Goal: Check status: Check status

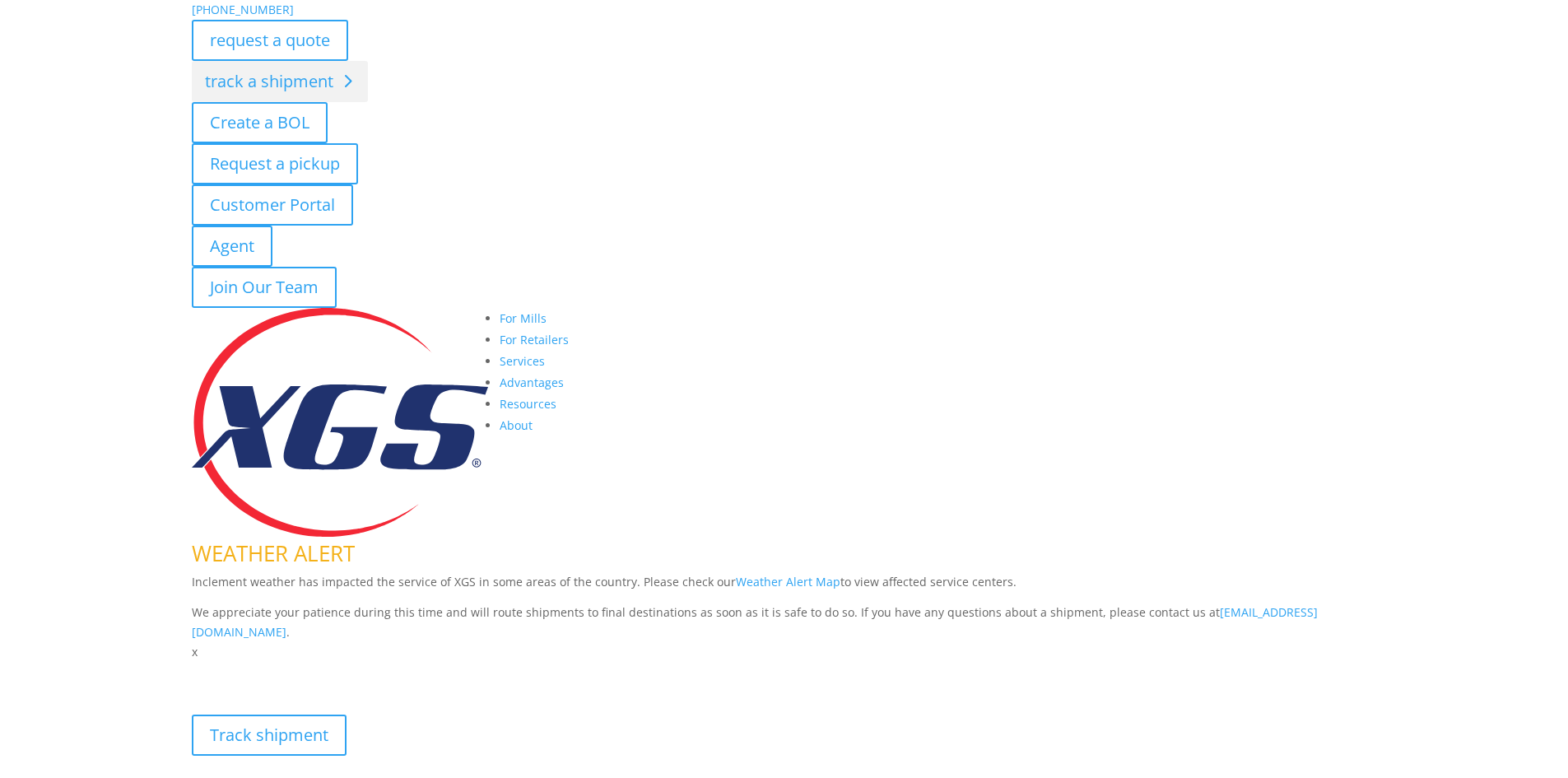
click at [302, 74] on link "track a shipment" at bounding box center [280, 81] width 176 height 41
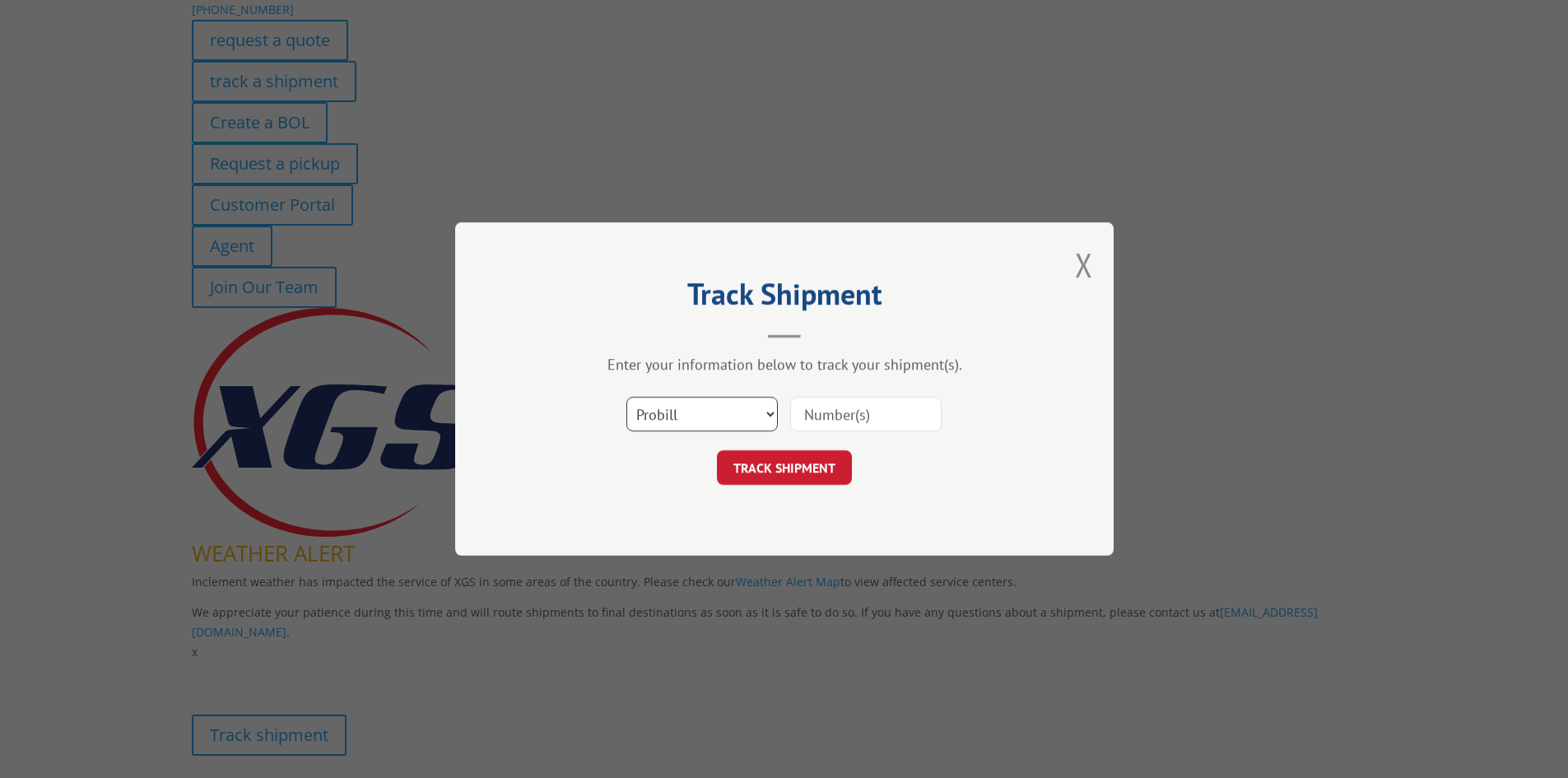
click at [745, 413] on select "Select category... Probill BOL PO" at bounding box center [702, 414] width 151 height 34
click at [735, 428] on select "Select category... Probill BOL PO" at bounding box center [702, 414] width 151 height 34
select select "bol"
click at [626, 403] on select "Select category... Probill BOL PO" at bounding box center [702, 414] width 151 height 34
click at [824, 417] on input at bounding box center [865, 414] width 151 height 34
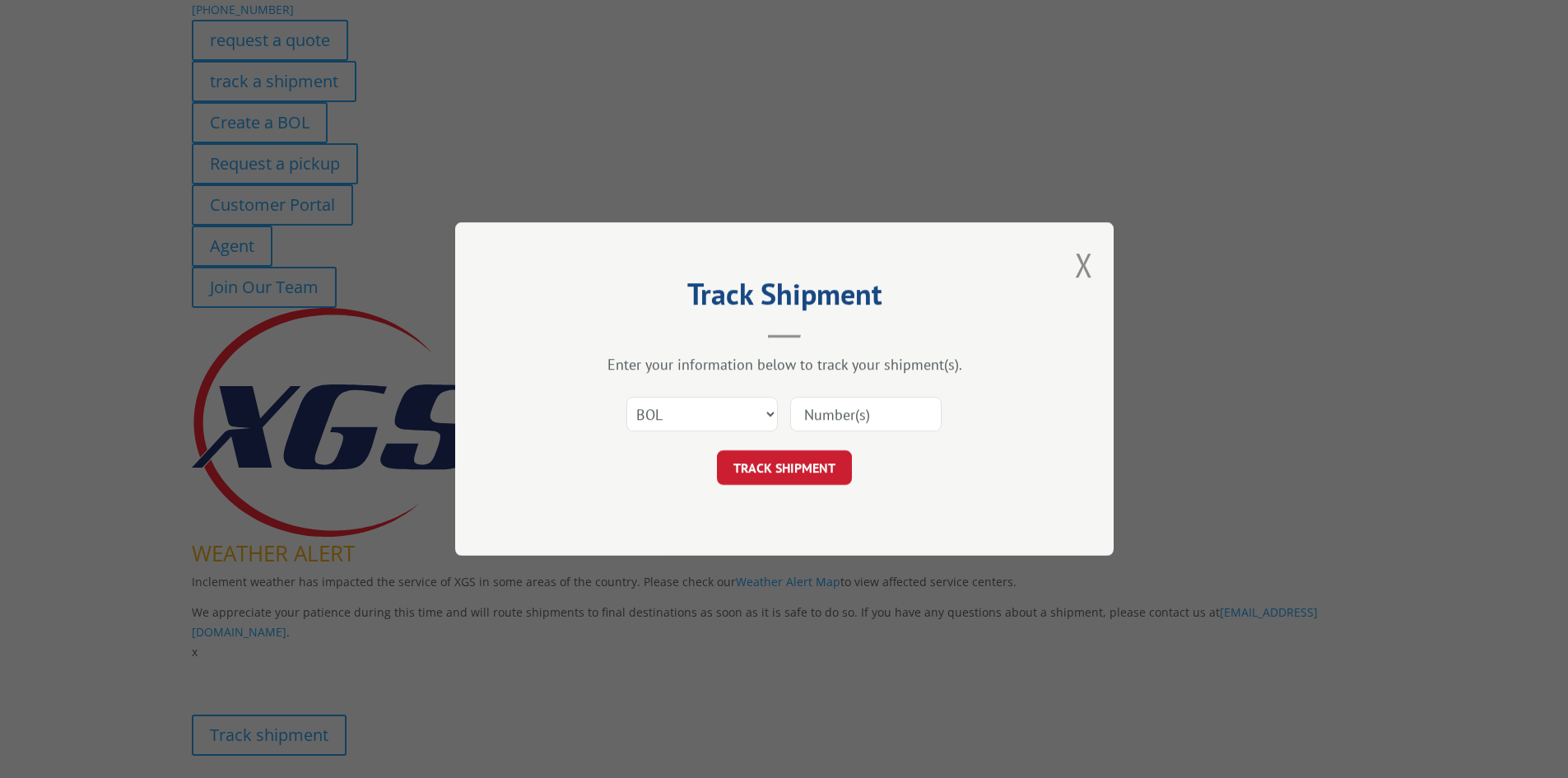
paste input "FPX00335179"
type input "FPX00335179"
click at [823, 470] on button "TRACK SHIPMENT" at bounding box center [784, 467] width 135 height 34
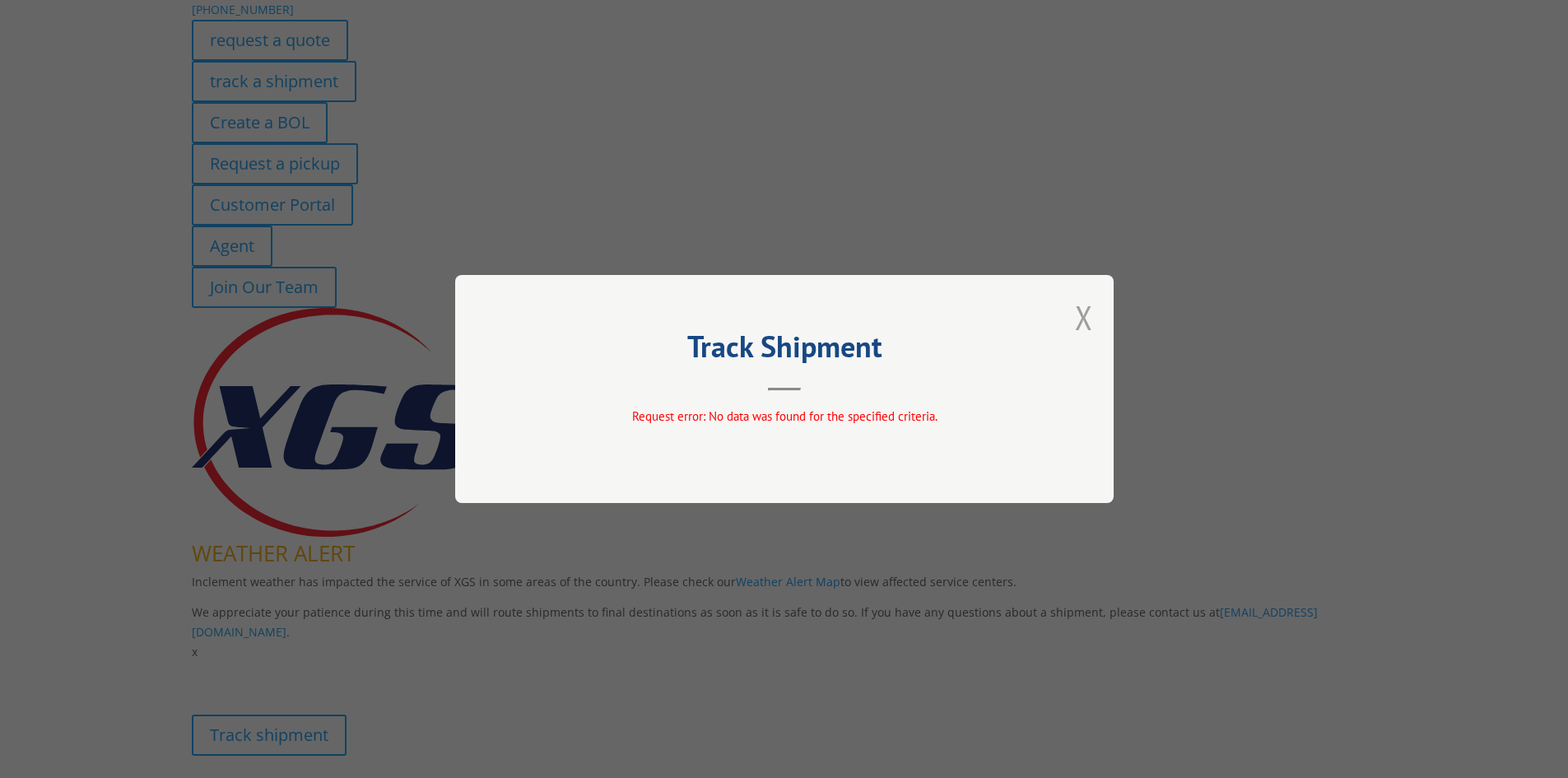
click at [1082, 325] on button "Close modal" at bounding box center [1085, 317] width 18 height 44
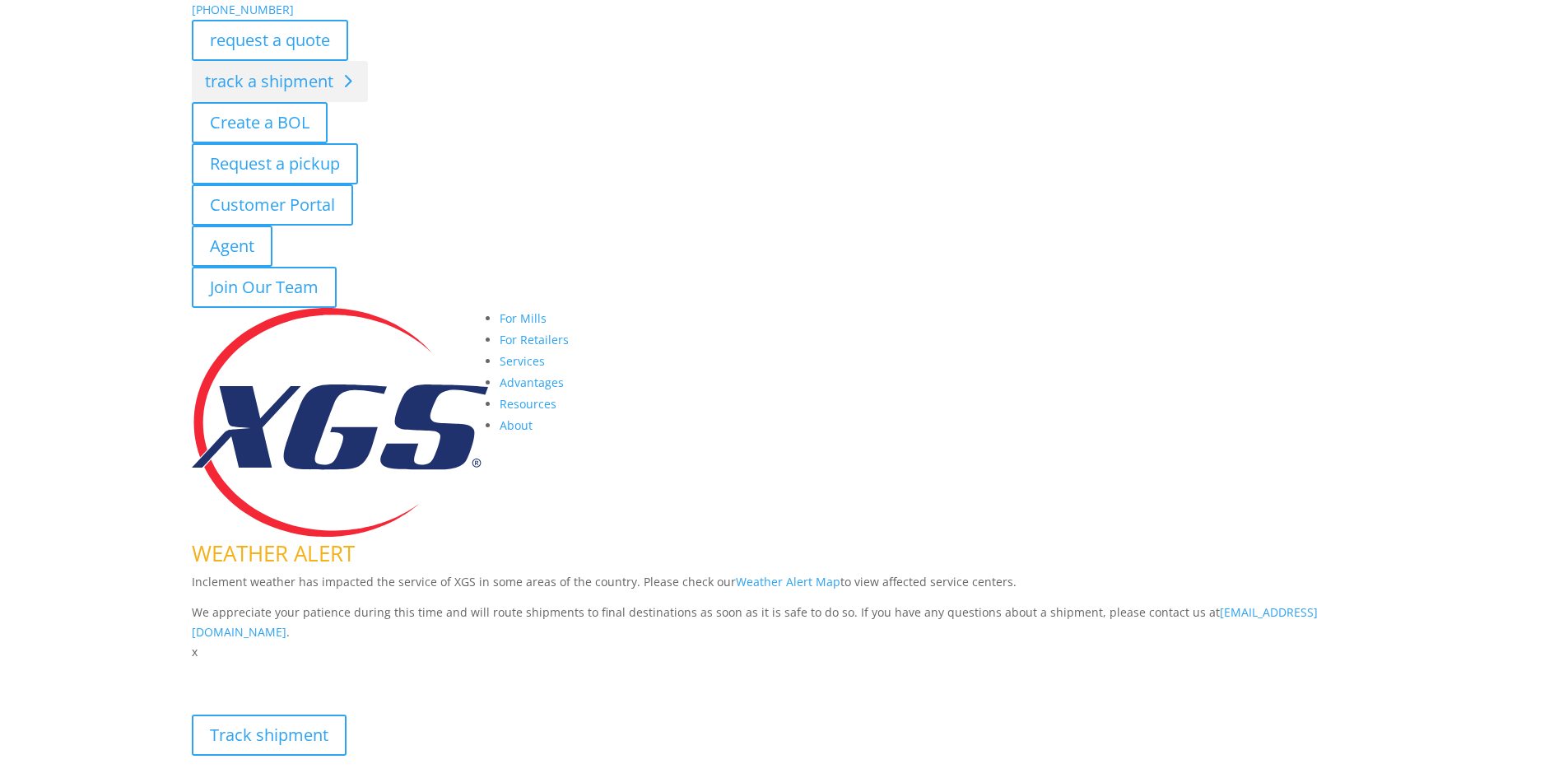
click at [266, 76] on link "track a shipment" at bounding box center [280, 81] width 176 height 41
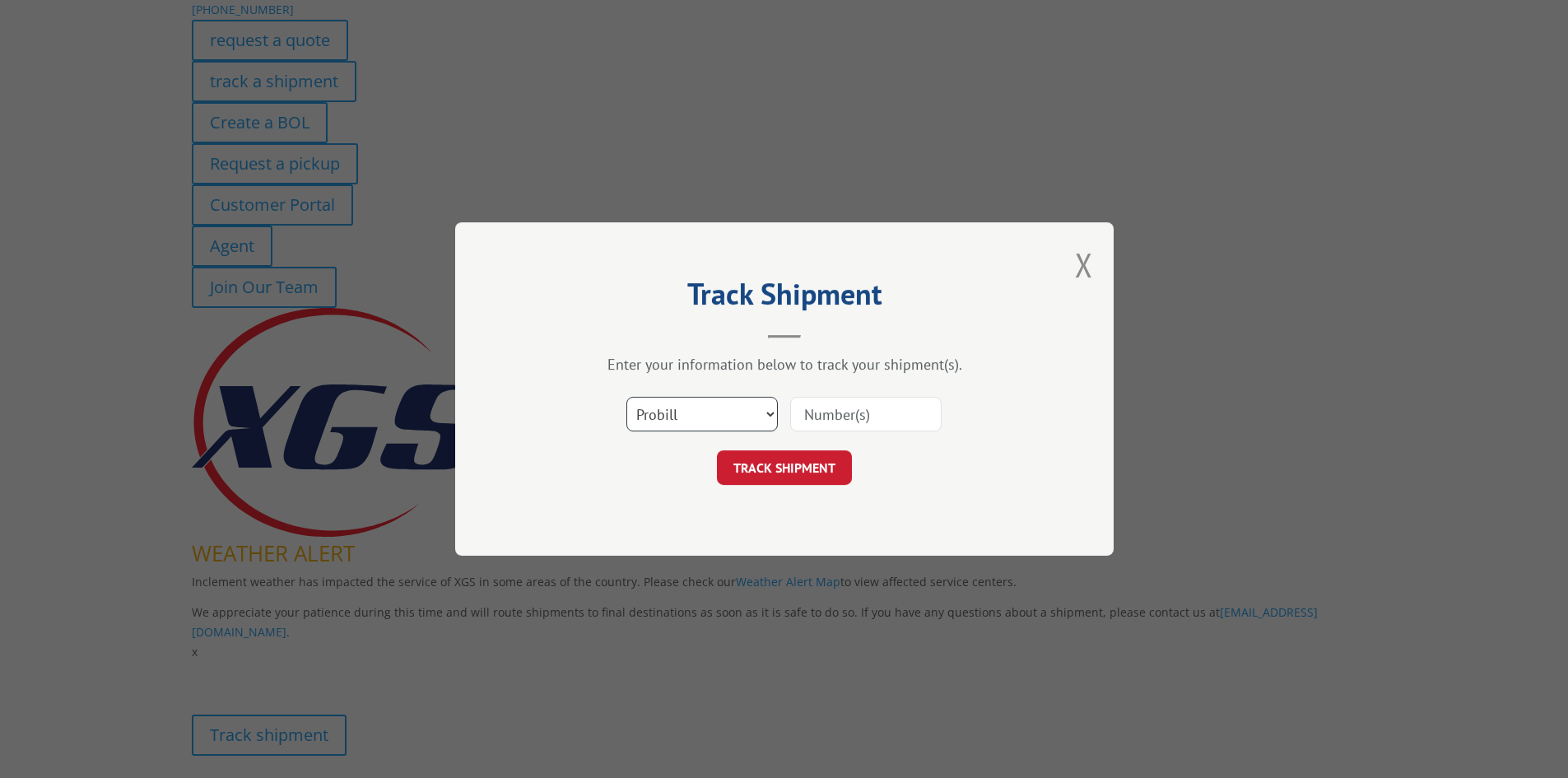
click at [762, 418] on select "Select category... Probill BOL PO" at bounding box center [702, 414] width 151 height 34
click at [1075, 275] on button "Close modal" at bounding box center [1085, 264] width 18 height 44
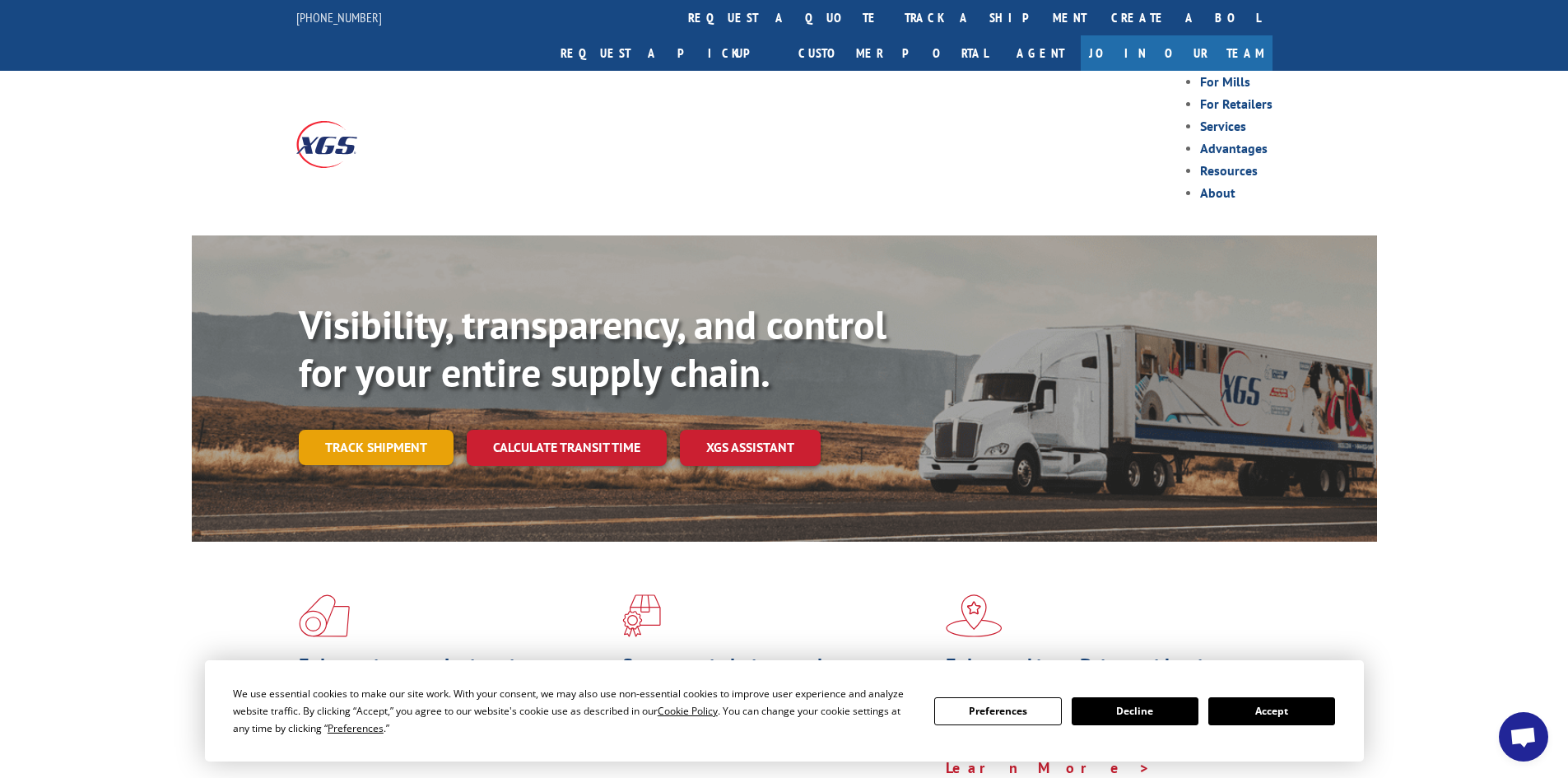
click at [374, 430] on link "Track shipment" at bounding box center [376, 446] width 154 height 34
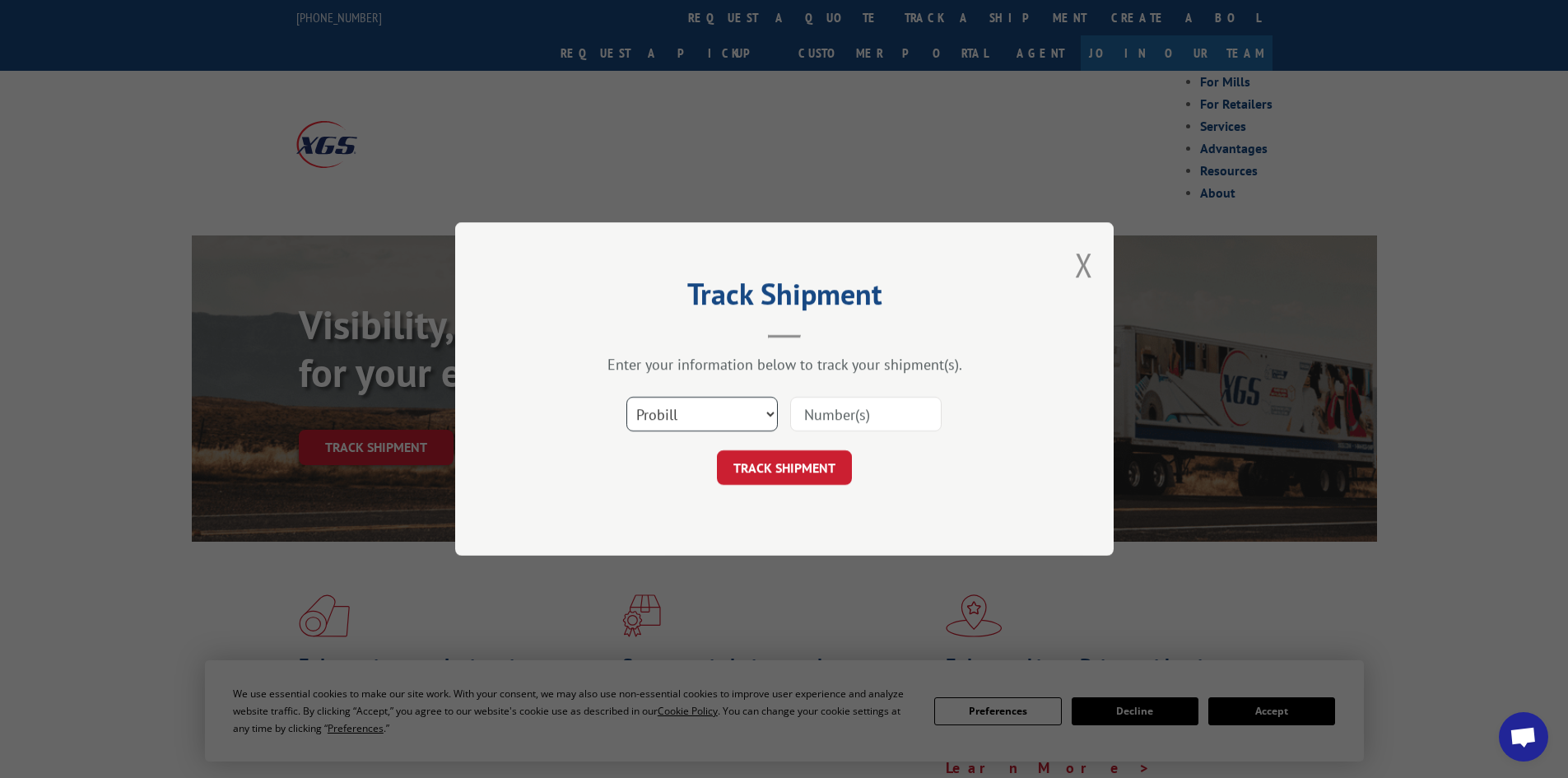
click at [687, 428] on select "Select category... Probill BOL PO" at bounding box center [702, 414] width 151 height 34
click at [771, 407] on select "Select category... Probill BOL PO" at bounding box center [702, 414] width 151 height 34
drag, startPoint x: 831, startPoint y: 405, endPoint x: 827, endPoint y: 426, distance: 21.4
click at [831, 405] on input at bounding box center [865, 414] width 151 height 34
type input "FPX00335179"
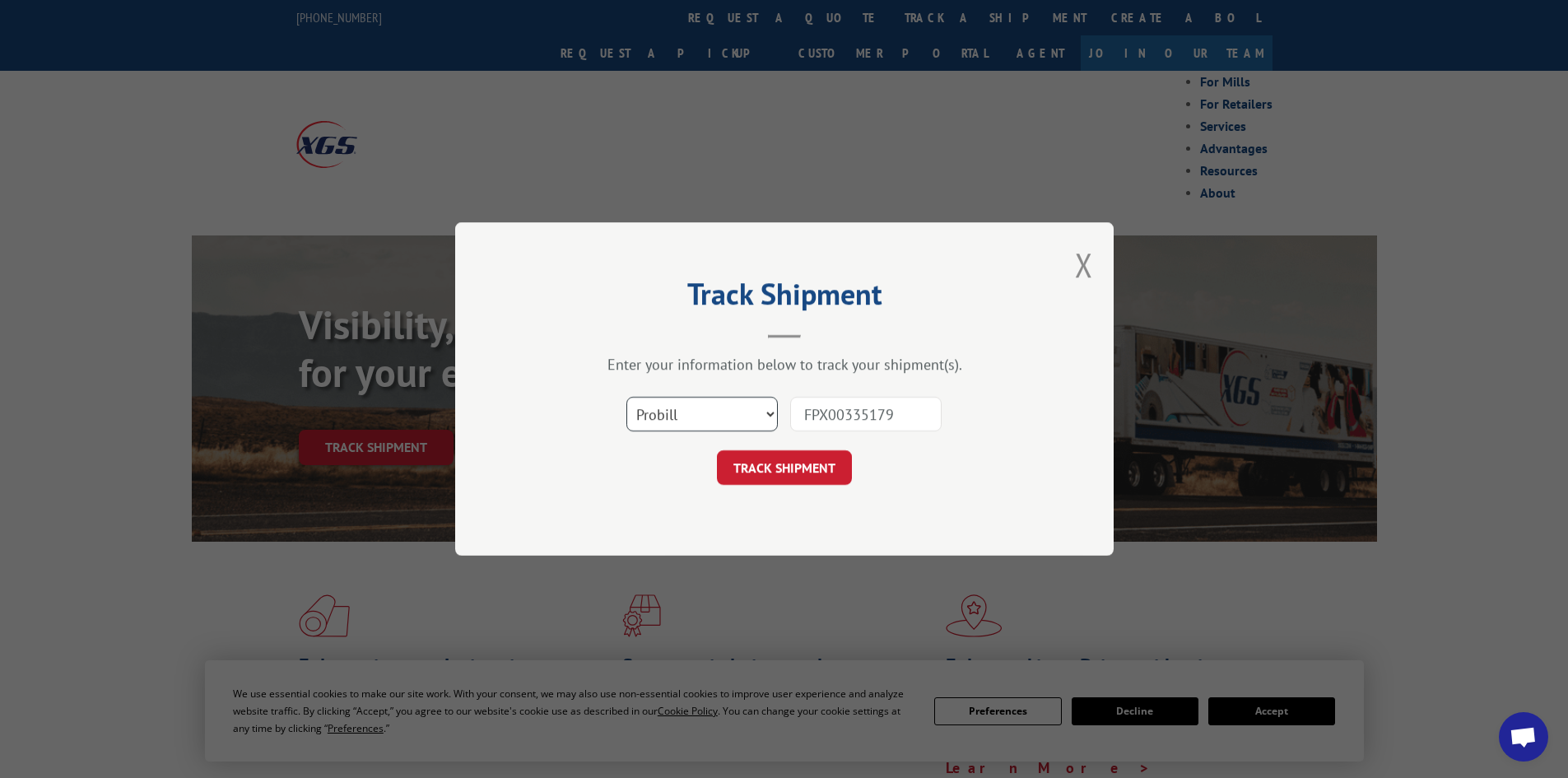
click at [757, 410] on select "Select category... Probill BOL PO" at bounding box center [702, 414] width 151 height 34
select select "bol"
click at [626, 403] on select "Select category... Probill BOL PO" at bounding box center [702, 414] width 151 height 34
click at [786, 472] on button "TRACK SHIPMENT" at bounding box center [784, 467] width 135 height 34
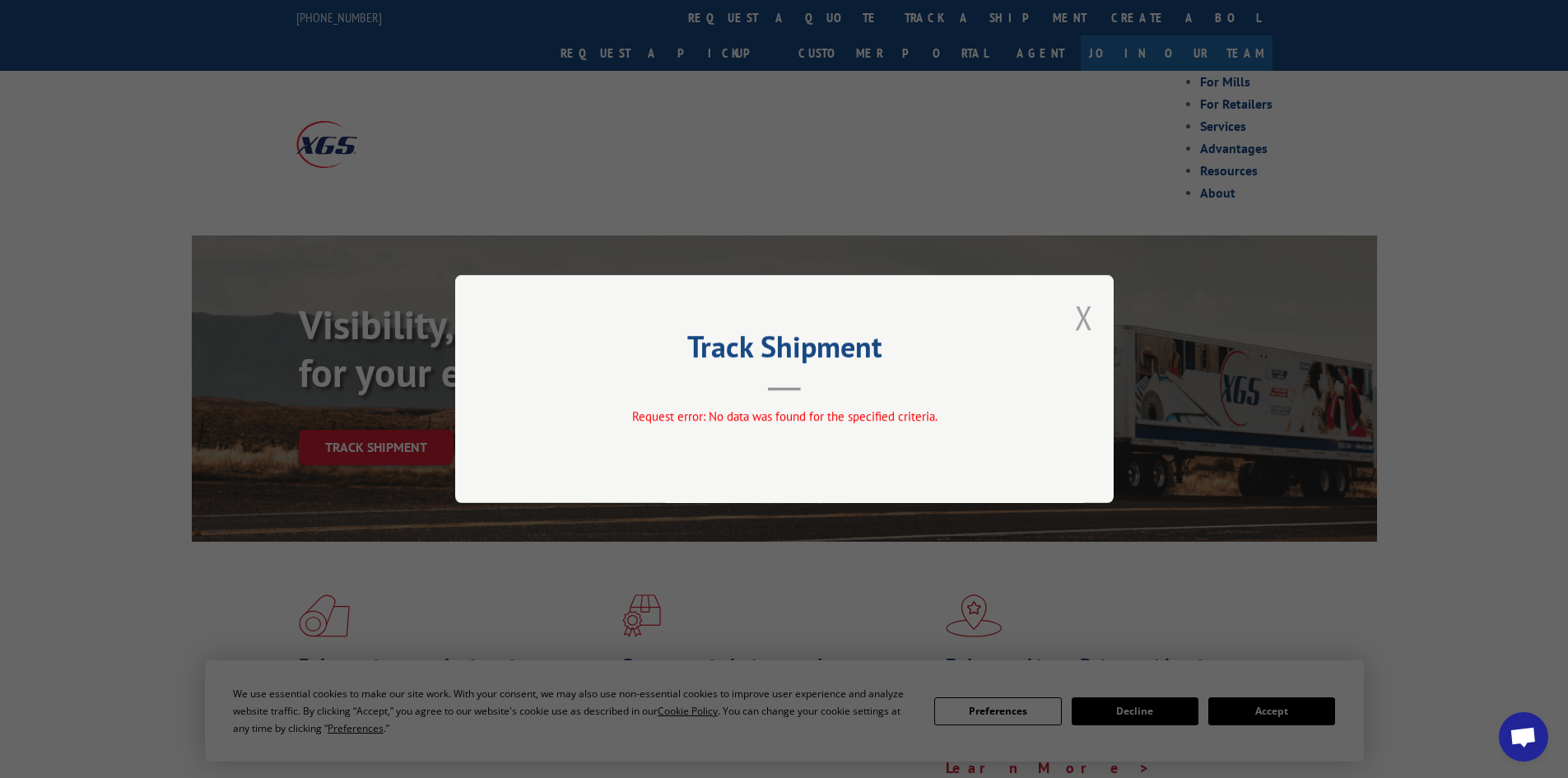
click at [1087, 326] on button "Close modal" at bounding box center [1085, 317] width 18 height 44
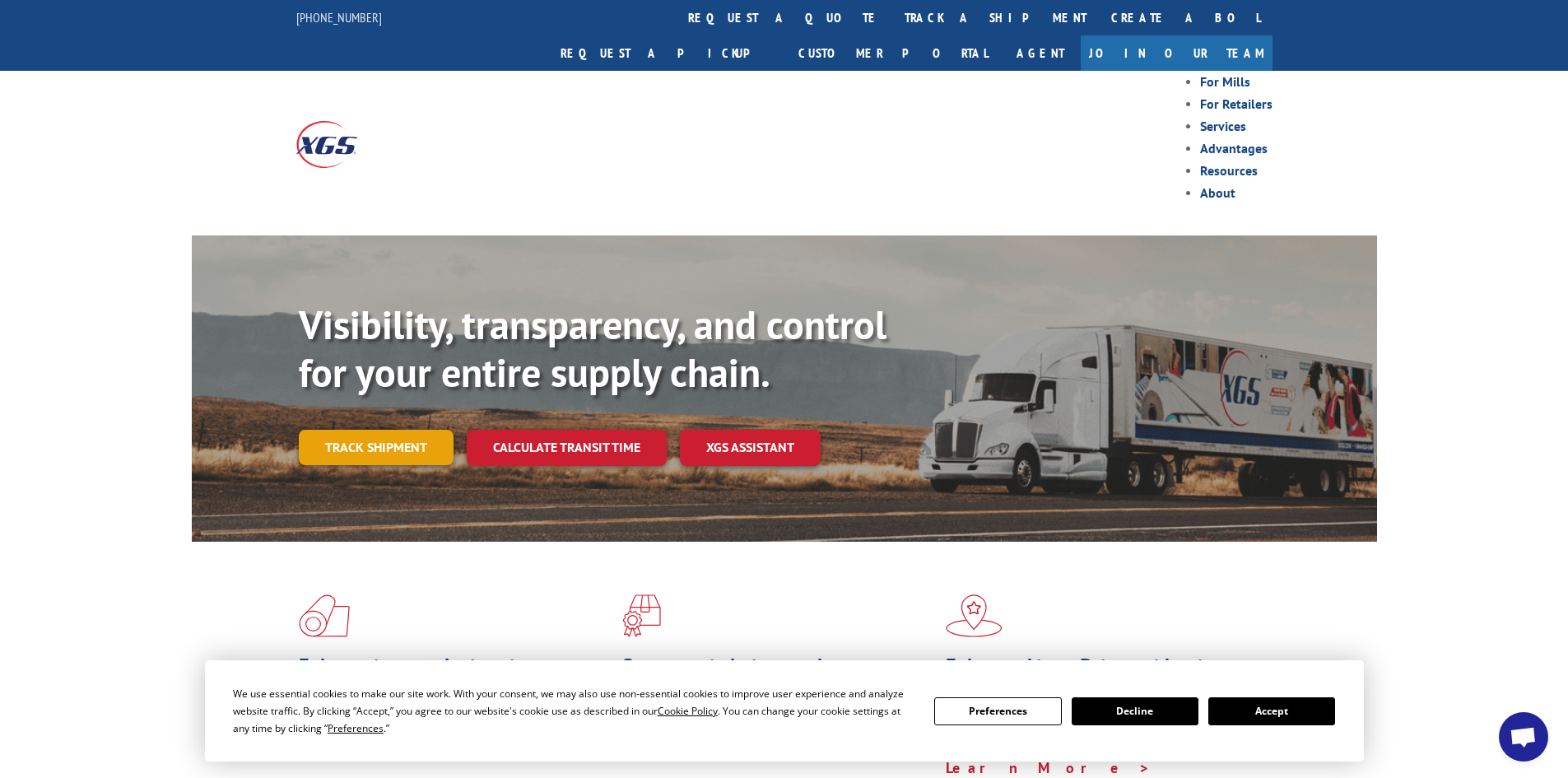
click at [399, 430] on link "Track shipment" at bounding box center [376, 446] width 154 height 34
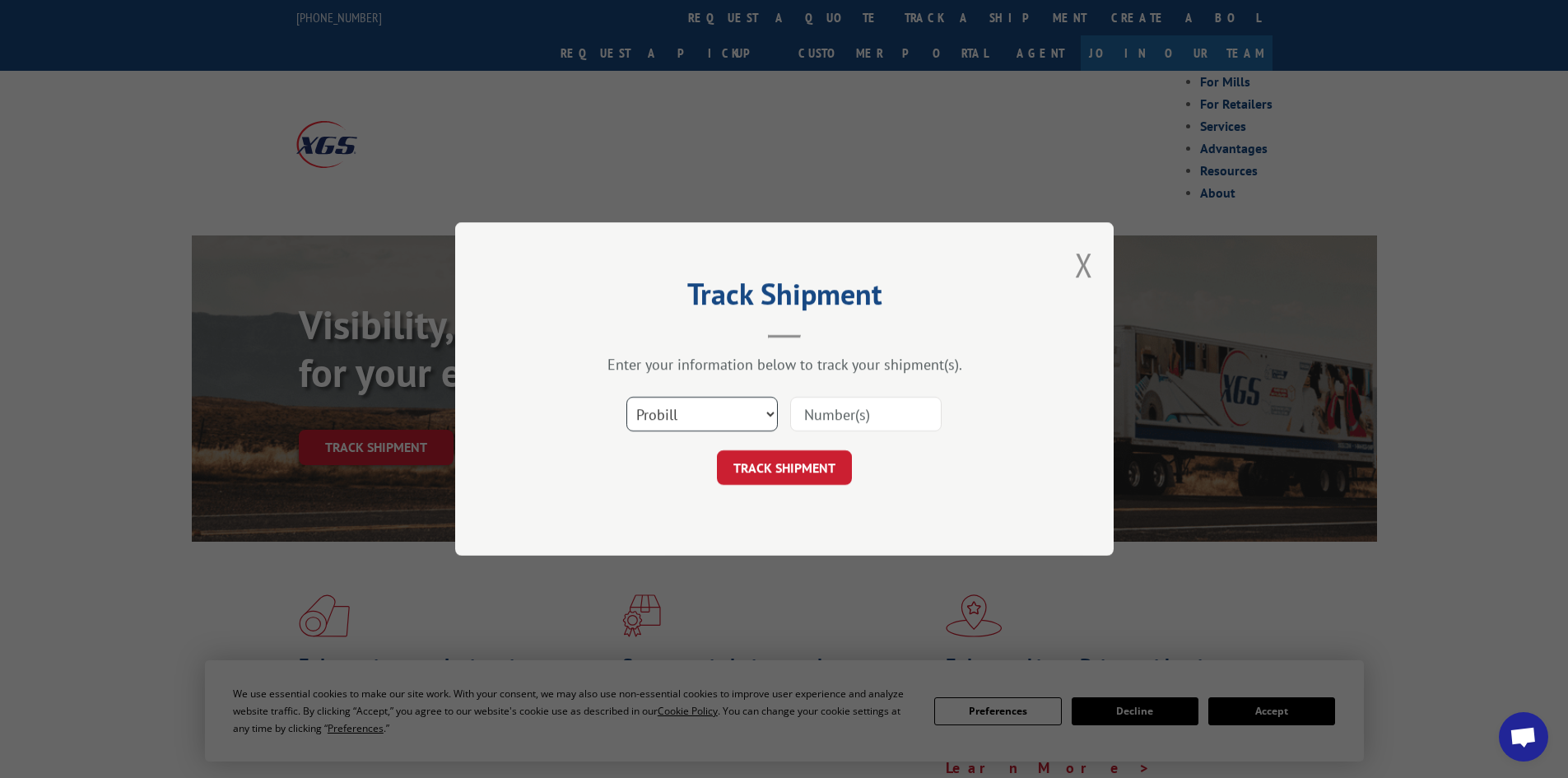
click at [731, 416] on select "Select category... Probill BOL PO" at bounding box center [702, 414] width 151 height 34
select select "po"
click at [626, 403] on select "Select category... Probill BOL PO" at bounding box center [702, 414] width 151 height 34
click at [828, 415] on input at bounding box center [865, 414] width 151 height 34
type input "FPX00335179"
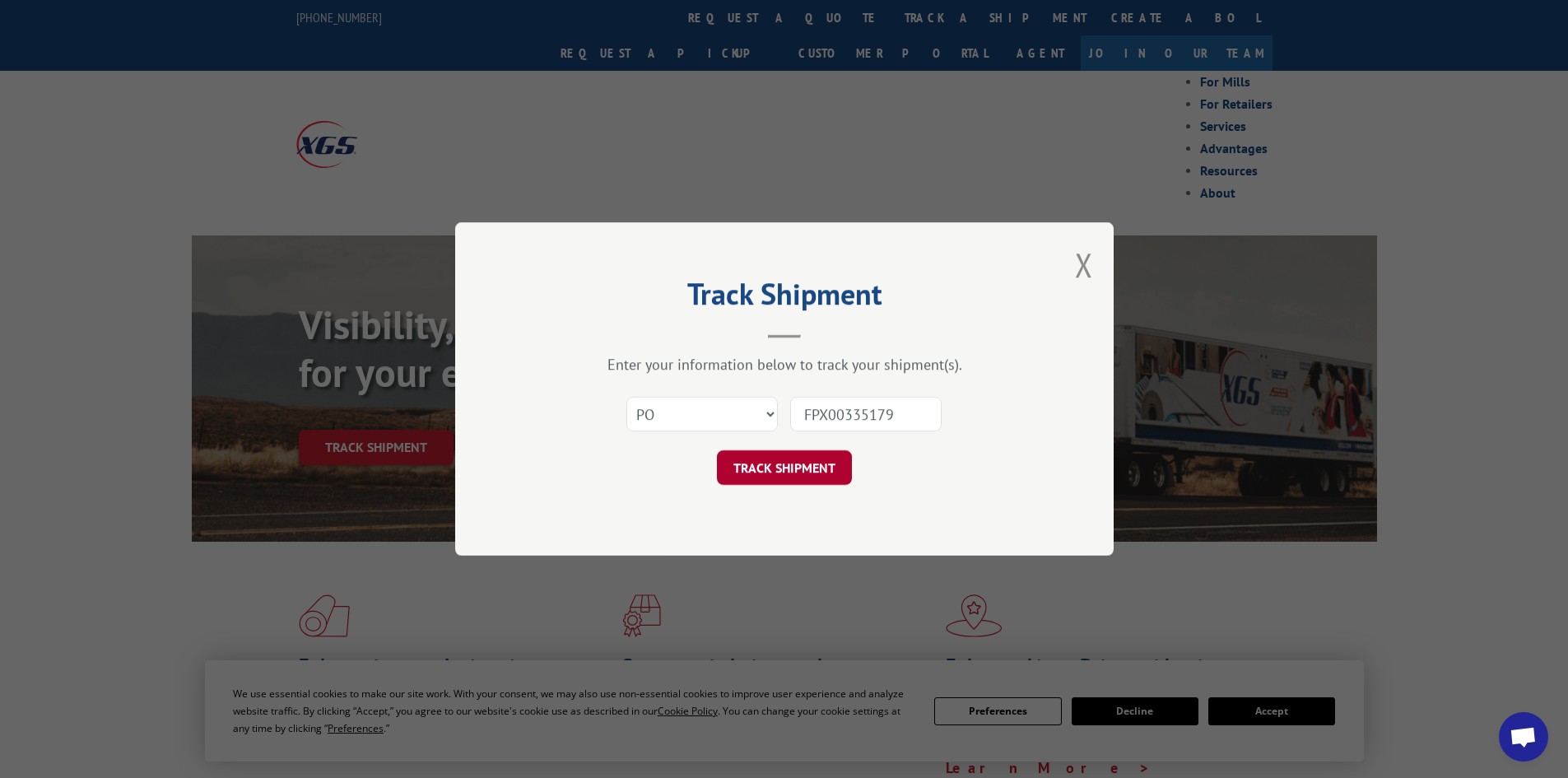
click at [820, 475] on button "TRACK SHIPMENT" at bounding box center [784, 467] width 135 height 34
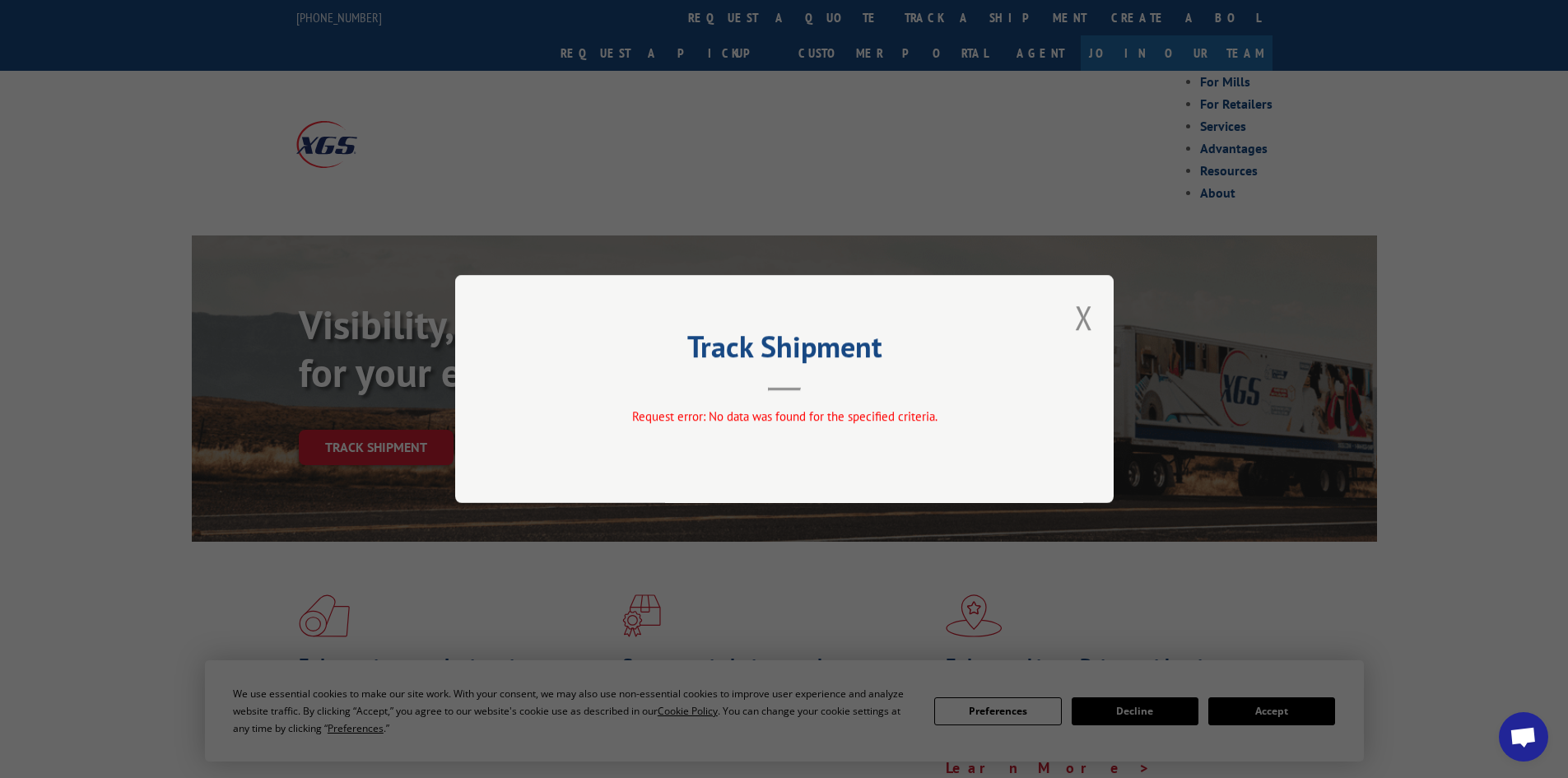
click at [1075, 323] on button "Close modal" at bounding box center [1085, 317] width 18 height 44
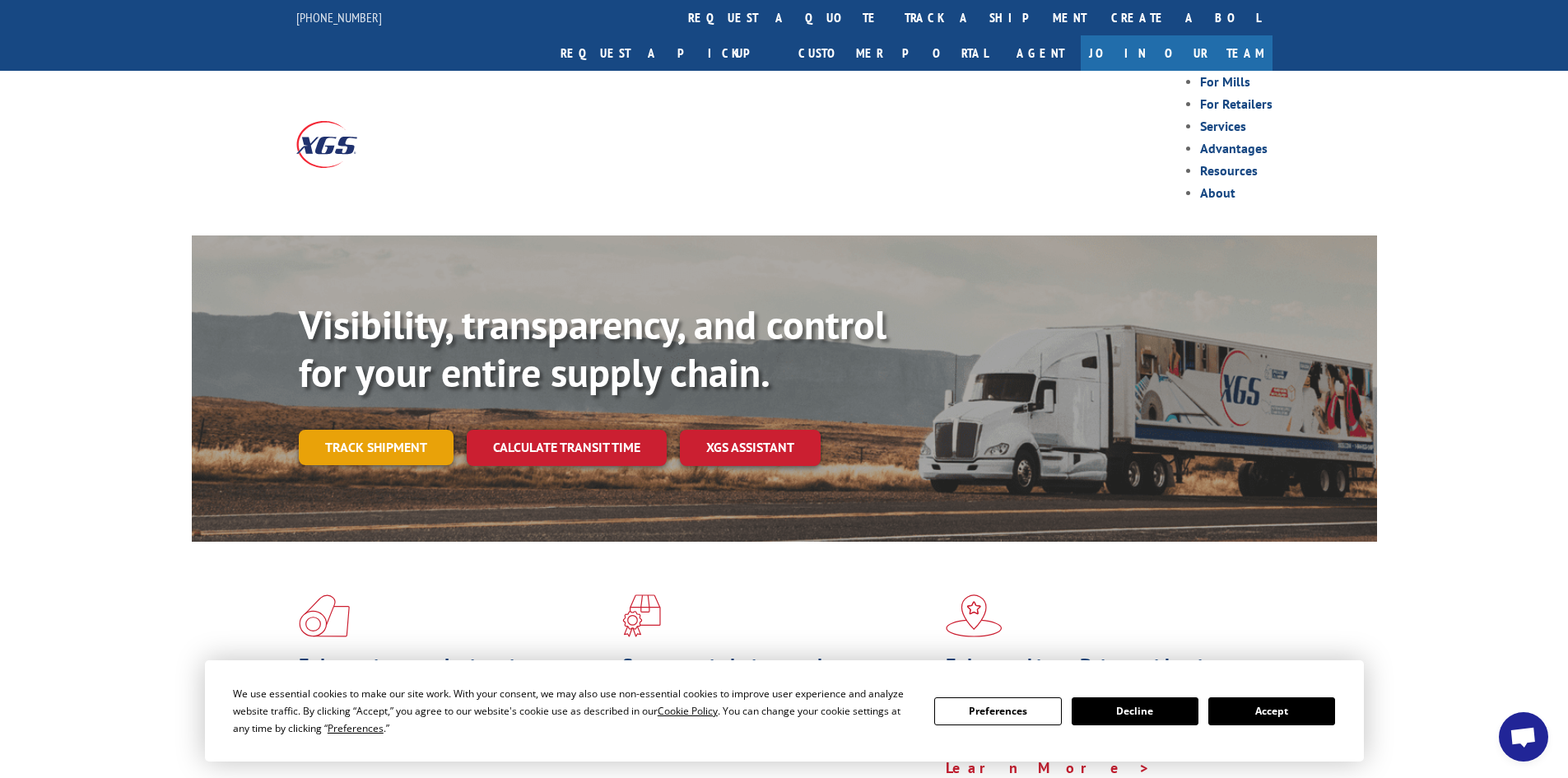
click at [394, 430] on link "Track shipment" at bounding box center [376, 446] width 154 height 34
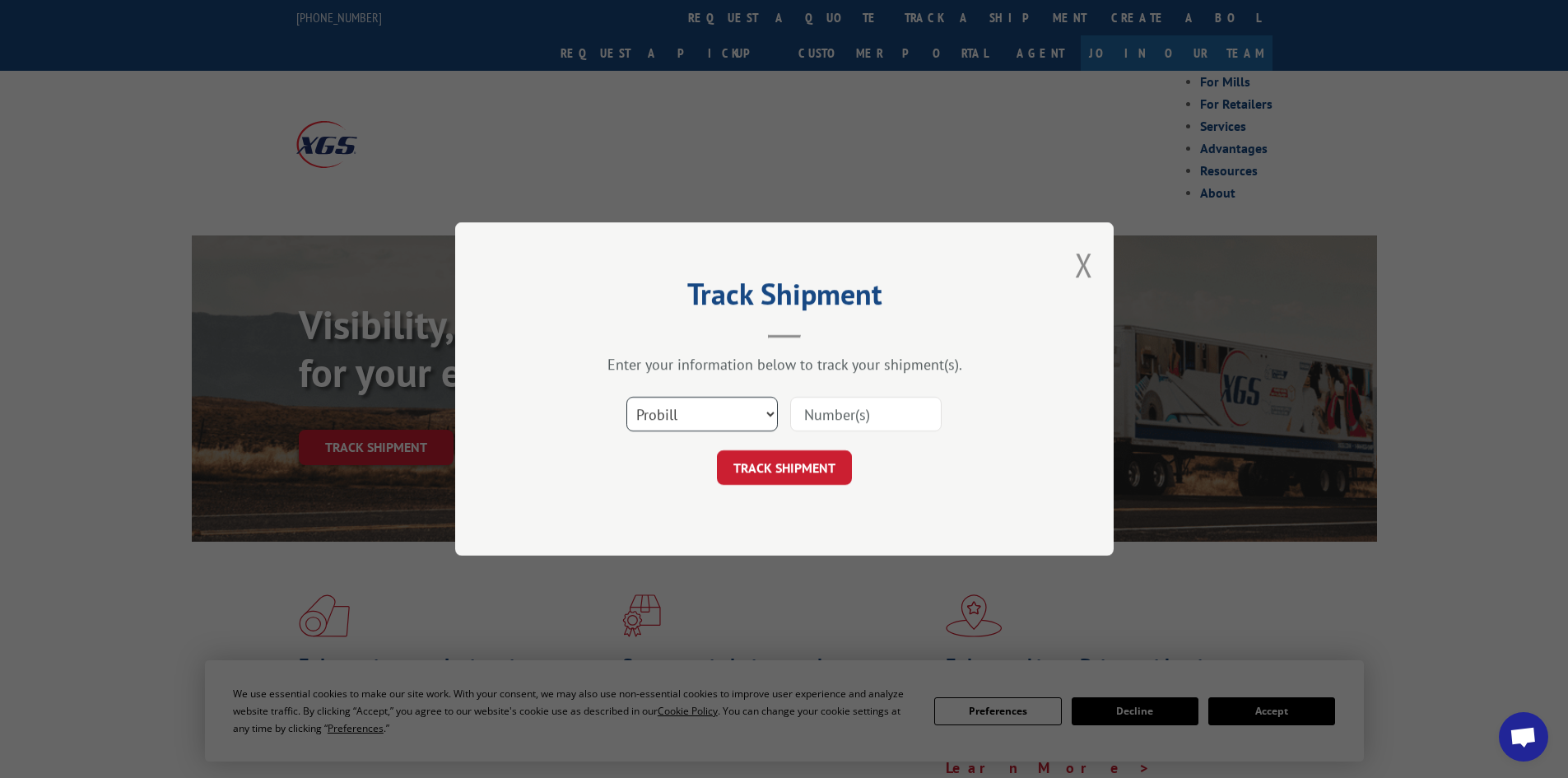
click at [688, 423] on select "Select category... Probill BOL PO" at bounding box center [702, 414] width 151 height 34
click at [816, 426] on input at bounding box center [865, 414] width 151 height 34
paste input "FPX00335179"
click at [816, 426] on input "FPX00335179" at bounding box center [865, 414] width 151 height 34
type input "FPX00335179"
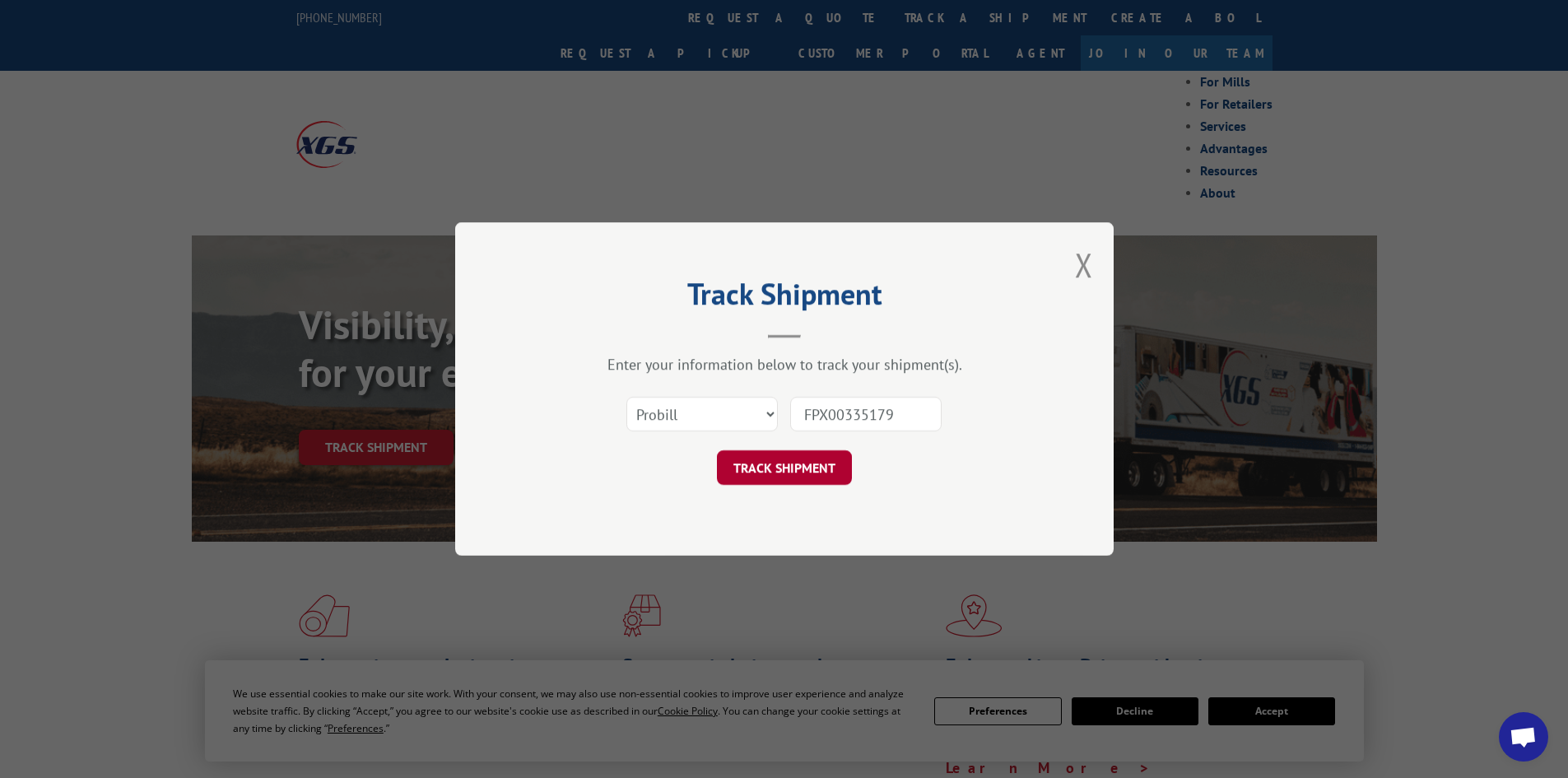
click at [797, 473] on button "TRACK SHIPMENT" at bounding box center [784, 467] width 135 height 34
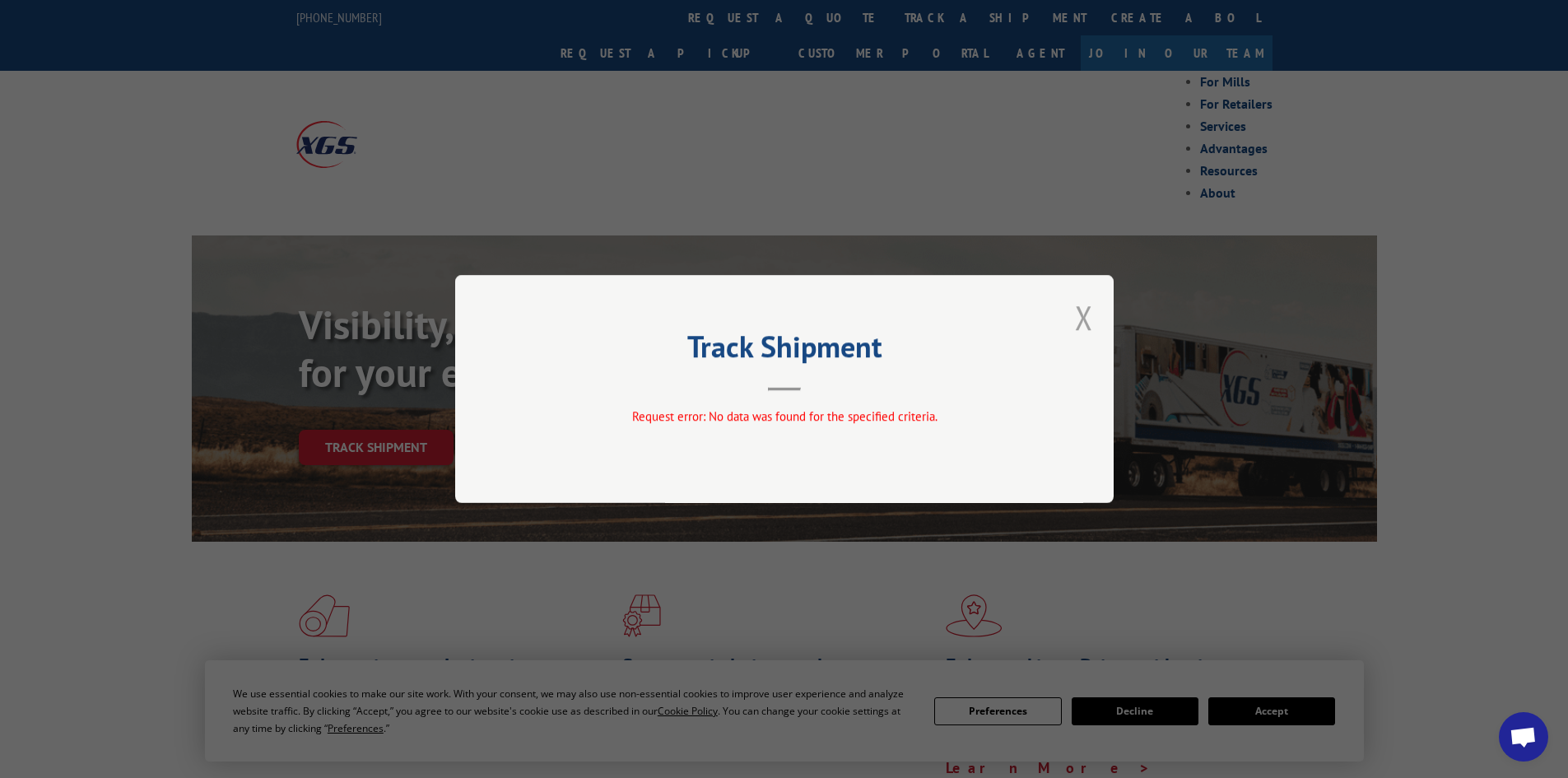
click at [1081, 328] on button "Close modal" at bounding box center [1085, 317] width 18 height 44
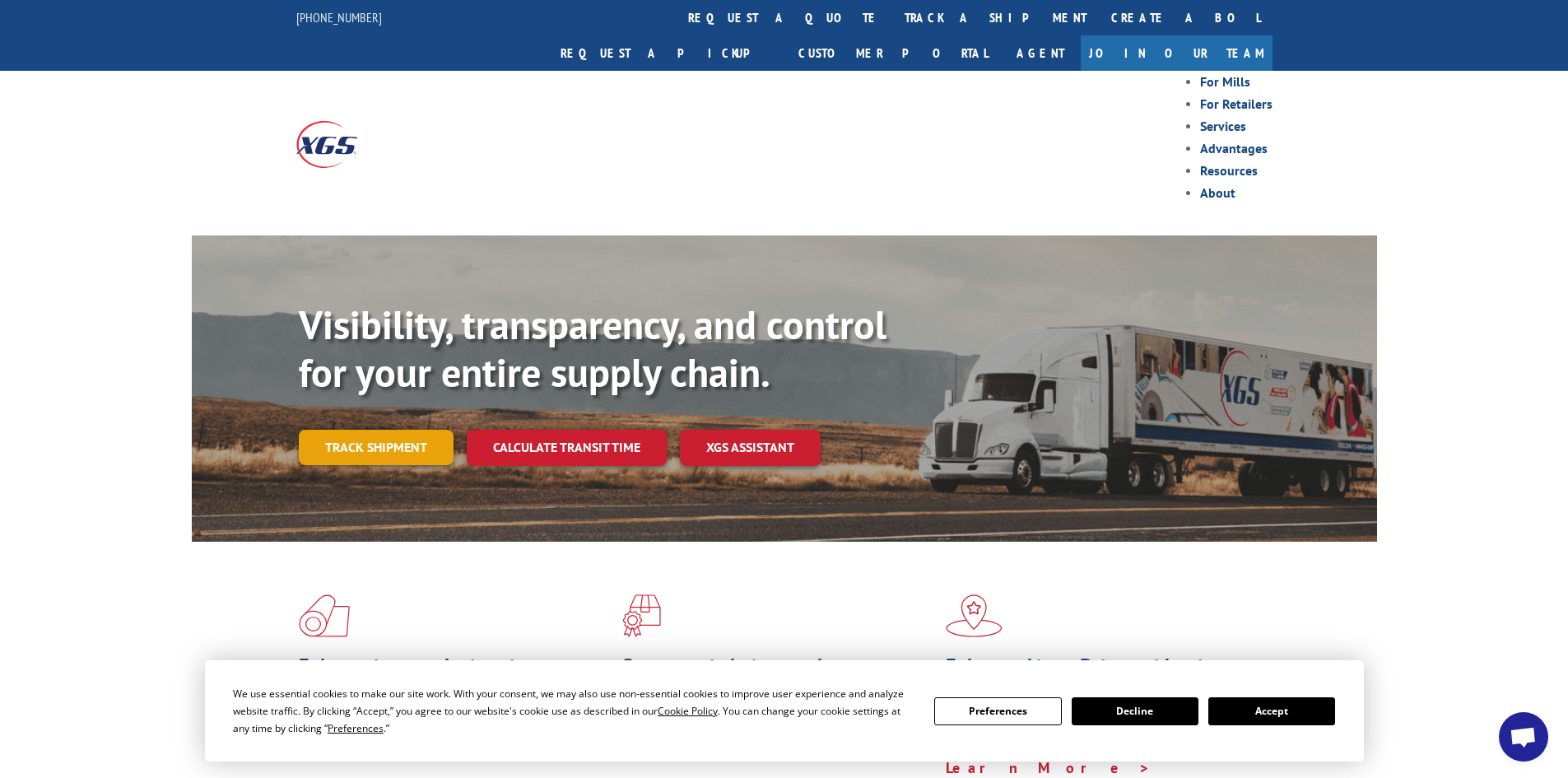
click at [421, 430] on link "Track shipment" at bounding box center [376, 446] width 154 height 34
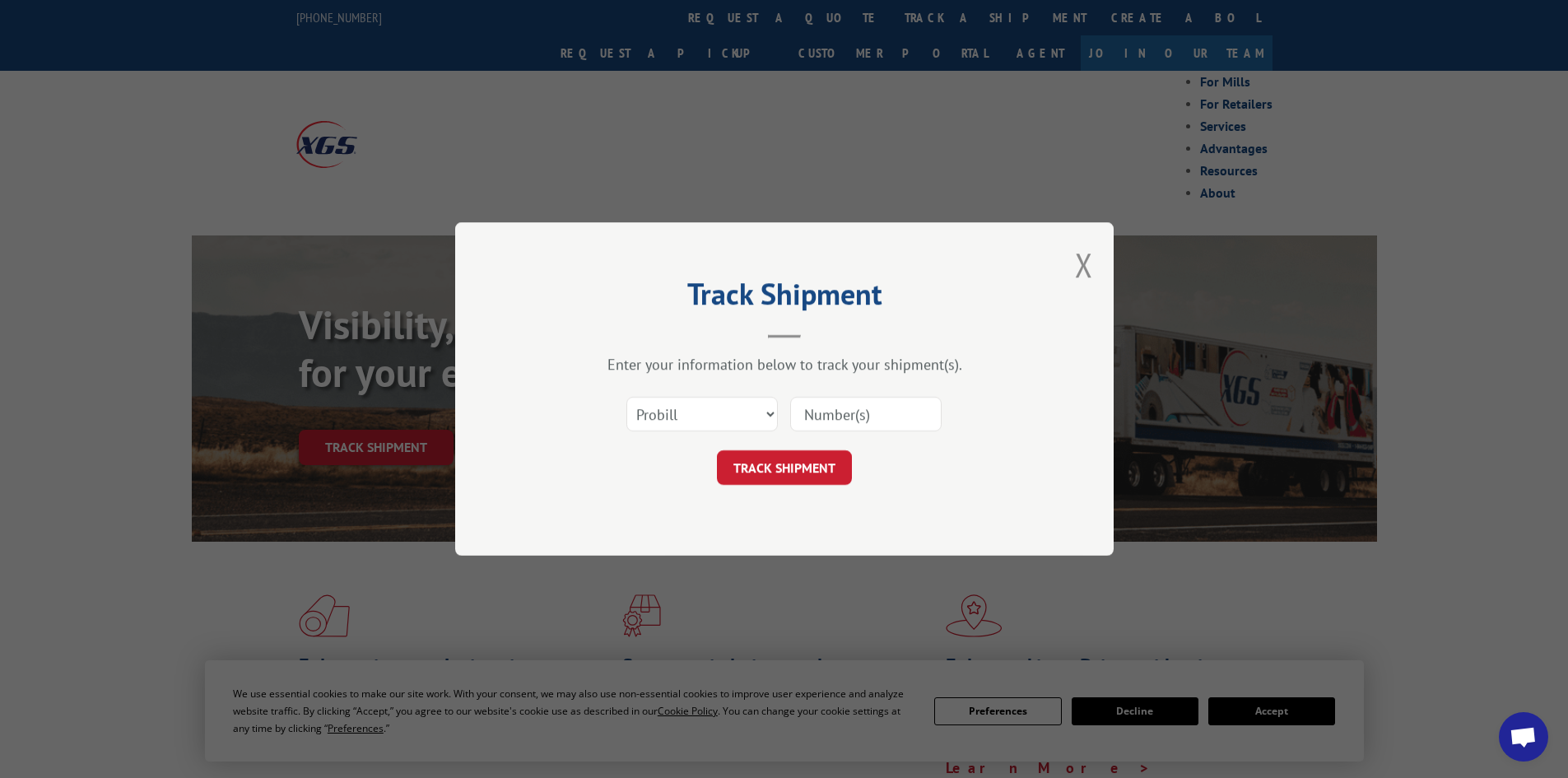
click at [852, 413] on input at bounding box center [865, 414] width 151 height 34
paste input "FPX00335179"
type input "FPX00335179"
click at [737, 409] on select "Select category... Probill BOL PO" at bounding box center [702, 414] width 151 height 34
select select "bol"
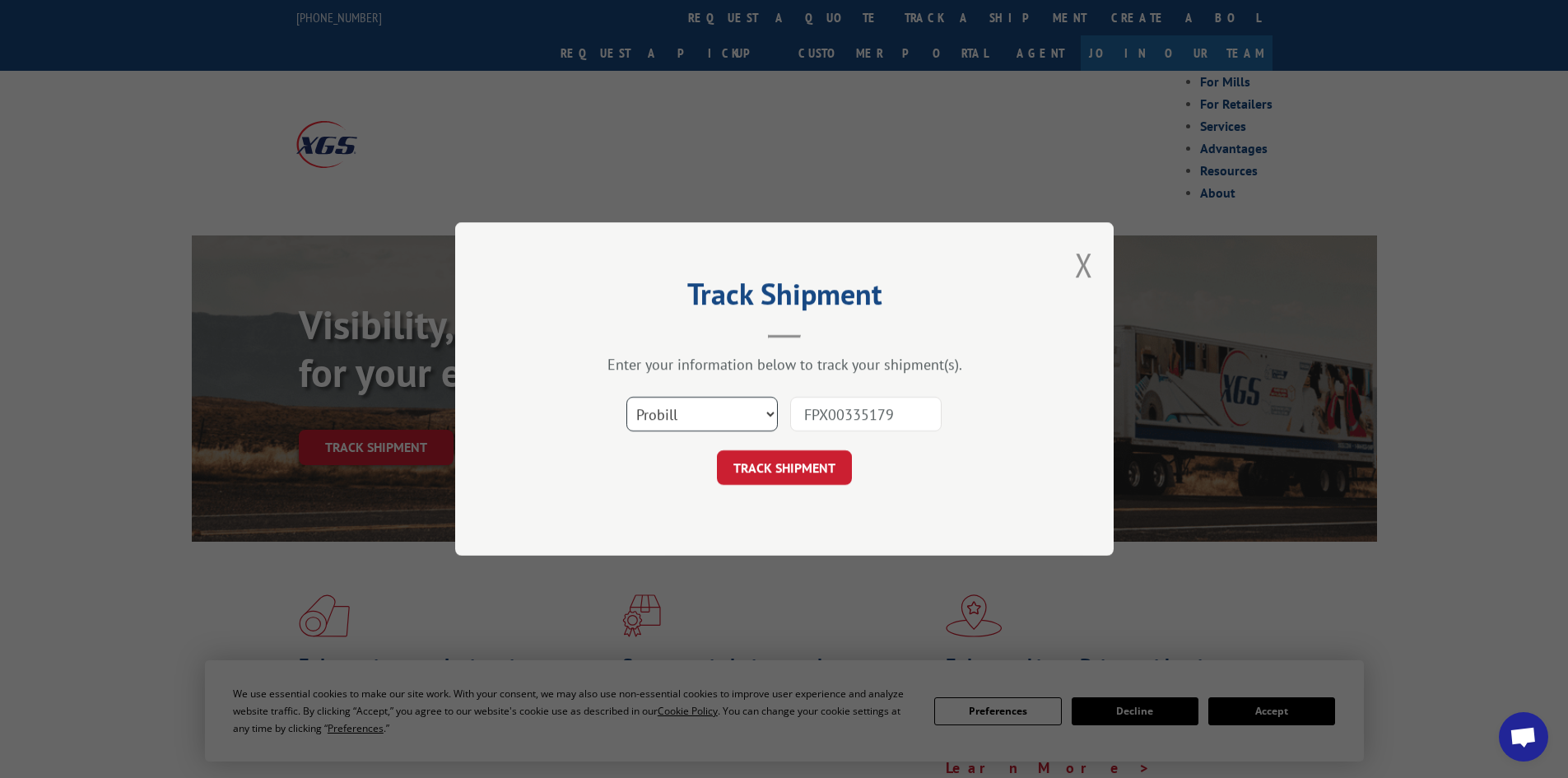
click at [626, 403] on select "Select category... Probill BOL PO" at bounding box center [702, 414] width 151 height 34
drag, startPoint x: 818, startPoint y: 478, endPoint x: 815, endPoint y: 469, distance: 9.5
click at [818, 476] on button "TRACK SHIPMENT" at bounding box center [784, 467] width 135 height 34
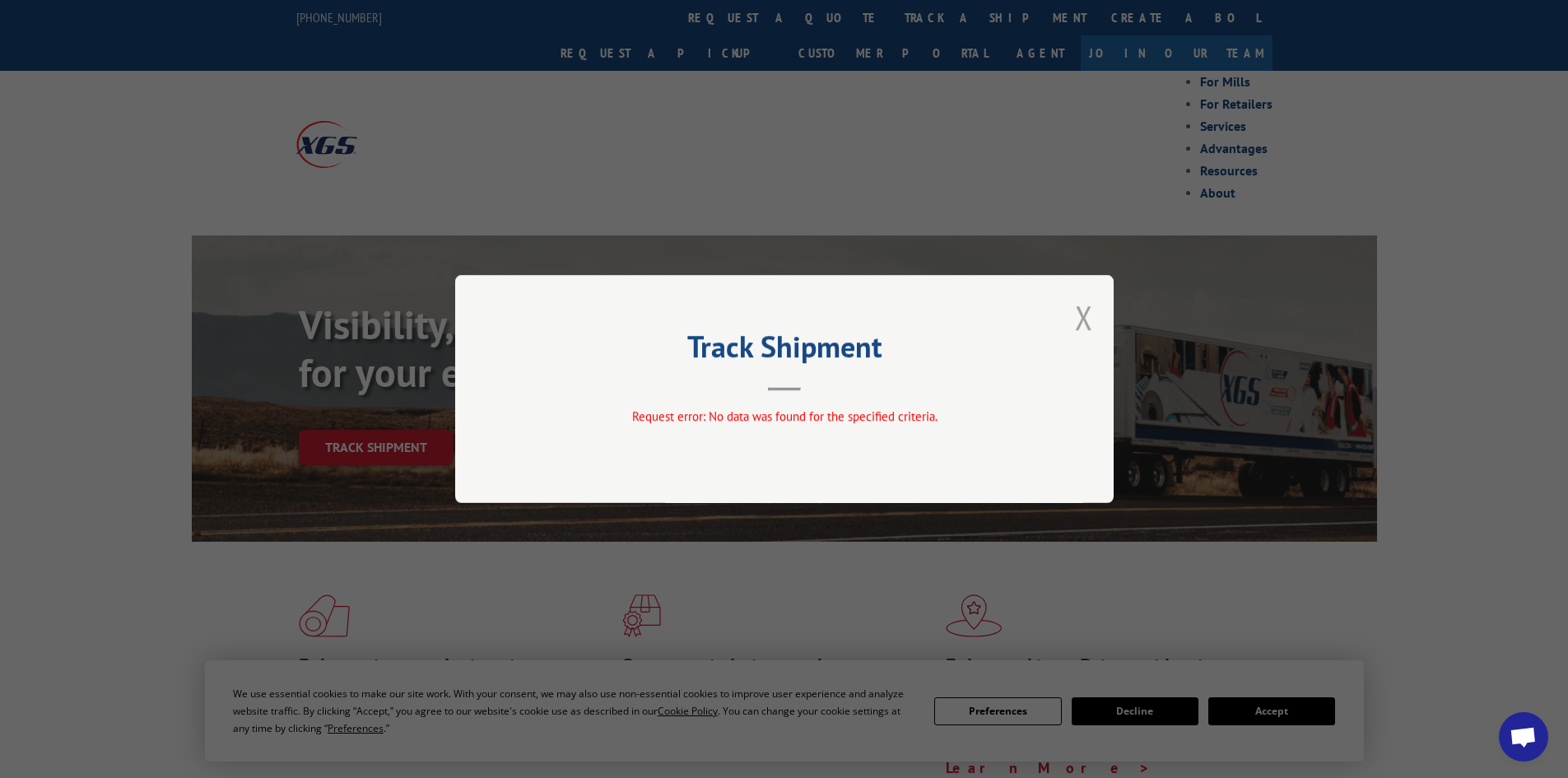
click at [1081, 327] on button "Close modal" at bounding box center [1085, 317] width 18 height 44
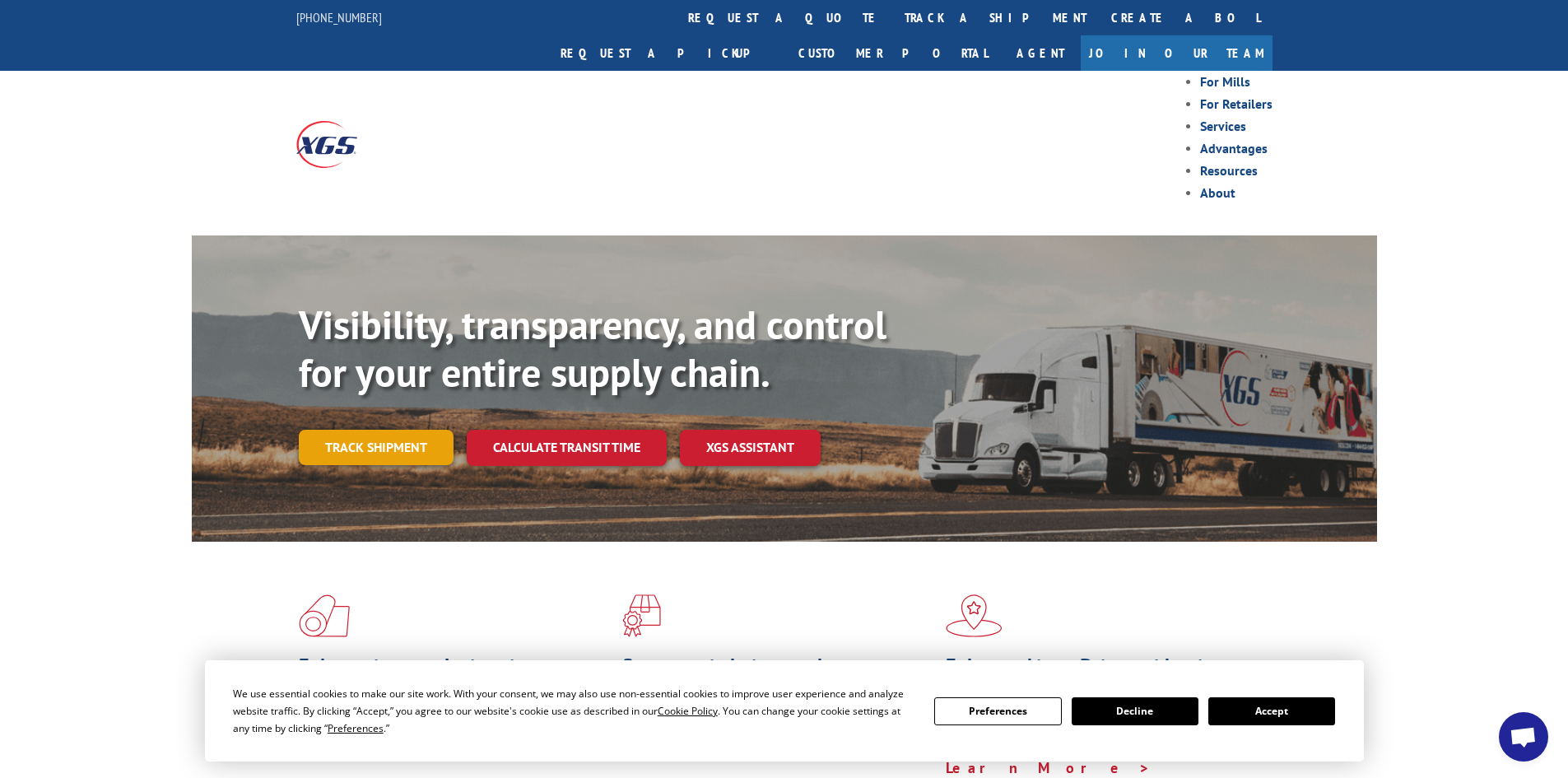
click at [390, 430] on link "Track shipment" at bounding box center [376, 446] width 154 height 34
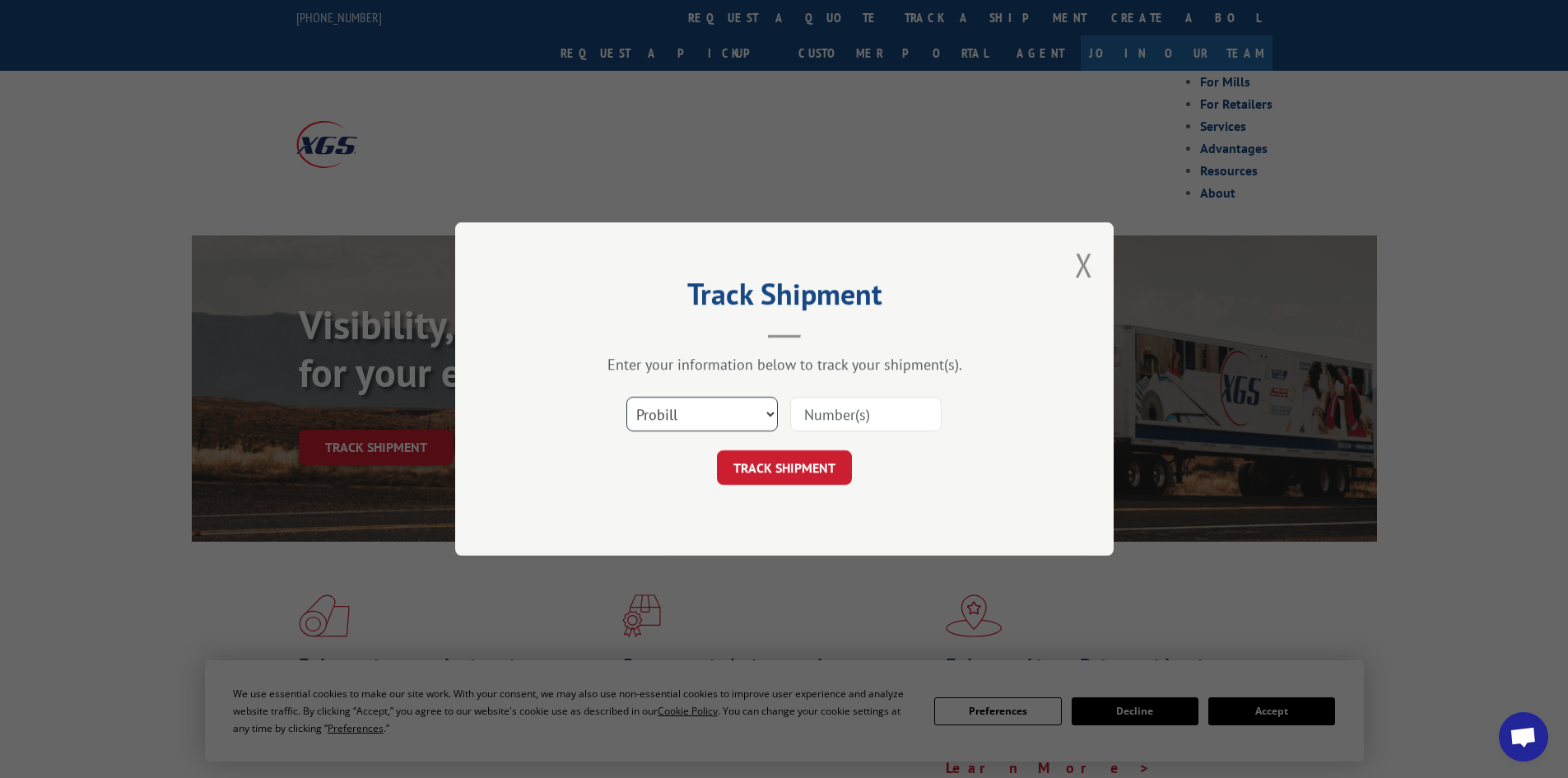
click at [687, 416] on select "Select category... Probill BOL PO" at bounding box center [702, 414] width 151 height 34
click at [626, 403] on select "Select category... Probill BOL PO" at bounding box center [702, 414] width 151 height 34
click at [828, 405] on input at bounding box center [865, 414] width 151 height 34
click at [756, 420] on select "Select category... Probill BOL PO" at bounding box center [702, 414] width 151 height 34
select select "po"
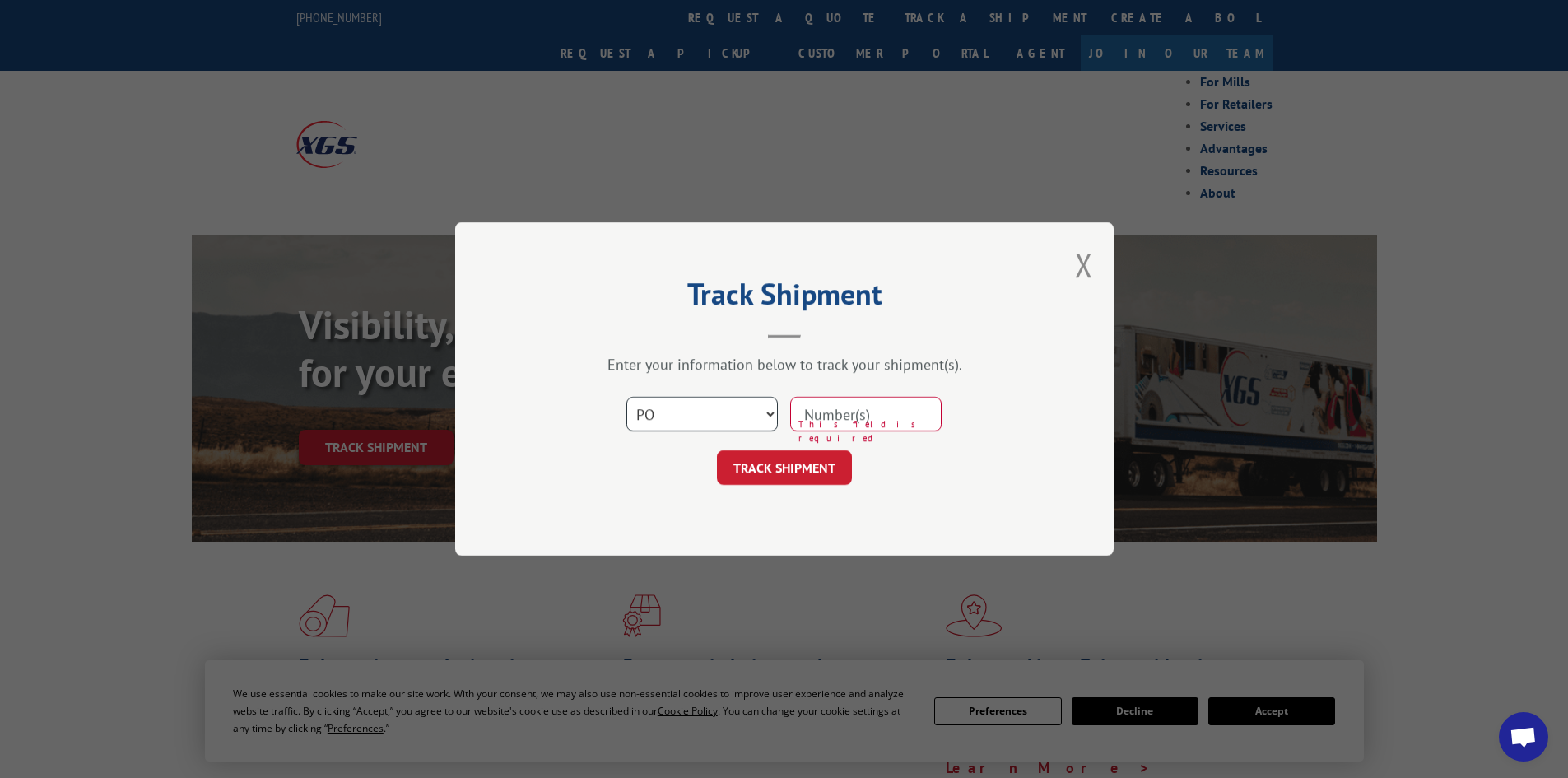
click at [626, 403] on select "Select category... Probill BOL PO" at bounding box center [702, 414] width 151 height 34
click at [812, 411] on input at bounding box center [865, 414] width 151 height 34
paste input "FPX00335179"
type input "FPX00335179"
click at [809, 469] on button "TRACK SHIPMENT" at bounding box center [784, 467] width 135 height 34
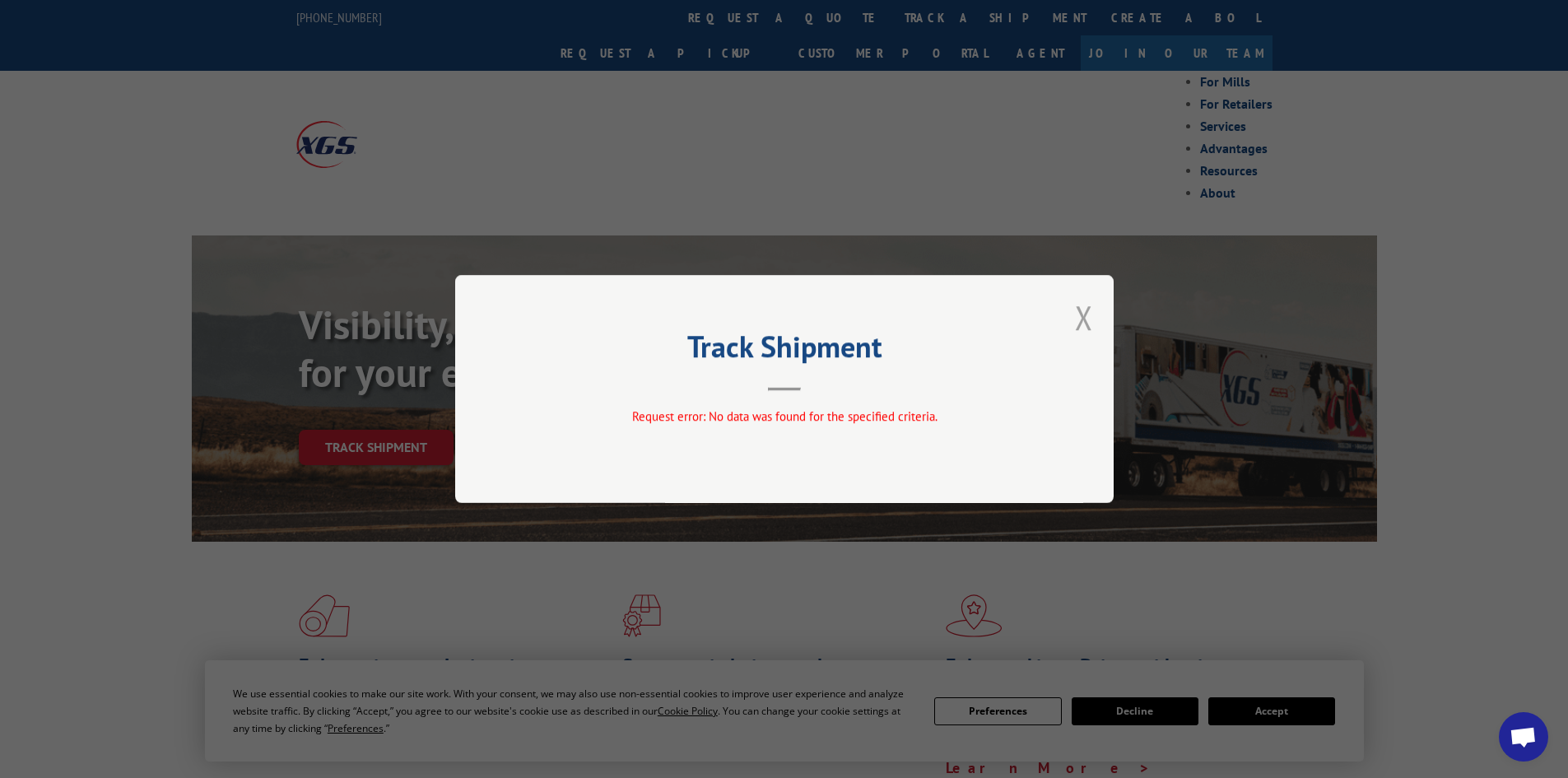
click at [1085, 327] on button "Close modal" at bounding box center [1085, 317] width 18 height 44
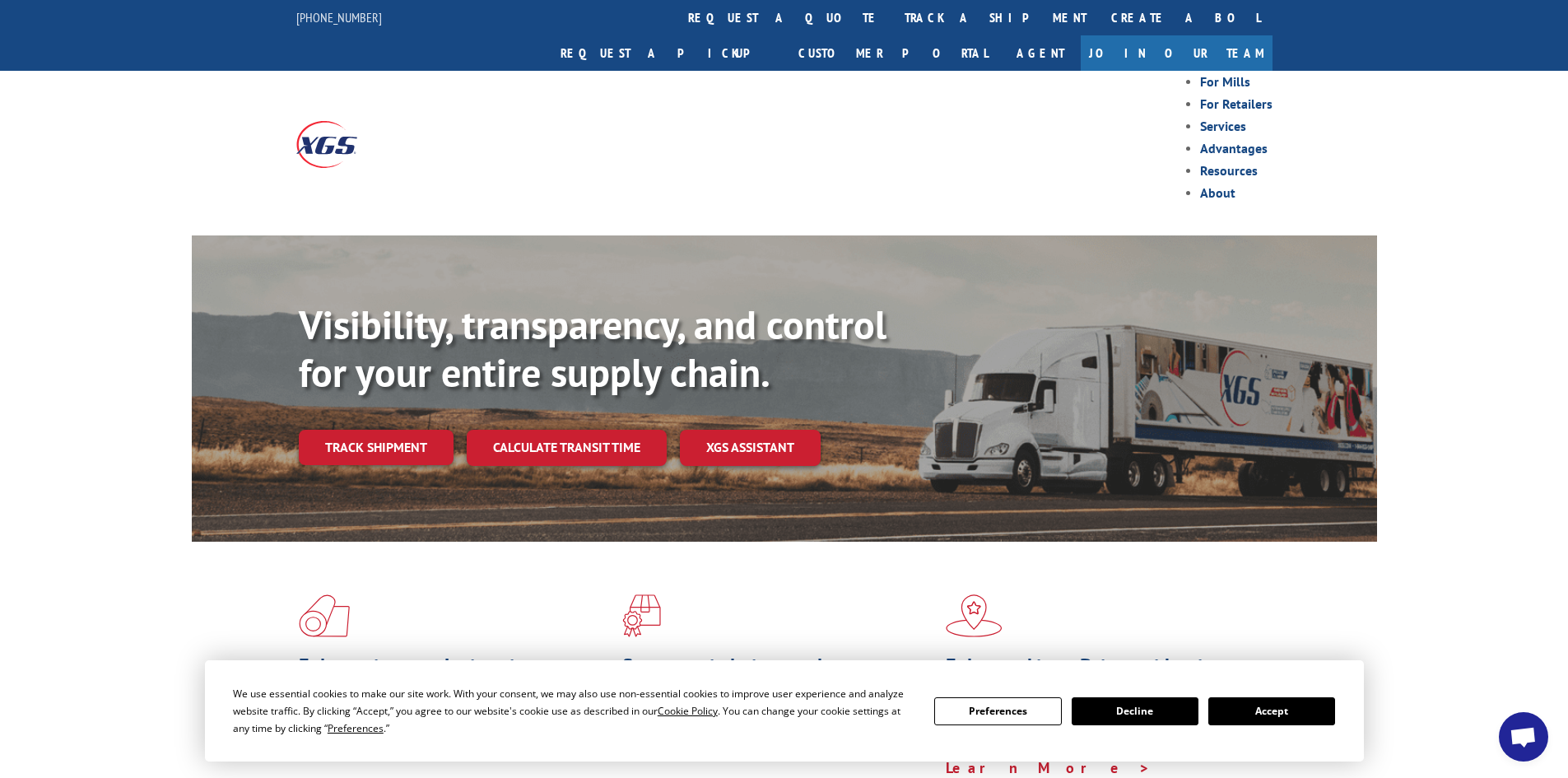
click at [418, 430] on link "Track shipment" at bounding box center [376, 446] width 154 height 34
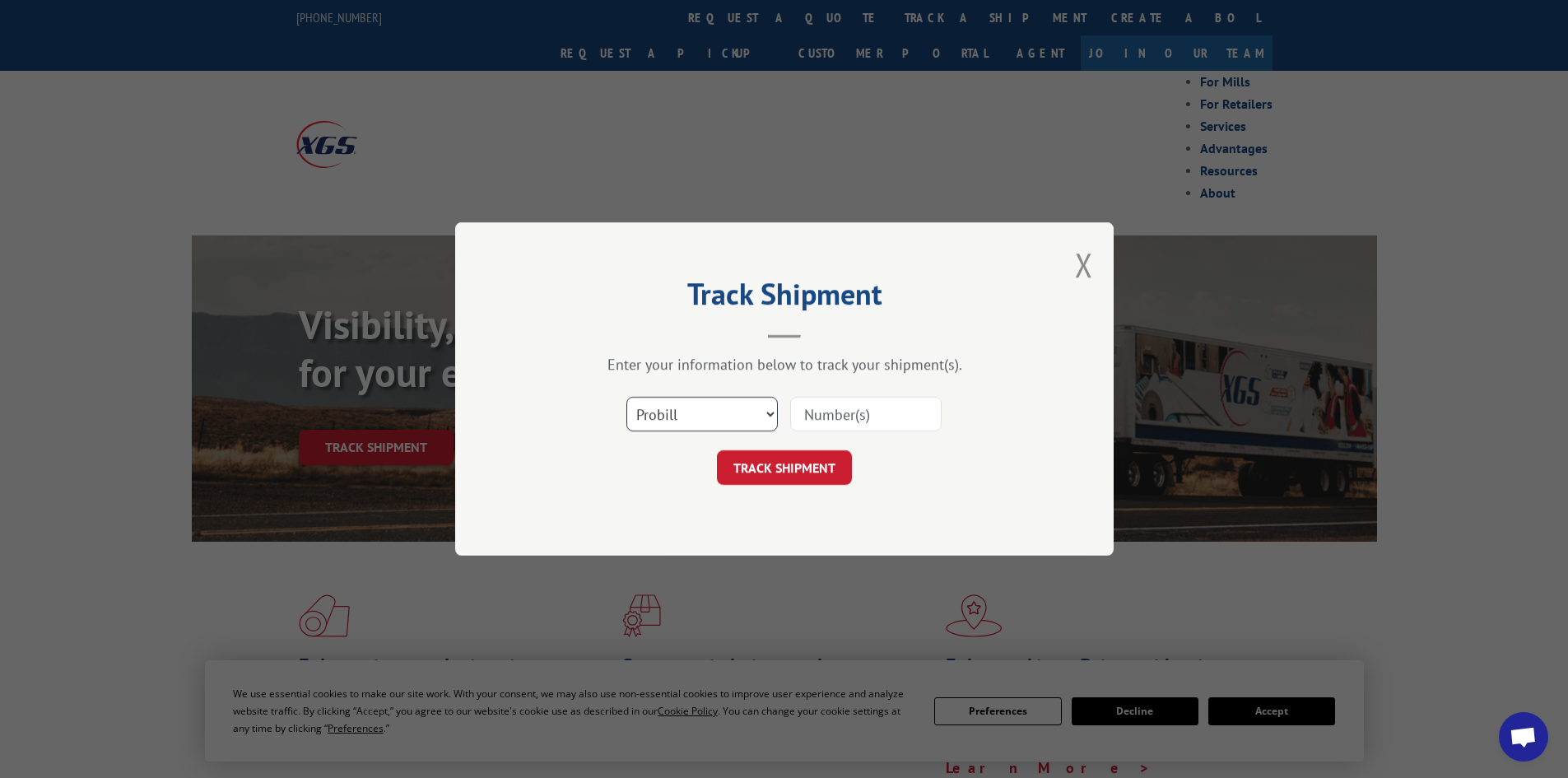
click at [772, 418] on select "Select category... Probill BOL PO" at bounding box center [702, 414] width 151 height 34
click at [1076, 272] on button "Close modal" at bounding box center [1085, 264] width 18 height 44
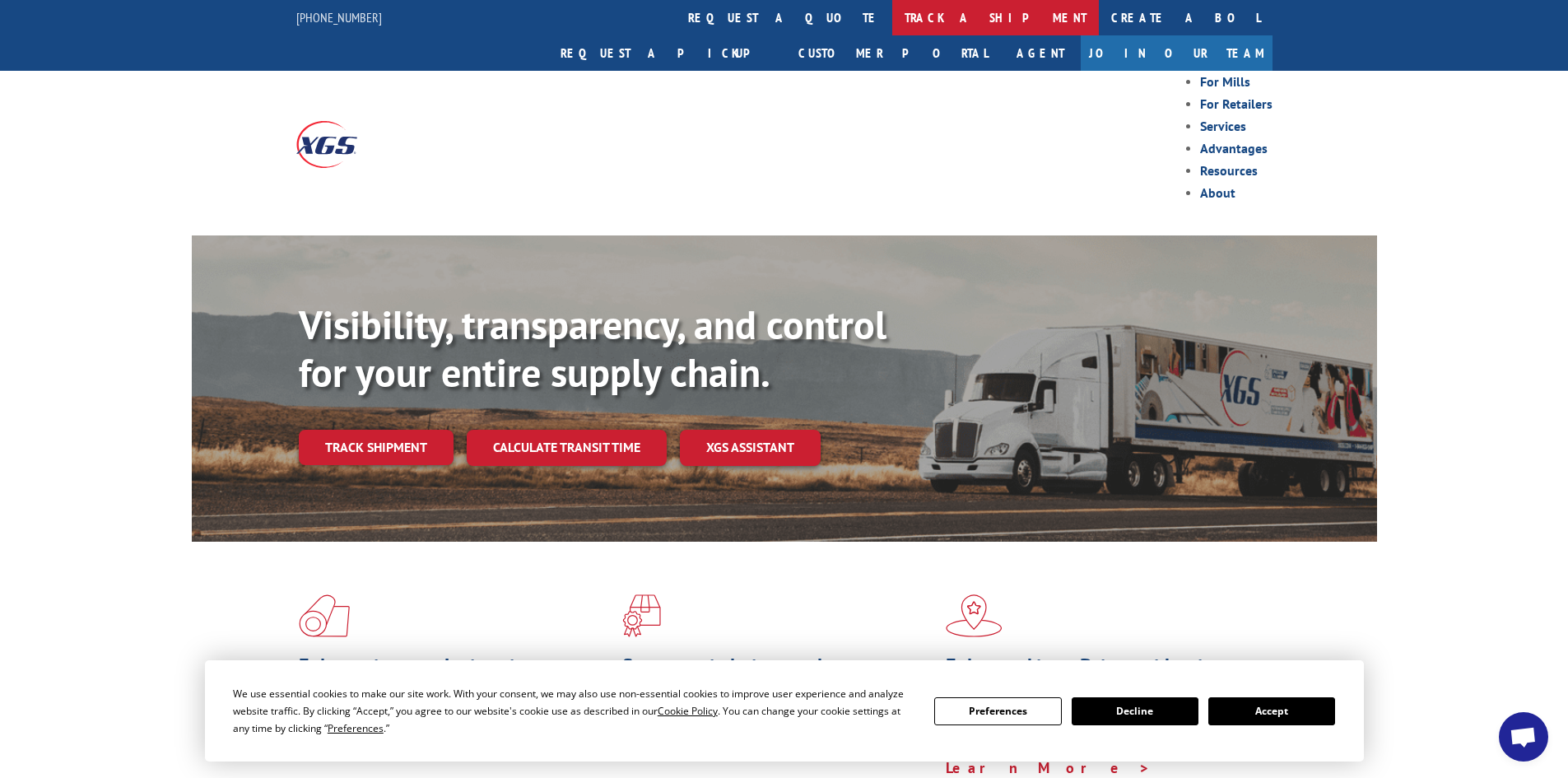
click at [892, 24] on link "track a shipment" at bounding box center [996, 18] width 206 height 35
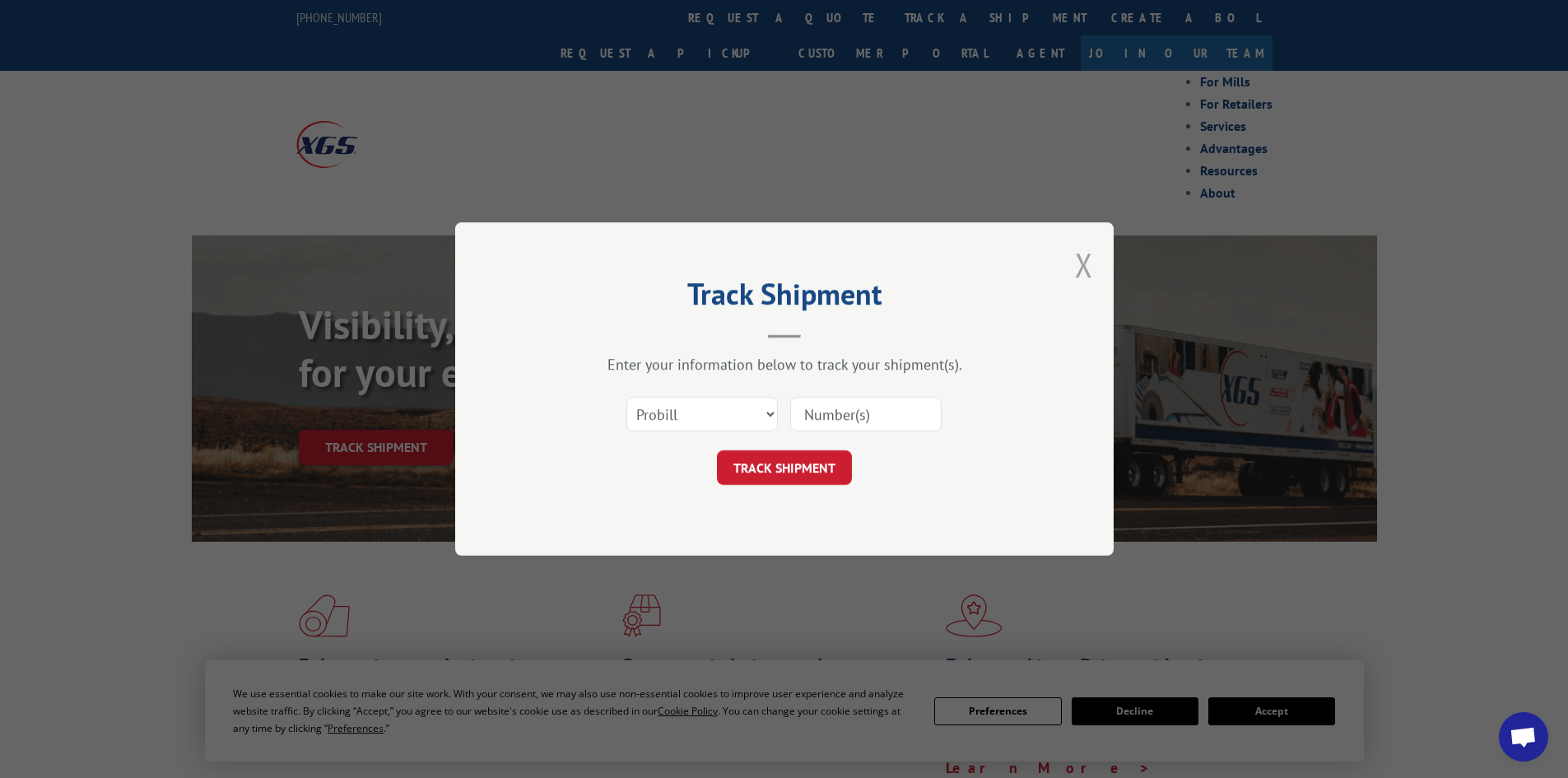
click at [1075, 271] on button "Close modal" at bounding box center [1085, 264] width 18 height 44
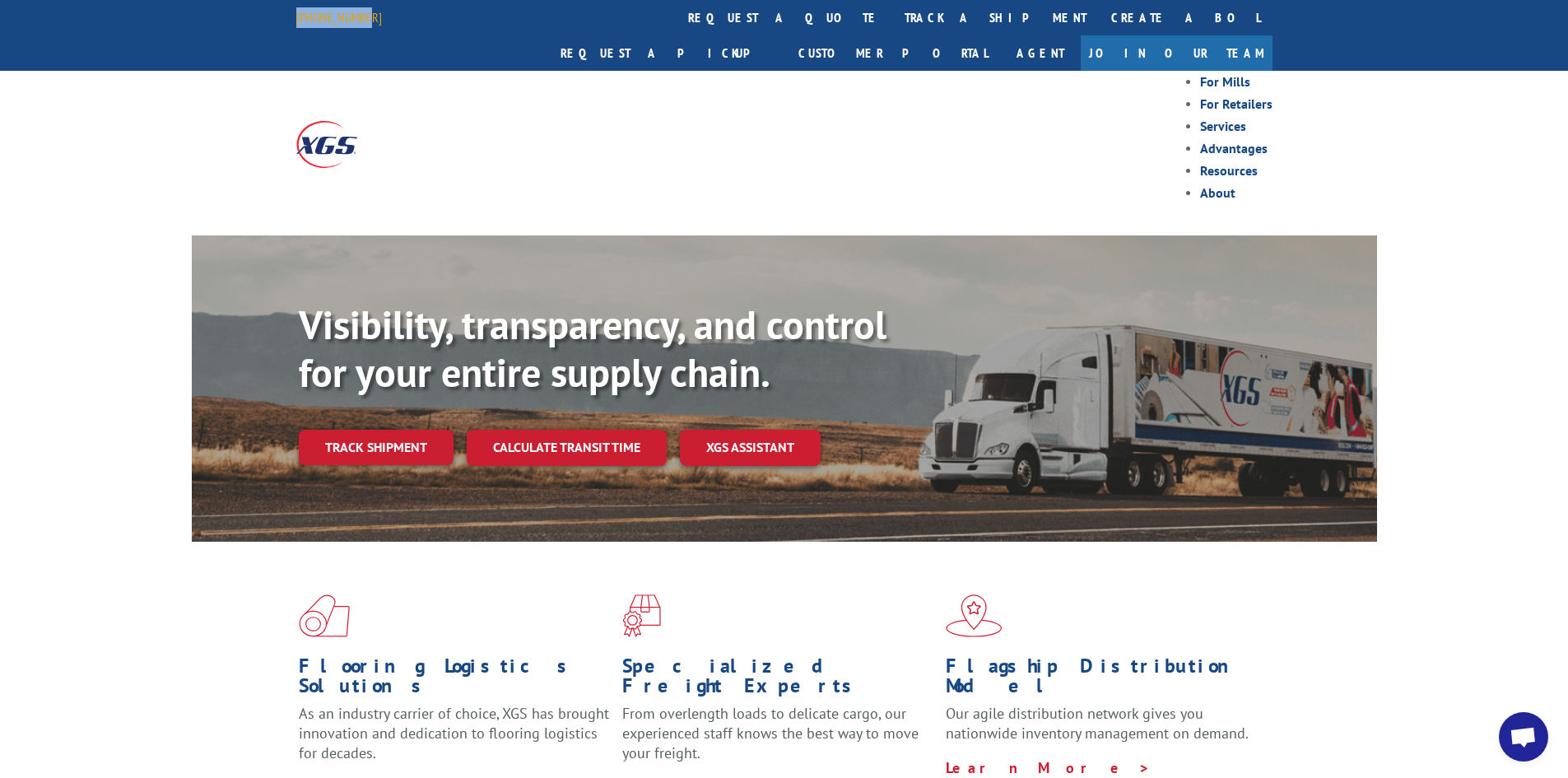
drag, startPoint x: 370, startPoint y: 17, endPoint x: 321, endPoint y: 21, distance: 49.2
click at [286, 21] on div "[PHONE_NUMBER] request a quote track a shipment Create a BOL Request a pickup C…" at bounding box center [784, 35] width 1568 height 70
copy link "[PHONE_NUMBER]"
click at [413, 430] on link "Track shipment" at bounding box center [376, 446] width 154 height 34
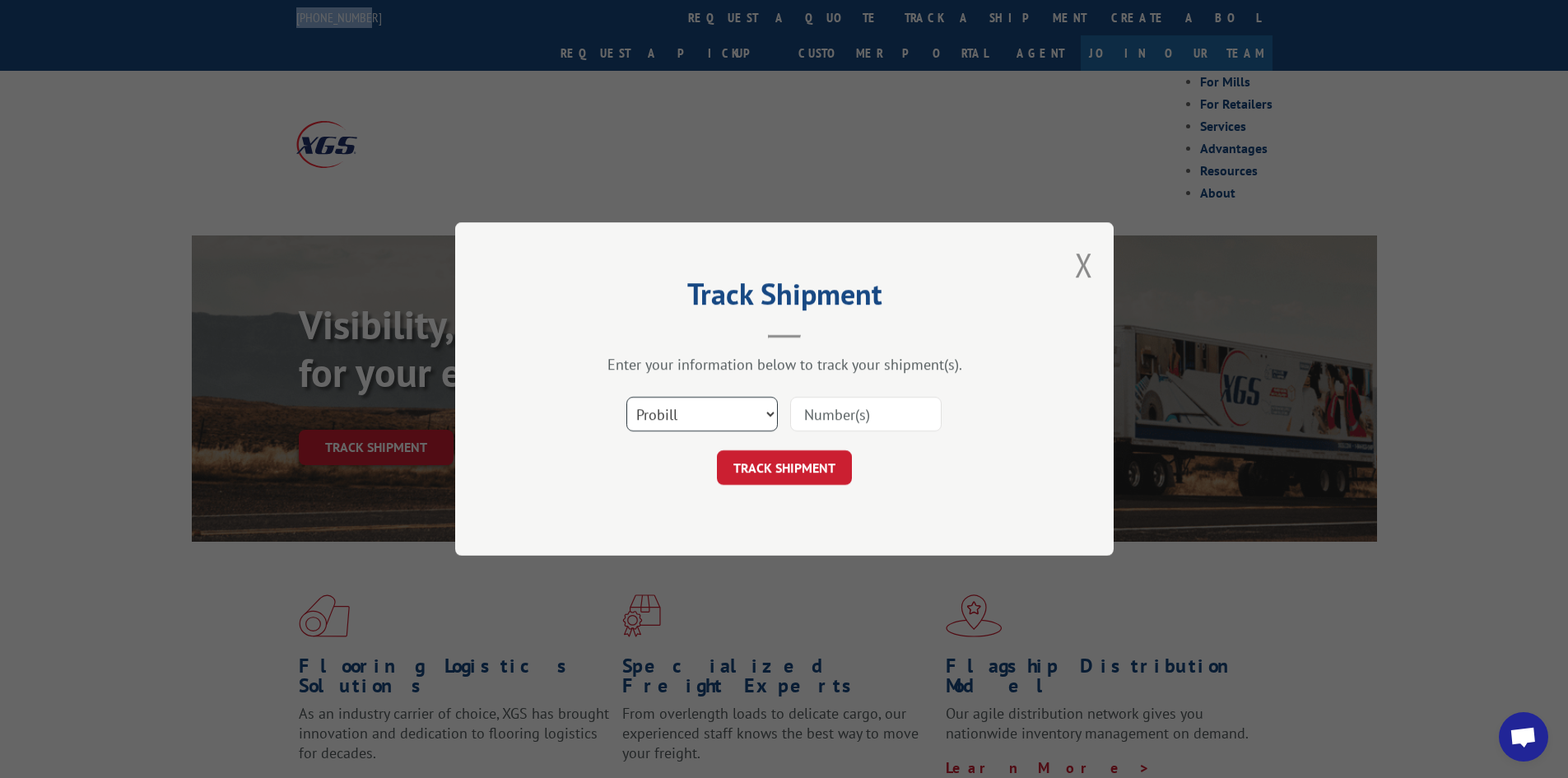
click at [748, 420] on select "Select category... Probill BOL PO" at bounding box center [702, 414] width 151 height 34
click at [817, 426] on input at bounding box center [865, 414] width 151 height 34
type input "70505"
click at [797, 467] on button "TRACK SHIPMENT" at bounding box center [784, 467] width 135 height 34
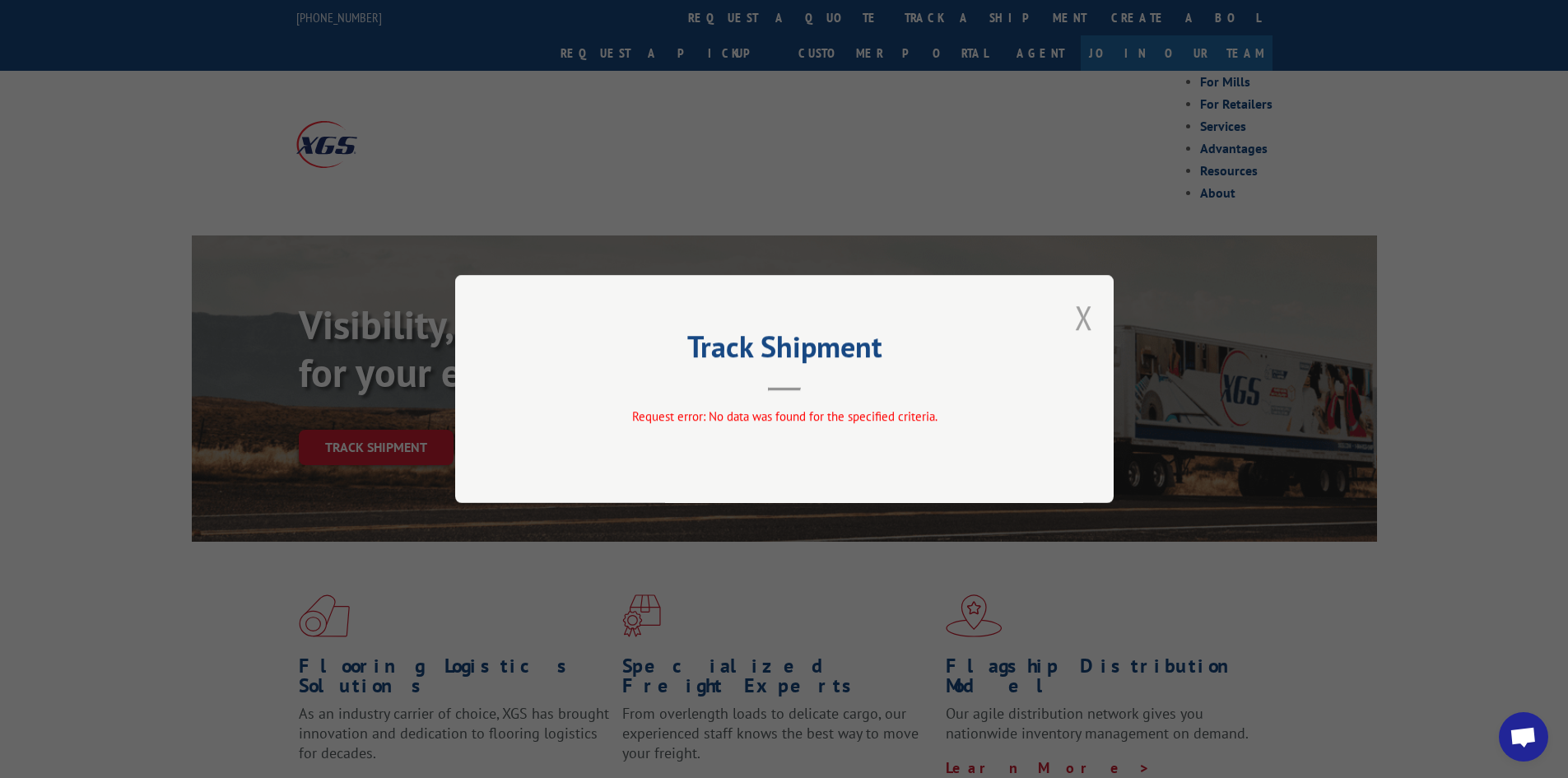
click at [1085, 323] on button "Close modal" at bounding box center [1085, 317] width 18 height 44
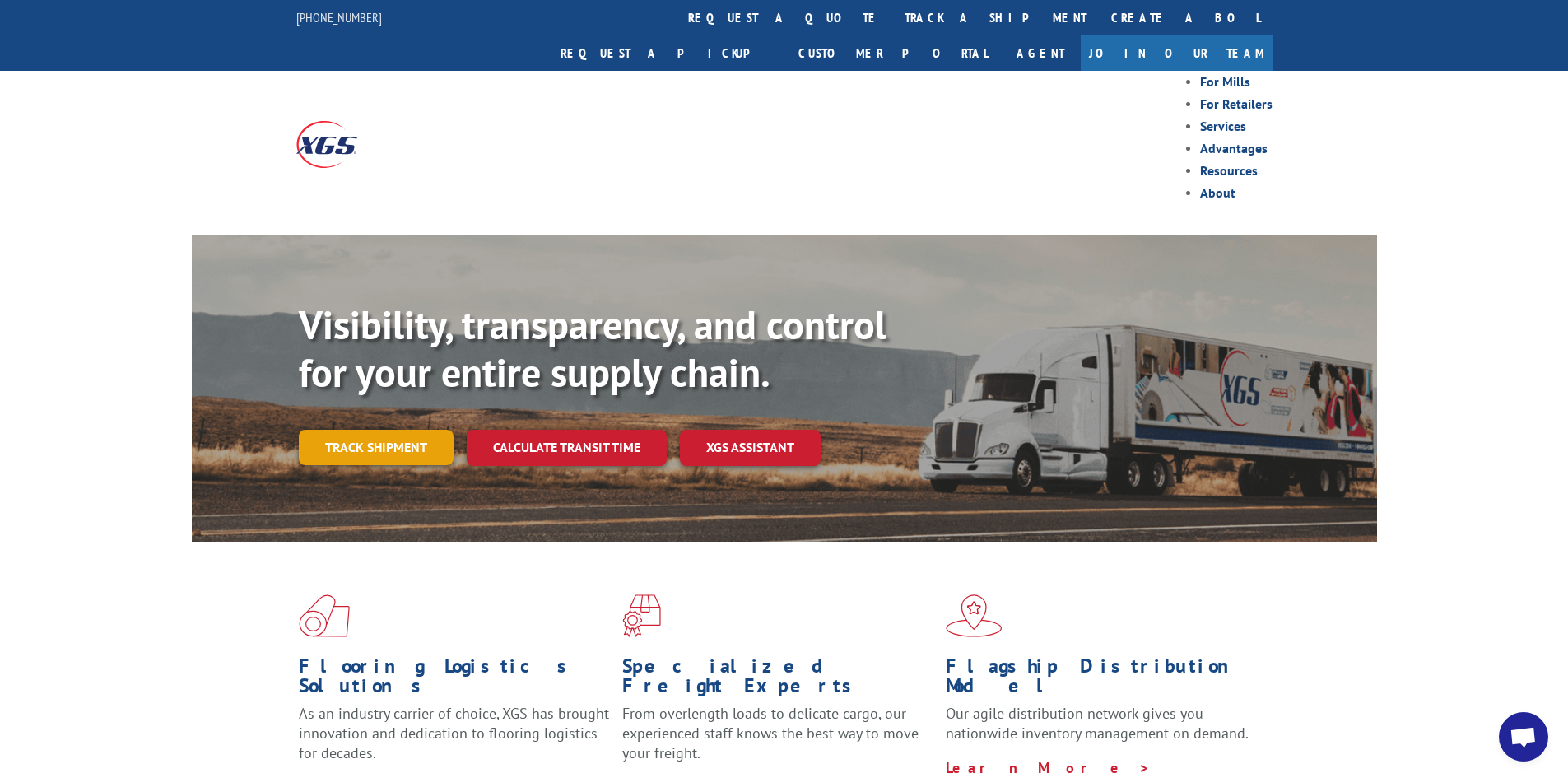
click at [383, 430] on link "Track shipment" at bounding box center [376, 446] width 154 height 34
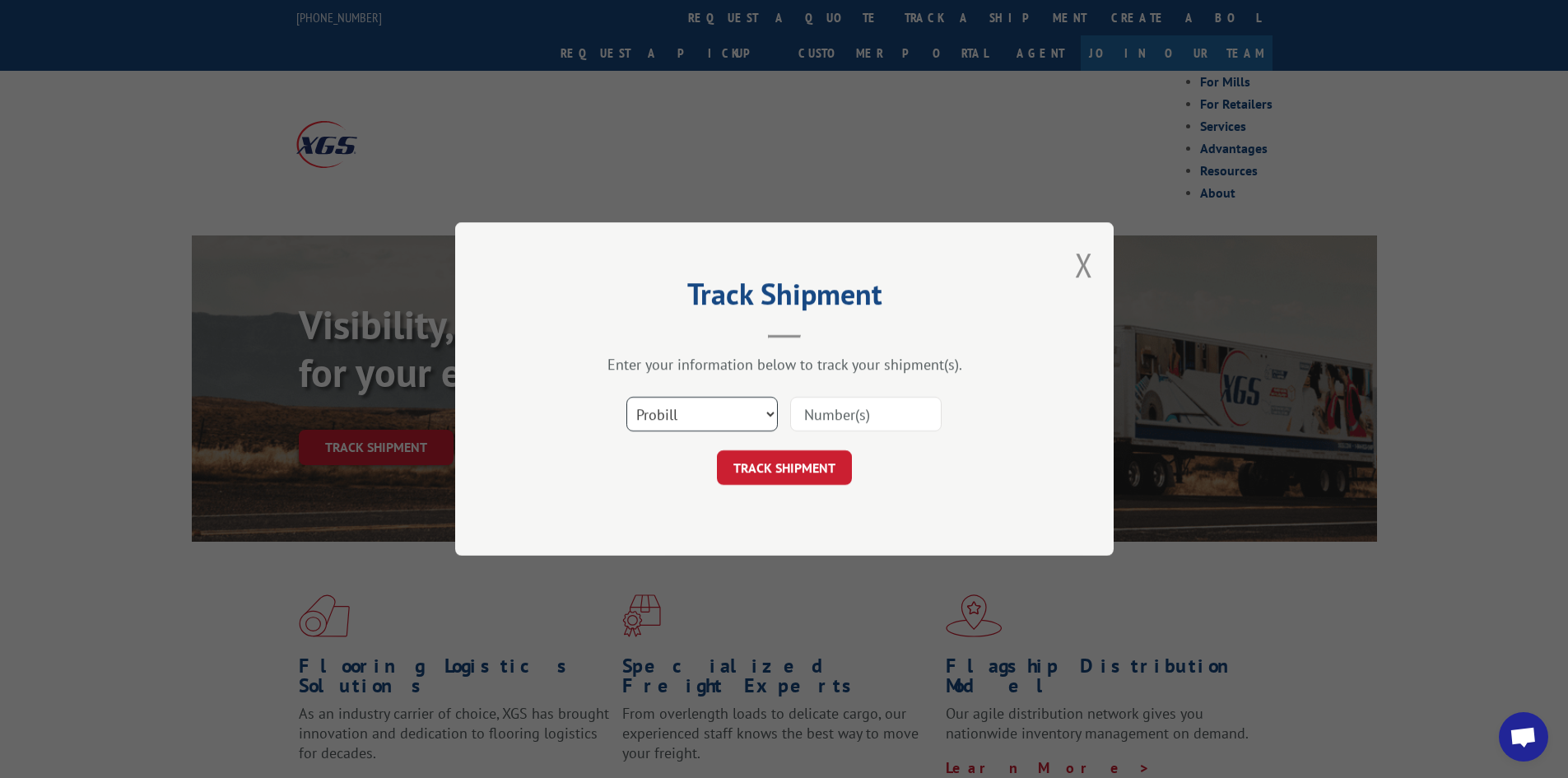
click at [723, 418] on select "Select category... Probill BOL PO" at bounding box center [702, 414] width 151 height 34
select select "po"
click at [626, 403] on select "Select category... Probill BOL PO" at bounding box center [702, 414] width 151 height 34
click at [872, 421] on input at bounding box center [865, 414] width 151 height 34
type input "70505"
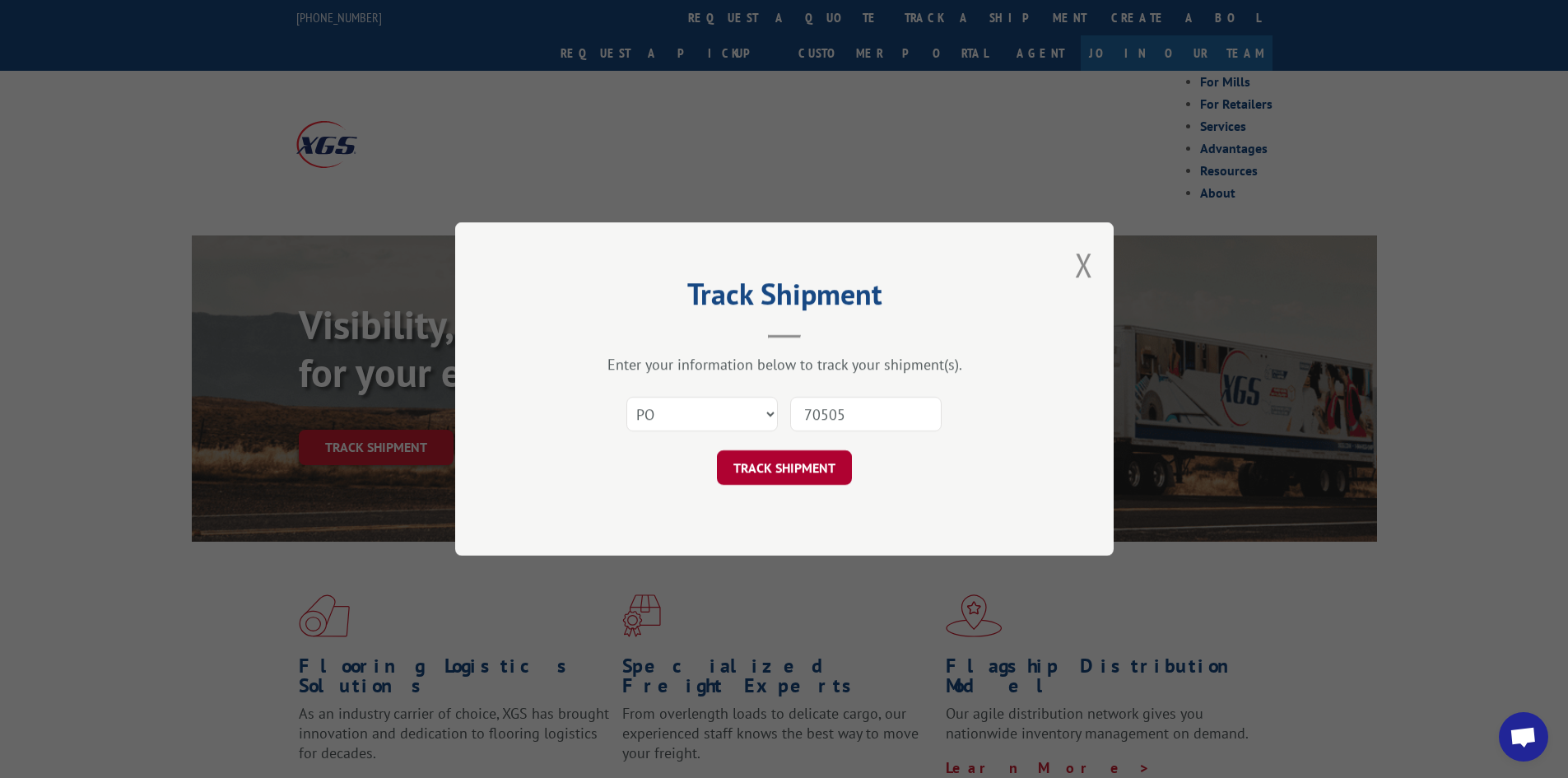
click at [787, 483] on button "TRACK SHIPMENT" at bounding box center [784, 467] width 135 height 34
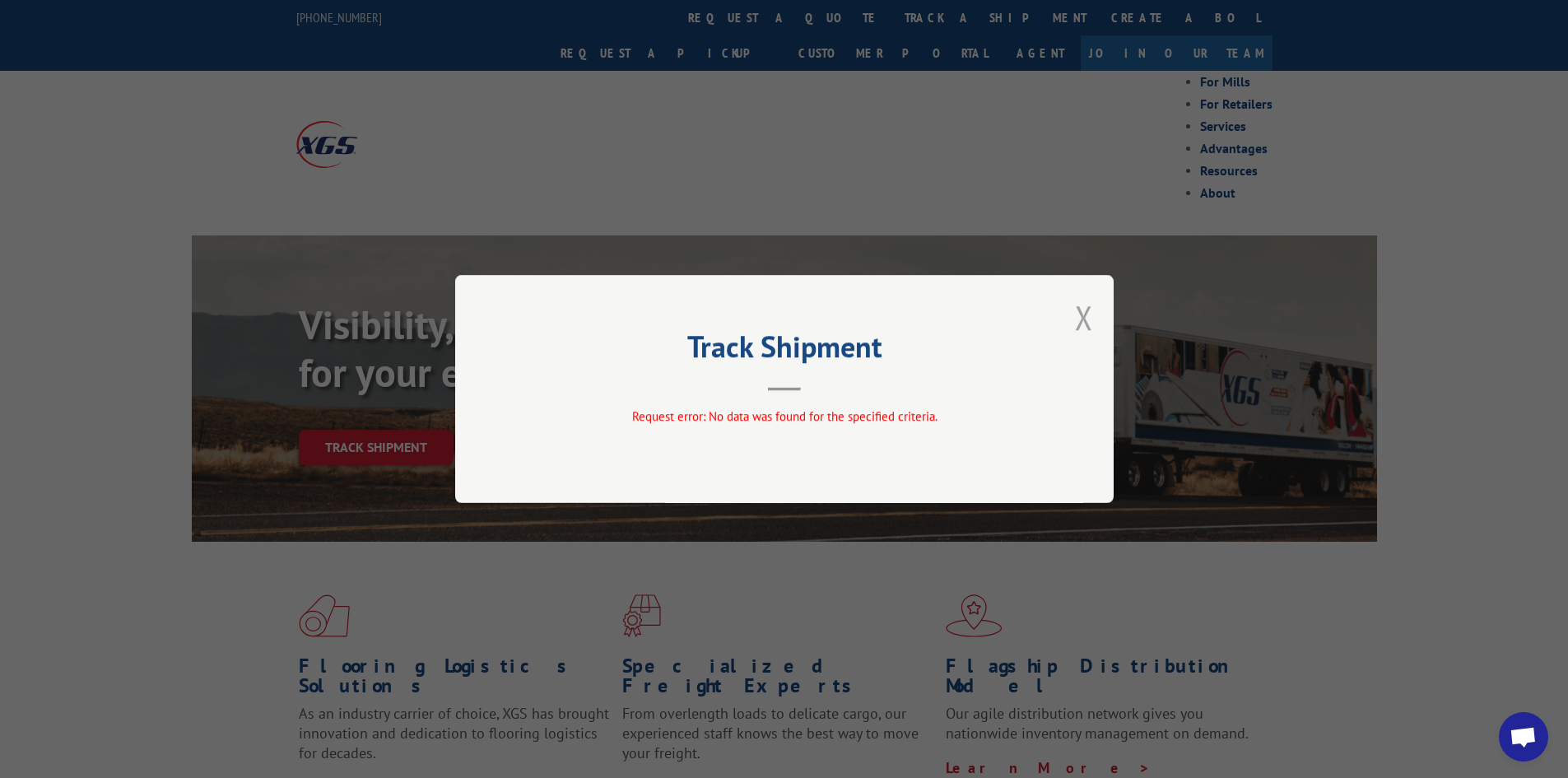
click at [1080, 321] on button "Close modal" at bounding box center [1085, 317] width 18 height 44
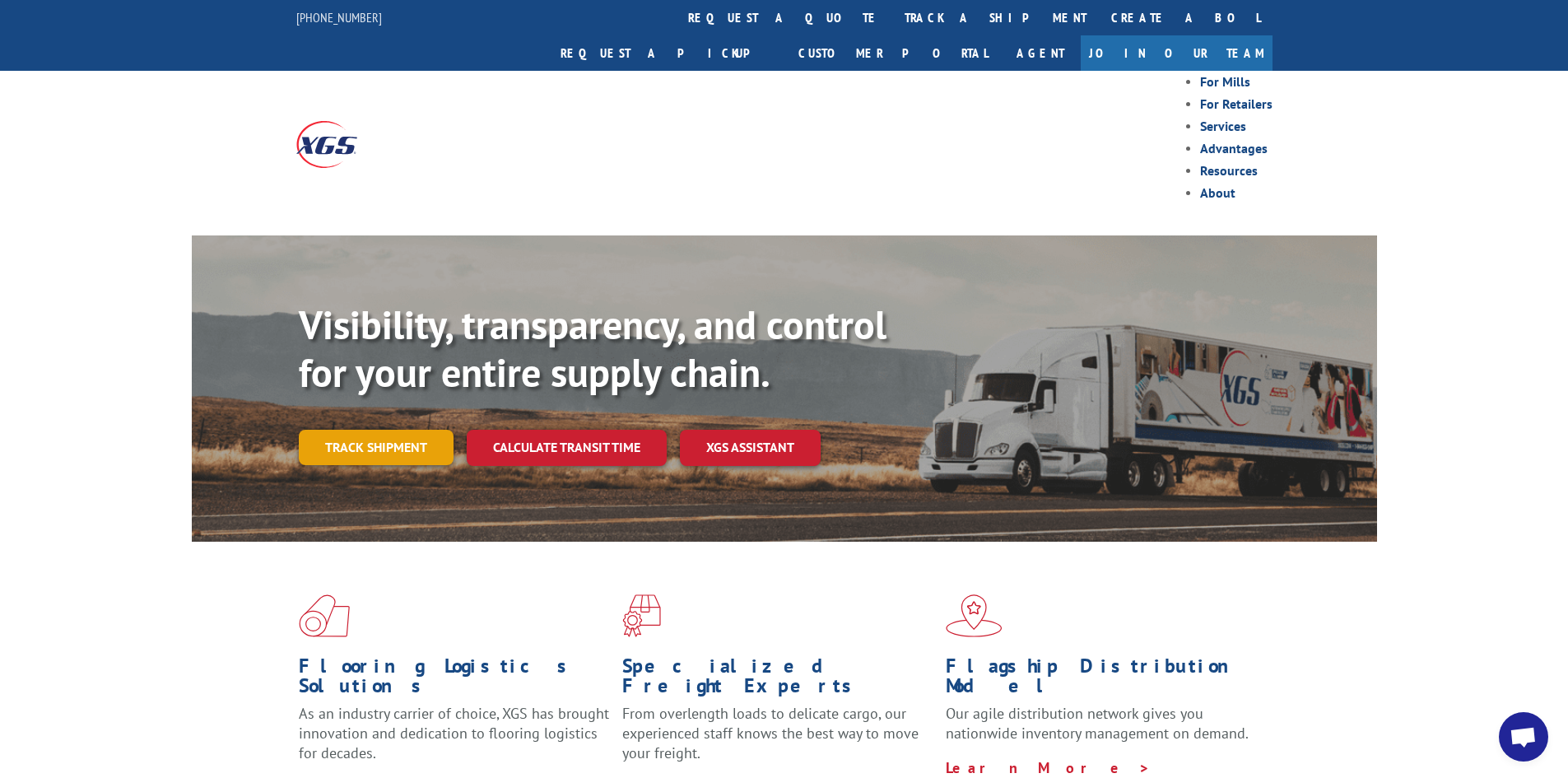
click at [360, 430] on link "Track shipment" at bounding box center [376, 446] width 154 height 34
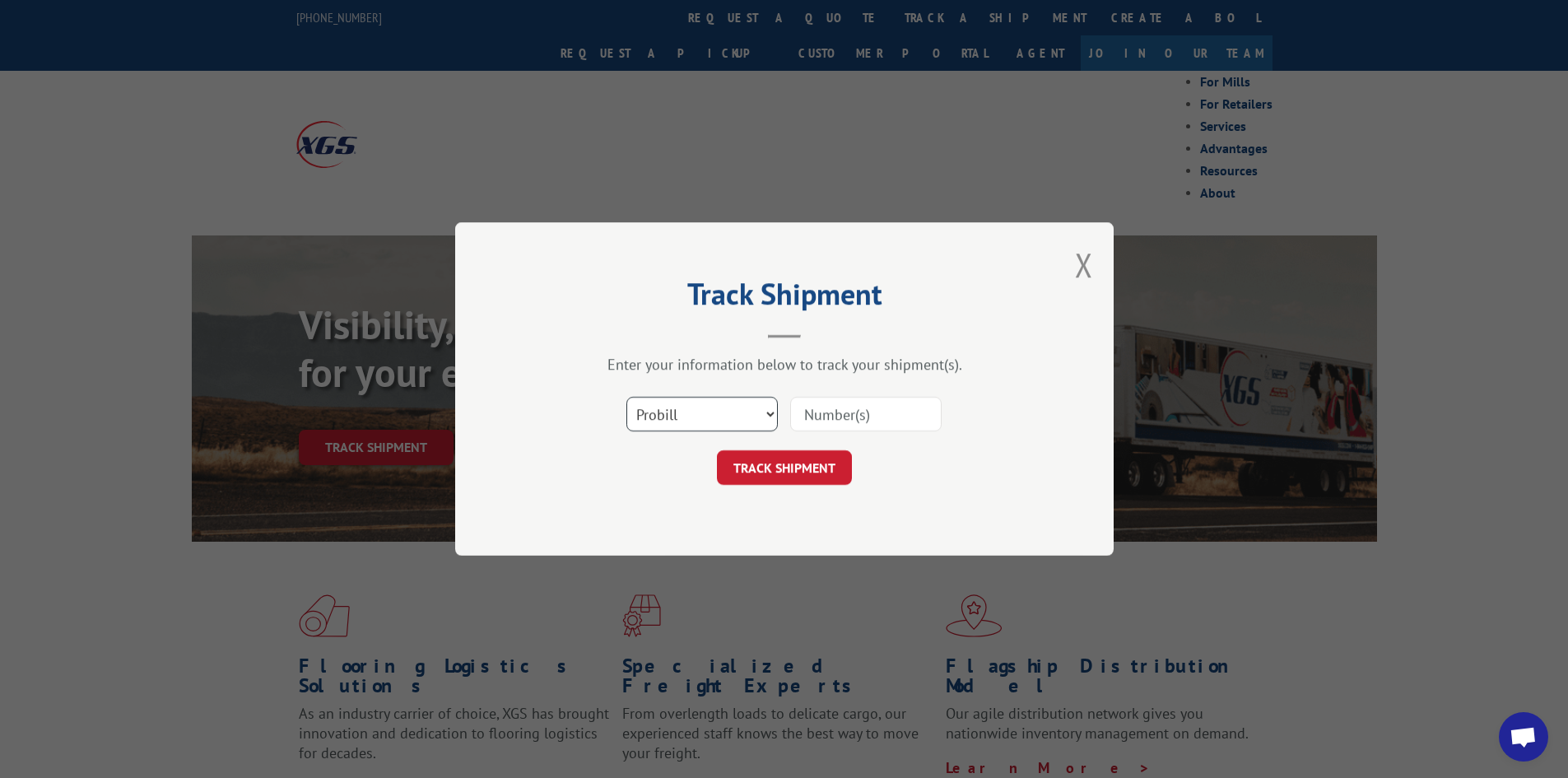
click at [749, 411] on select "Select category... Probill BOL PO" at bounding box center [702, 414] width 151 height 34
click at [1075, 277] on button "Close modal" at bounding box center [1085, 264] width 18 height 44
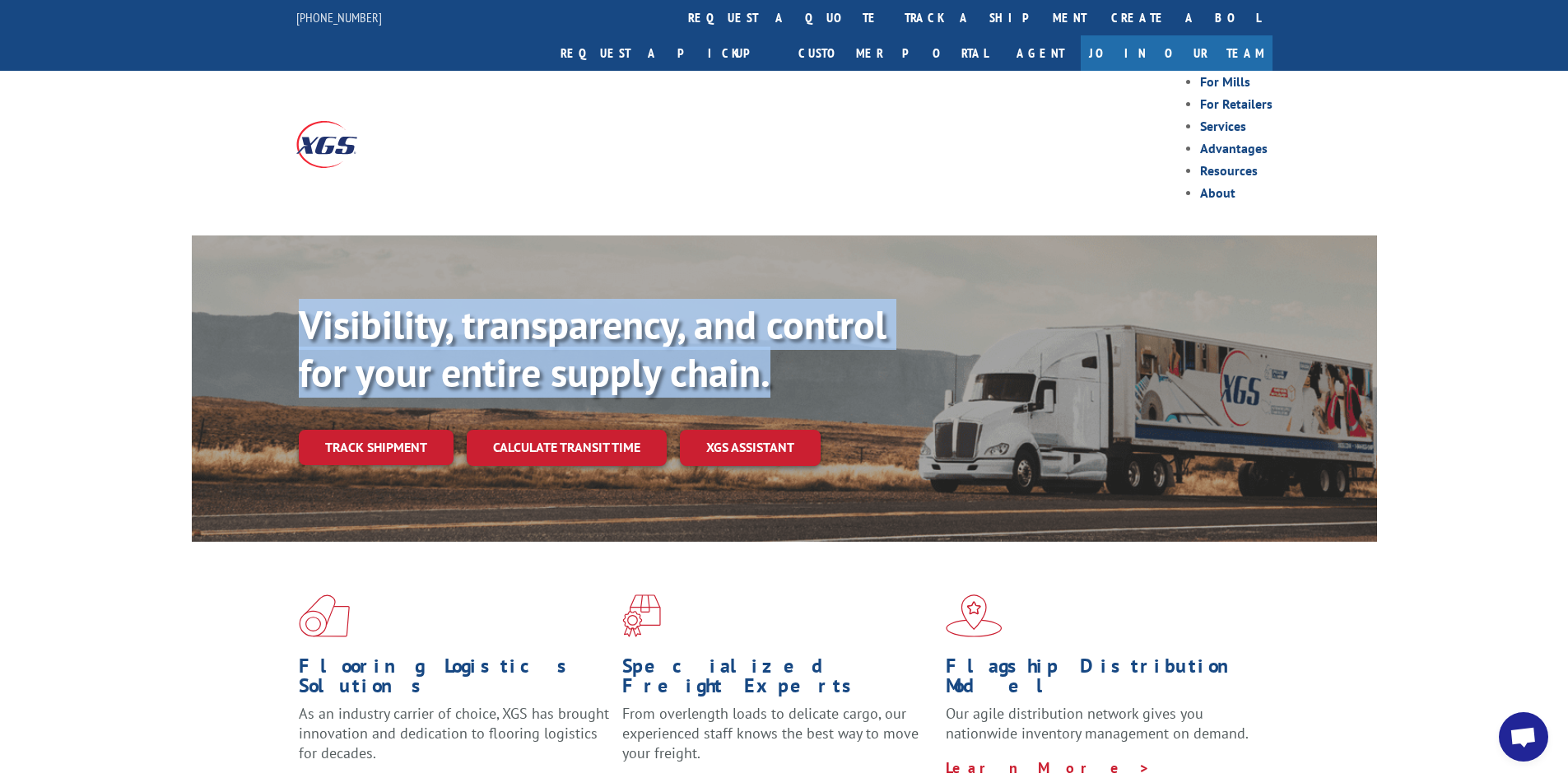
drag, startPoint x: 301, startPoint y: 285, endPoint x: 959, endPoint y: 326, distance: 659.3
click at [959, 326] on div "Visibility, transparency, and control for your entire supply chain. Track shipm…" at bounding box center [838, 416] width 1079 height 230
click at [814, 333] on p "Visibility, transparency, and control for your entire supply chain." at bounding box center [601, 348] width 604 height 95
drag, startPoint x: 800, startPoint y: 342, endPoint x: 227, endPoint y: 297, distance: 574.8
click at [227, 297] on div "Visibility, transparency, and control for your entire supply chain. Track shipm…" at bounding box center [784, 404] width 1185 height 338
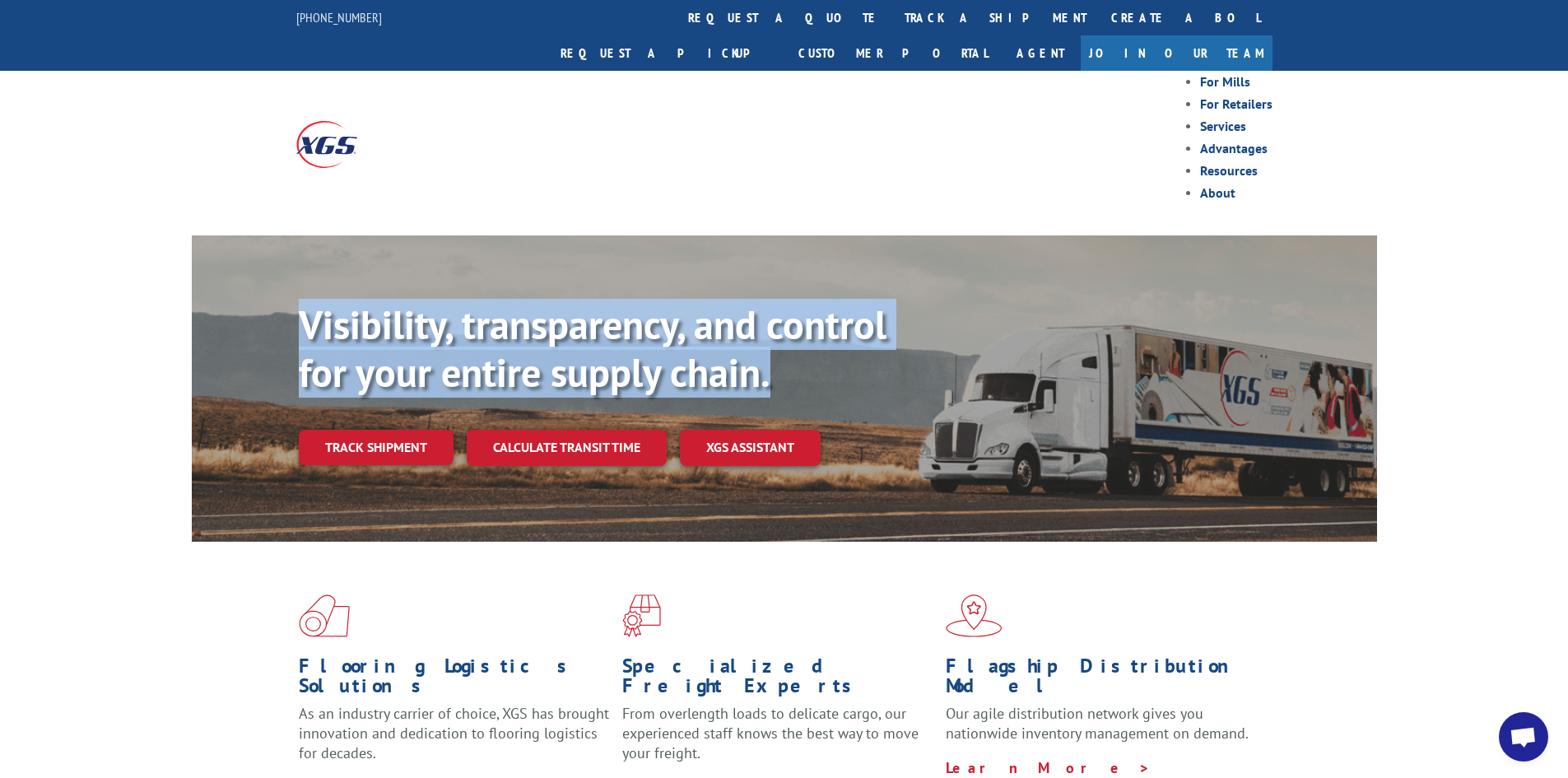
click at [230, 291] on div "Visibility, transparency, and control for your entire supply chain. Track shipm…" at bounding box center [784, 404] width 1185 height 338
drag, startPoint x: 290, startPoint y: 277, endPoint x: 928, endPoint y: 323, distance: 639.7
click at [928, 323] on div "Visibility, transparency, and control for your entire supply chain. Track shipm…" at bounding box center [784, 404] width 1185 height 338
click at [928, 323] on div "Visibility, transparency, and control for your entire supply chain. Track shipm…" at bounding box center [838, 416] width 1079 height 230
drag, startPoint x: 784, startPoint y: 337, endPoint x: 280, endPoint y: 304, distance: 505.1
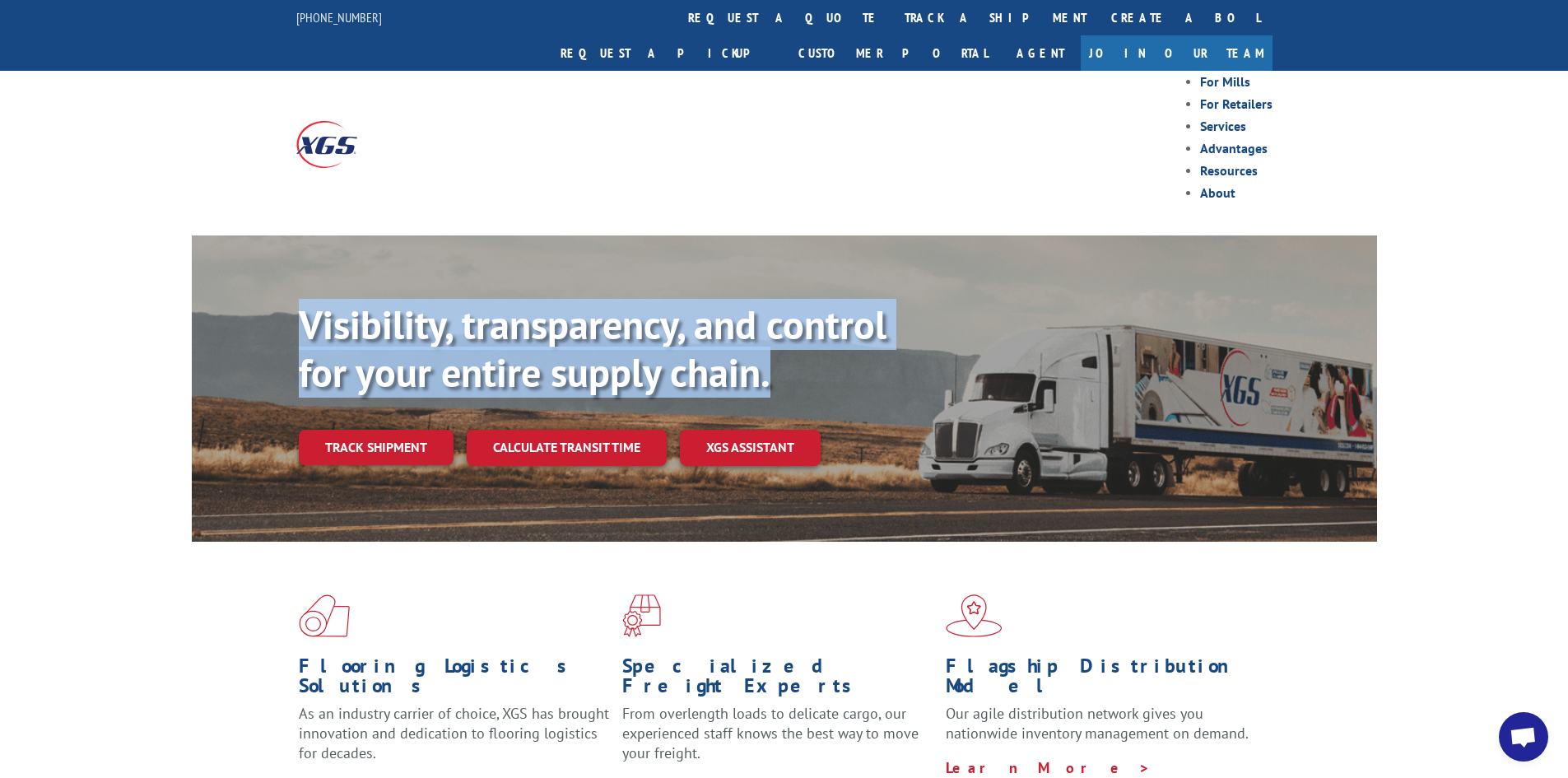
click at [280, 304] on div "Visibility, transparency, and control for your entire supply chain. Track shipm…" at bounding box center [784, 404] width 1185 height 338
click at [282, 295] on div "Visibility, transparency, and control for your entire supply chain. Track shipm…" at bounding box center [784, 404] width 1185 height 338
drag, startPoint x: 334, startPoint y: 289, endPoint x: 881, endPoint y: 335, distance: 548.9
click at [881, 335] on div "Visibility, transparency, and control for your entire supply chain. Track shipm…" at bounding box center [784, 404] width 1185 height 338
click at [881, 335] on p "Visibility, transparency, and control for your entire supply chain." at bounding box center [601, 348] width 604 height 95
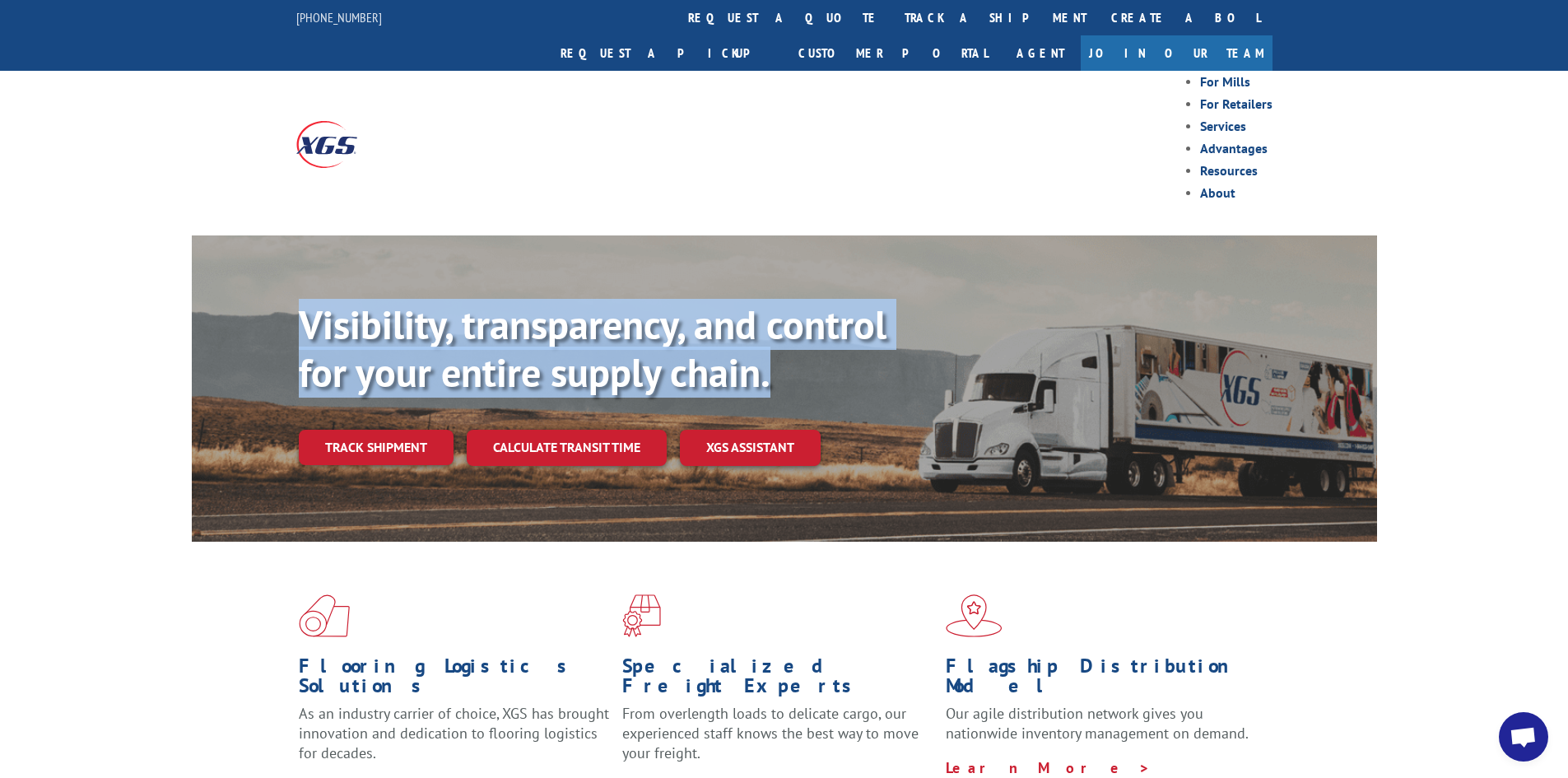
drag, startPoint x: 865, startPoint y: 339, endPoint x: 299, endPoint y: 281, distance: 569.0
click at [299, 301] on p "Visibility, transparency, and control for your entire supply chain." at bounding box center [601, 348] width 604 height 95
click at [299, 299] on b "Visibility, transparency, and control for your entire supply chain." at bounding box center [593, 348] width 588 height 99
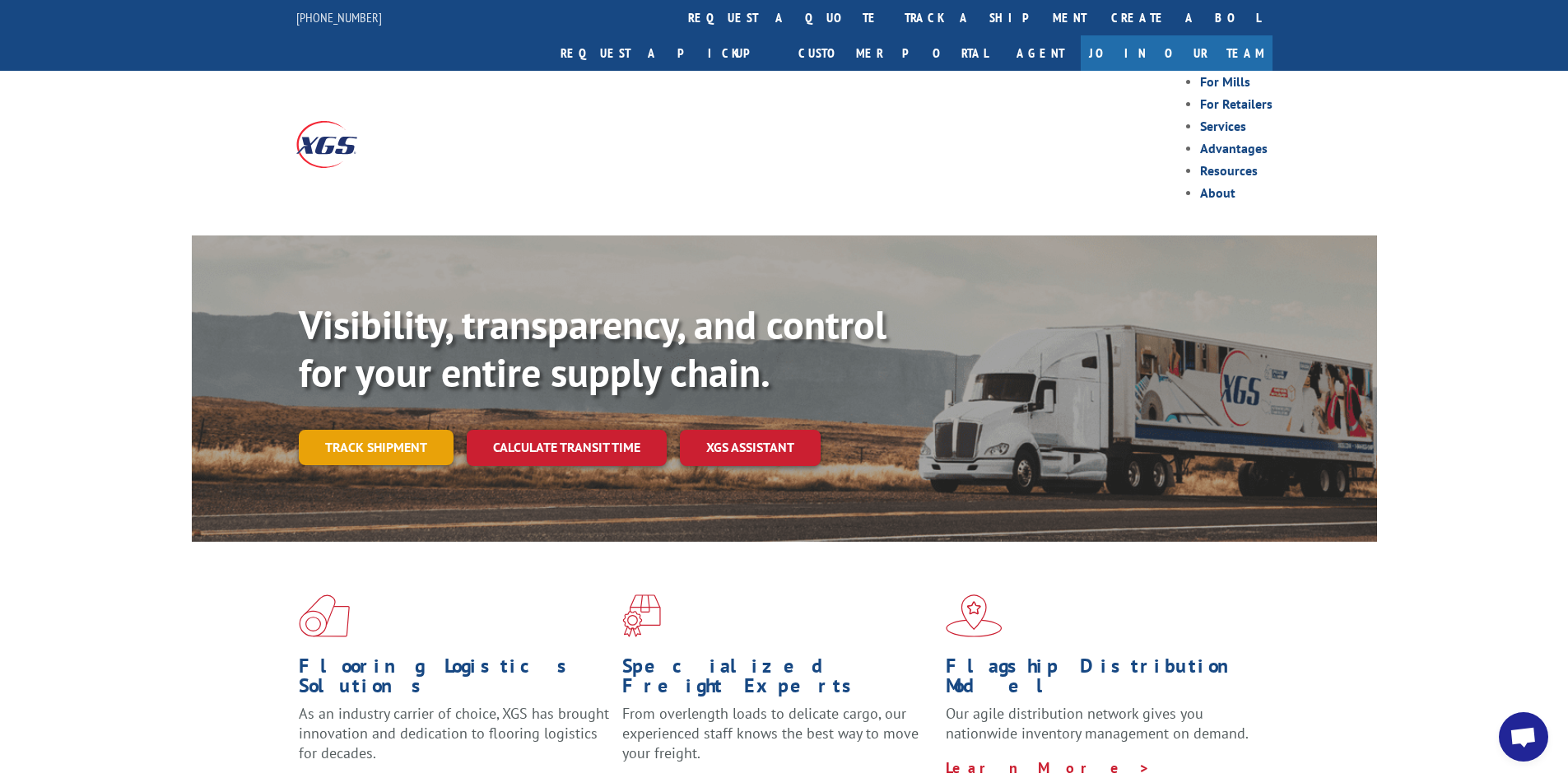
click at [364, 430] on link "Track shipment" at bounding box center [376, 446] width 154 height 34
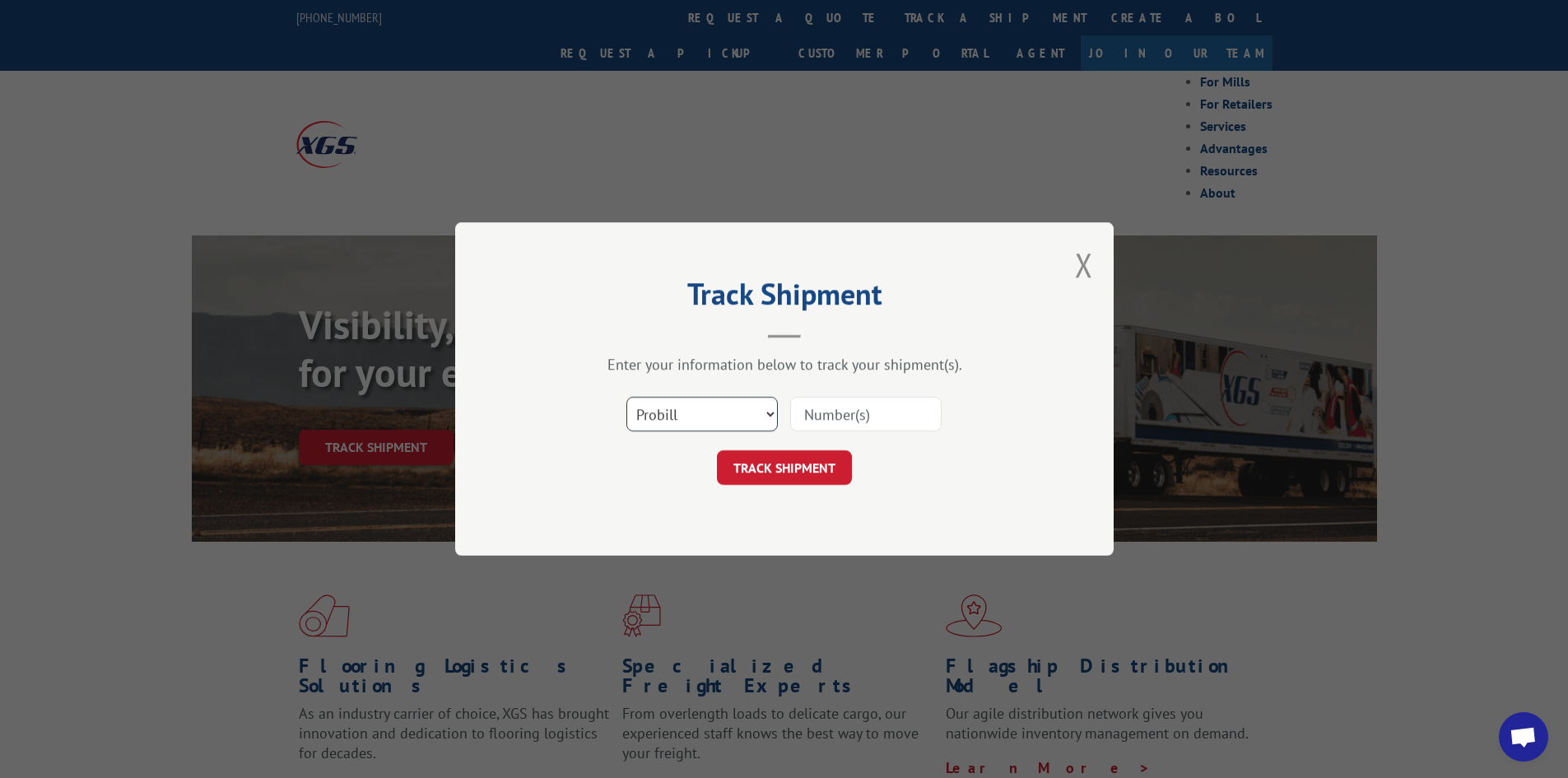
click at [682, 422] on select "Select category... Probill BOL PO" at bounding box center [702, 414] width 151 height 34
select select "po"
click at [626, 403] on select "Select category... Probill BOL PO" at bounding box center [702, 414] width 151 height 34
click at [830, 425] on input at bounding box center [865, 414] width 151 height 34
paste input "PU00070505"
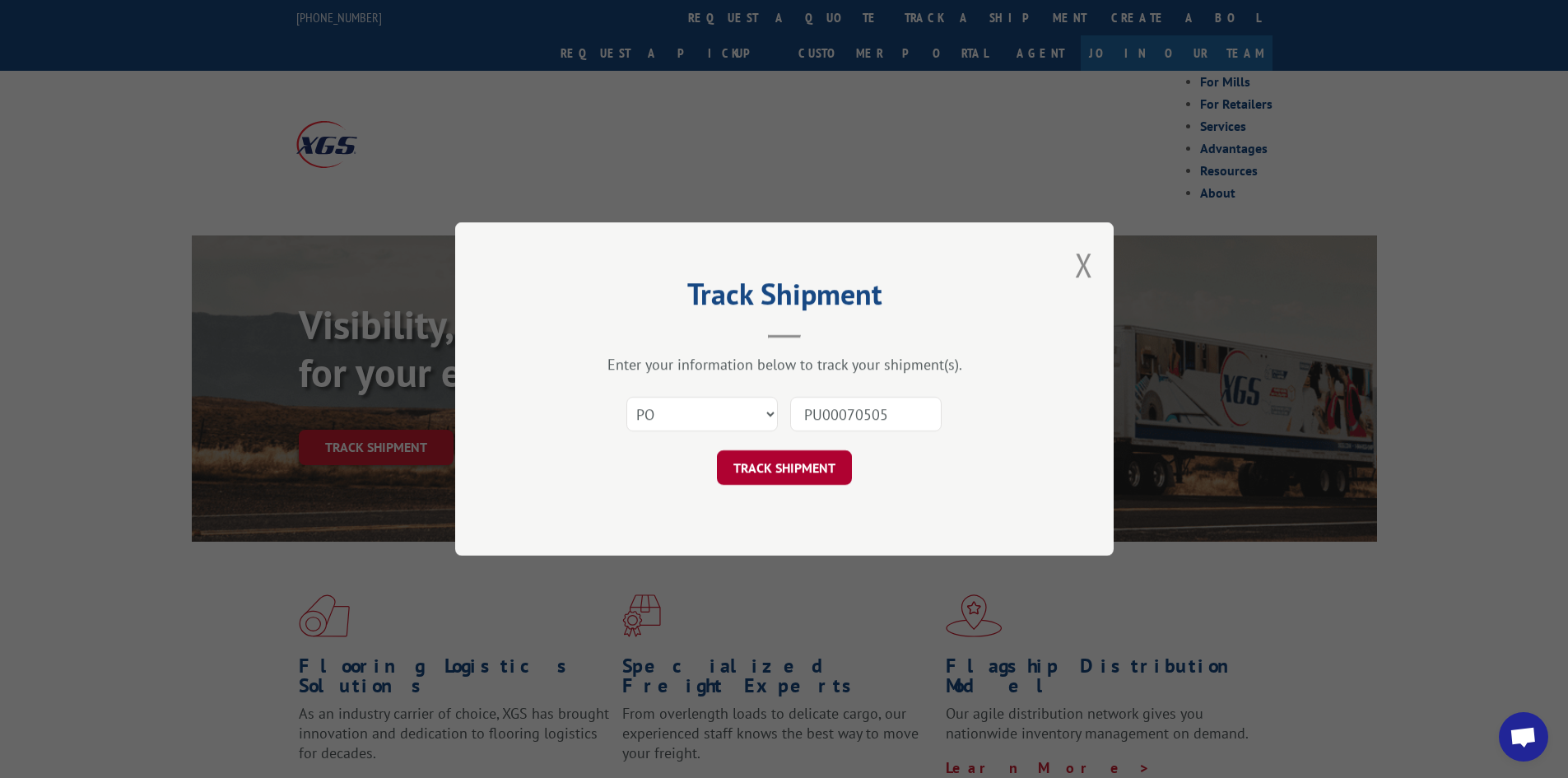
type input "PU00070505"
click at [823, 480] on button "TRACK SHIPMENT" at bounding box center [784, 467] width 135 height 34
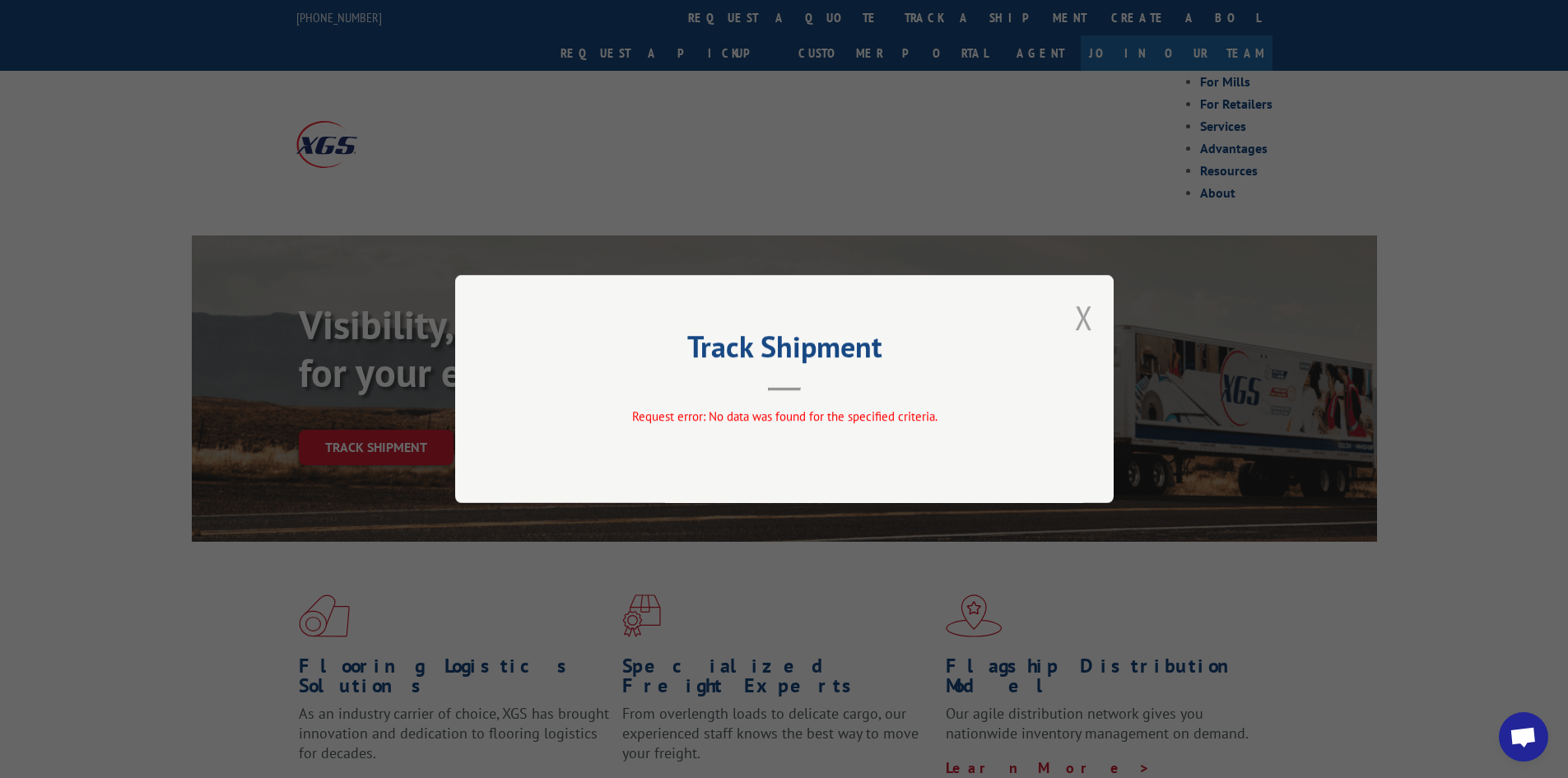
click at [1078, 330] on button "Close modal" at bounding box center [1085, 317] width 18 height 44
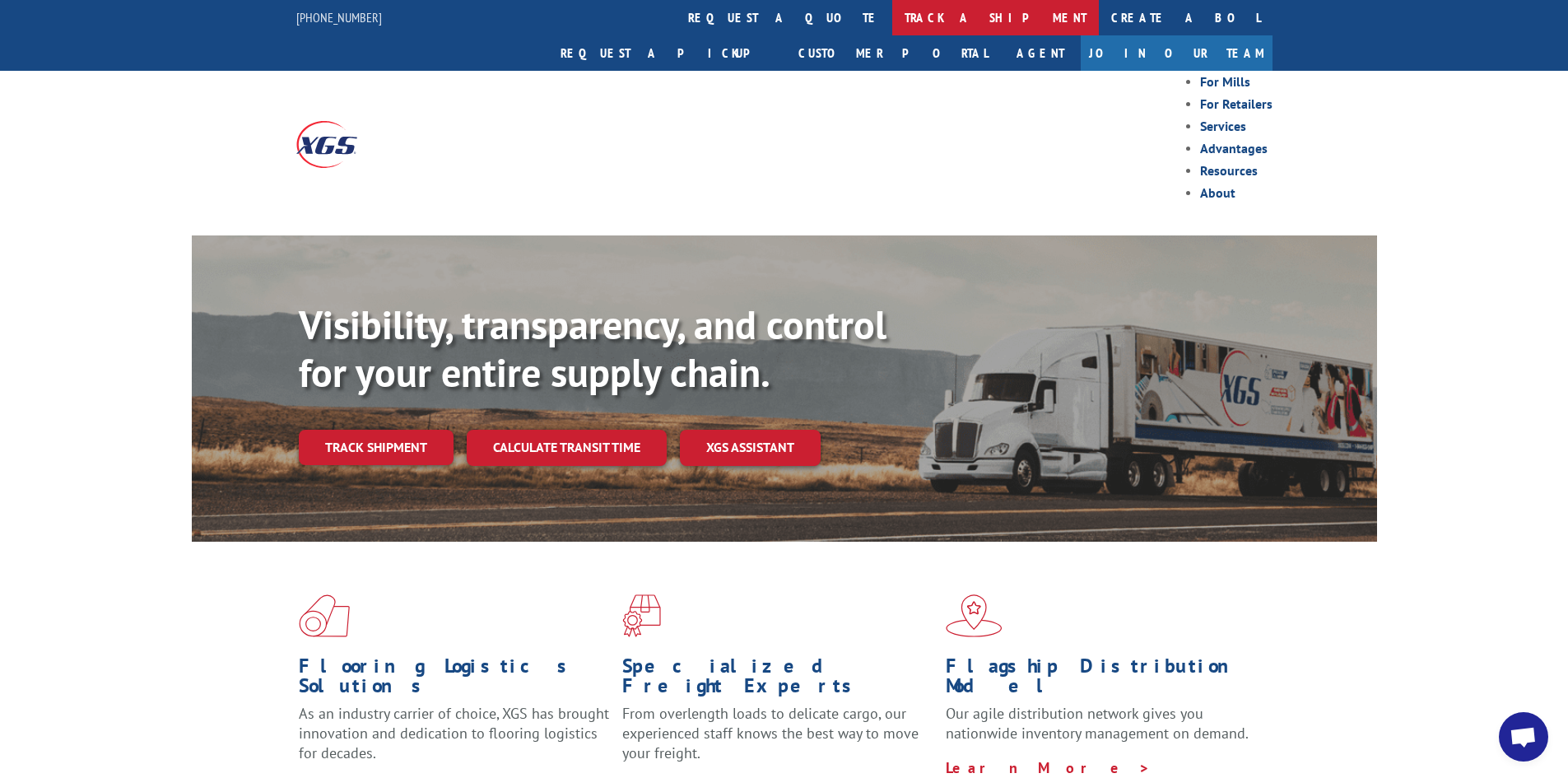
click at [892, 15] on link "track a shipment" at bounding box center [996, 18] width 206 height 35
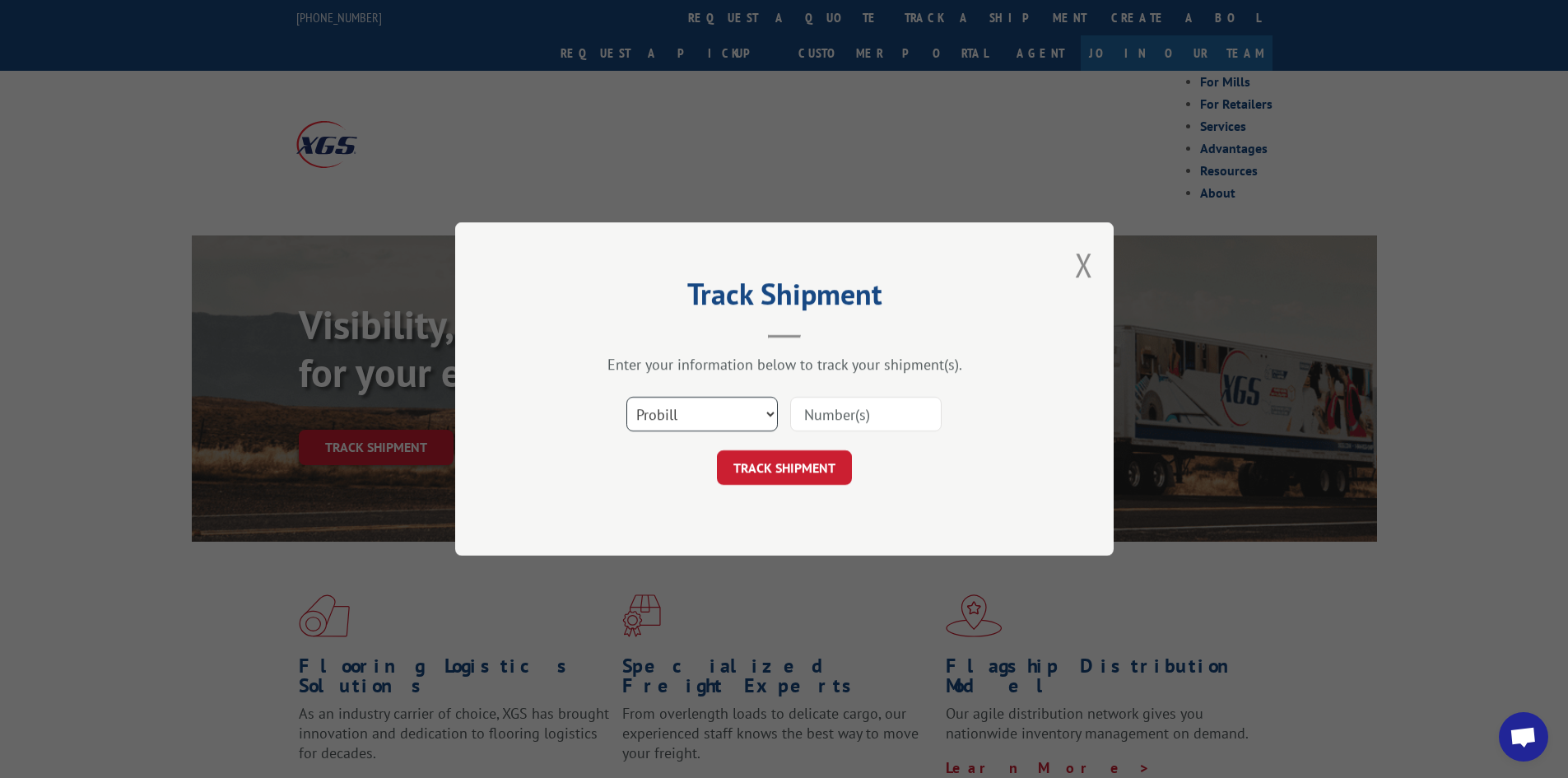
click at [721, 420] on select "Select category... Probill BOL PO" at bounding box center [702, 414] width 151 height 34
select select "po"
click at [626, 403] on select "Select category... Probill BOL PO" at bounding box center [702, 414] width 151 height 34
click at [826, 413] on input at bounding box center [865, 414] width 151 height 34
paste input "PU00070505"
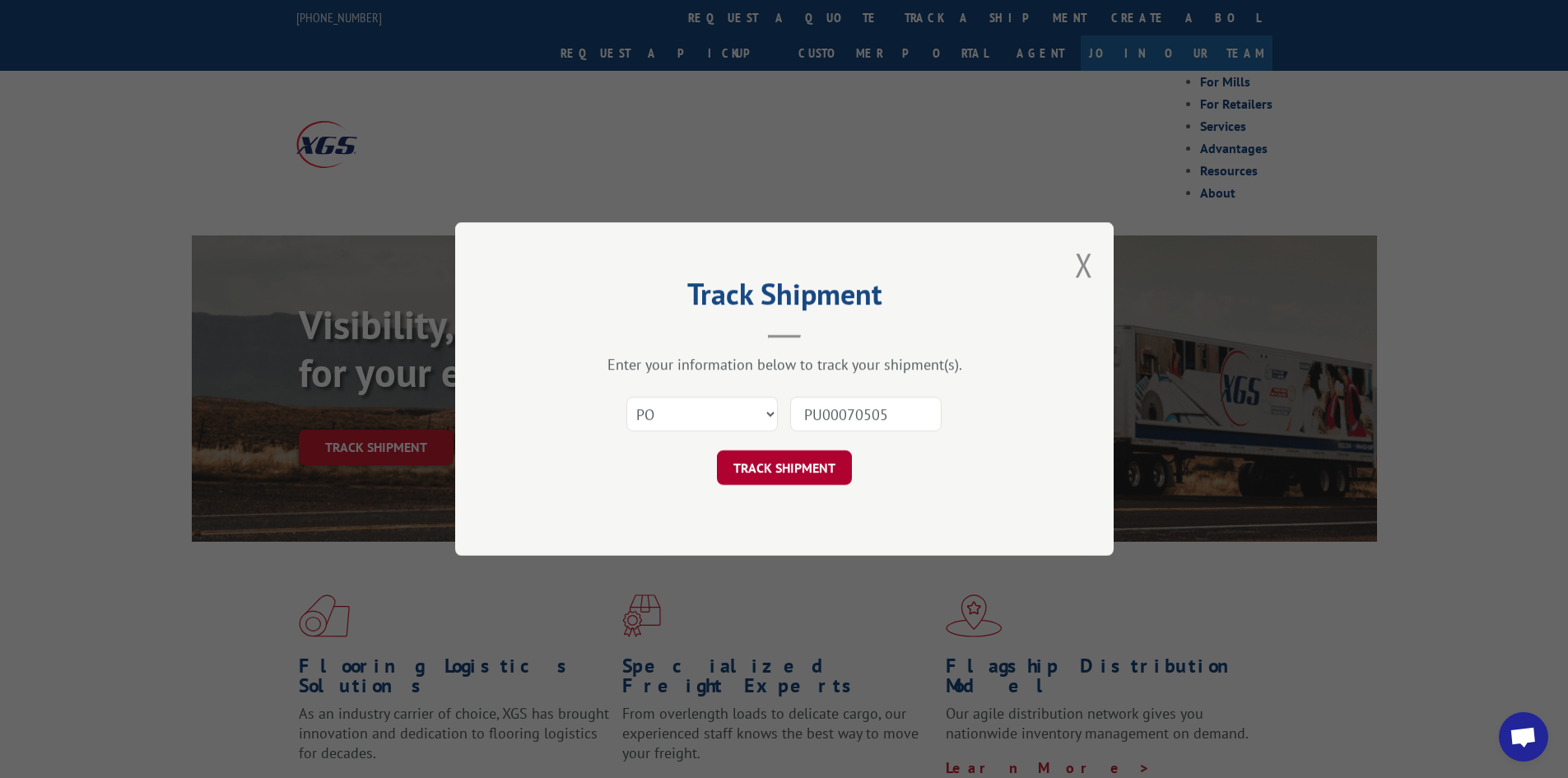
type input "PU00070505"
click at [804, 477] on button "TRACK SHIPMENT" at bounding box center [784, 467] width 135 height 34
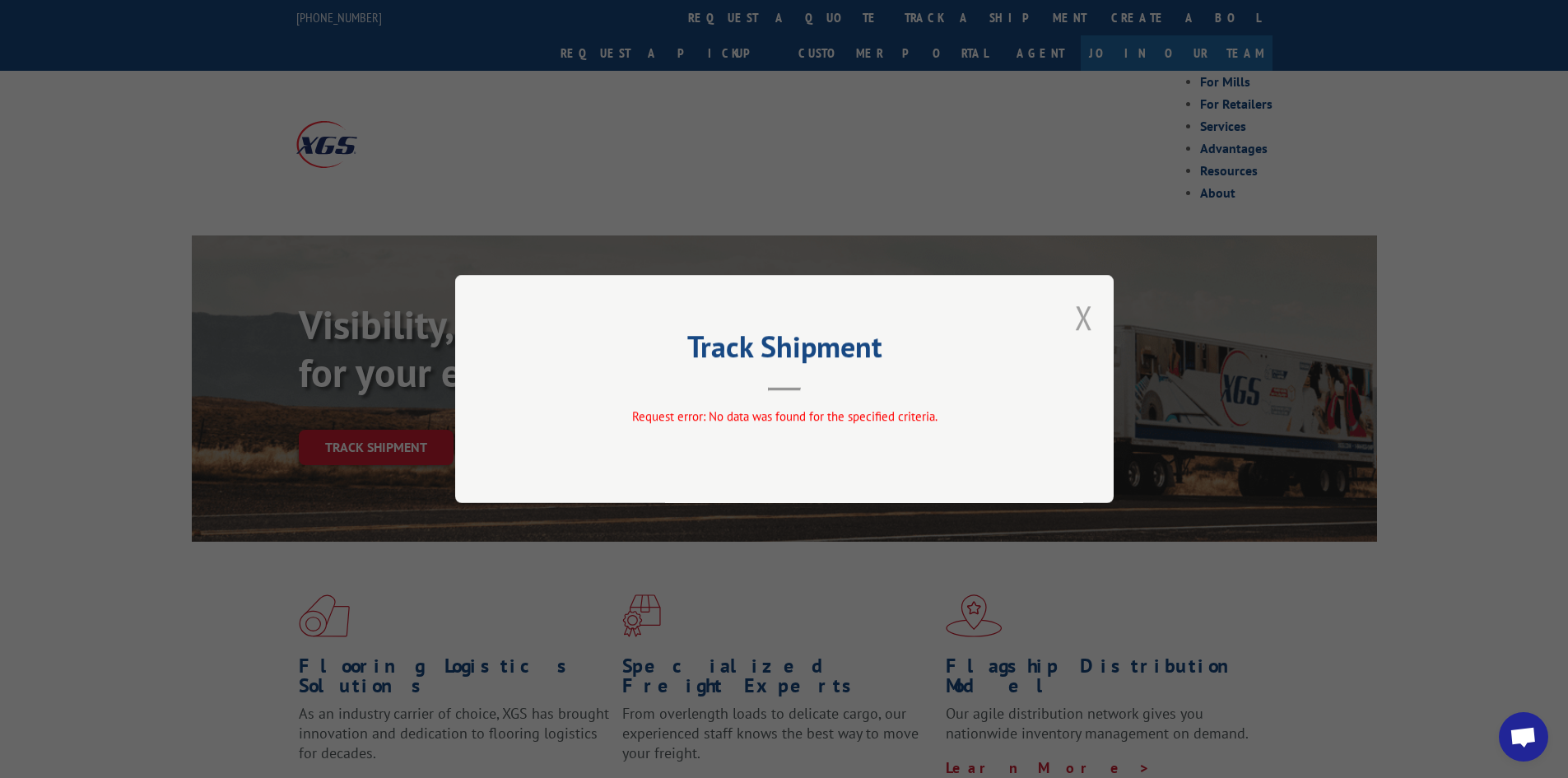
click at [1076, 322] on button "Close modal" at bounding box center [1085, 317] width 18 height 44
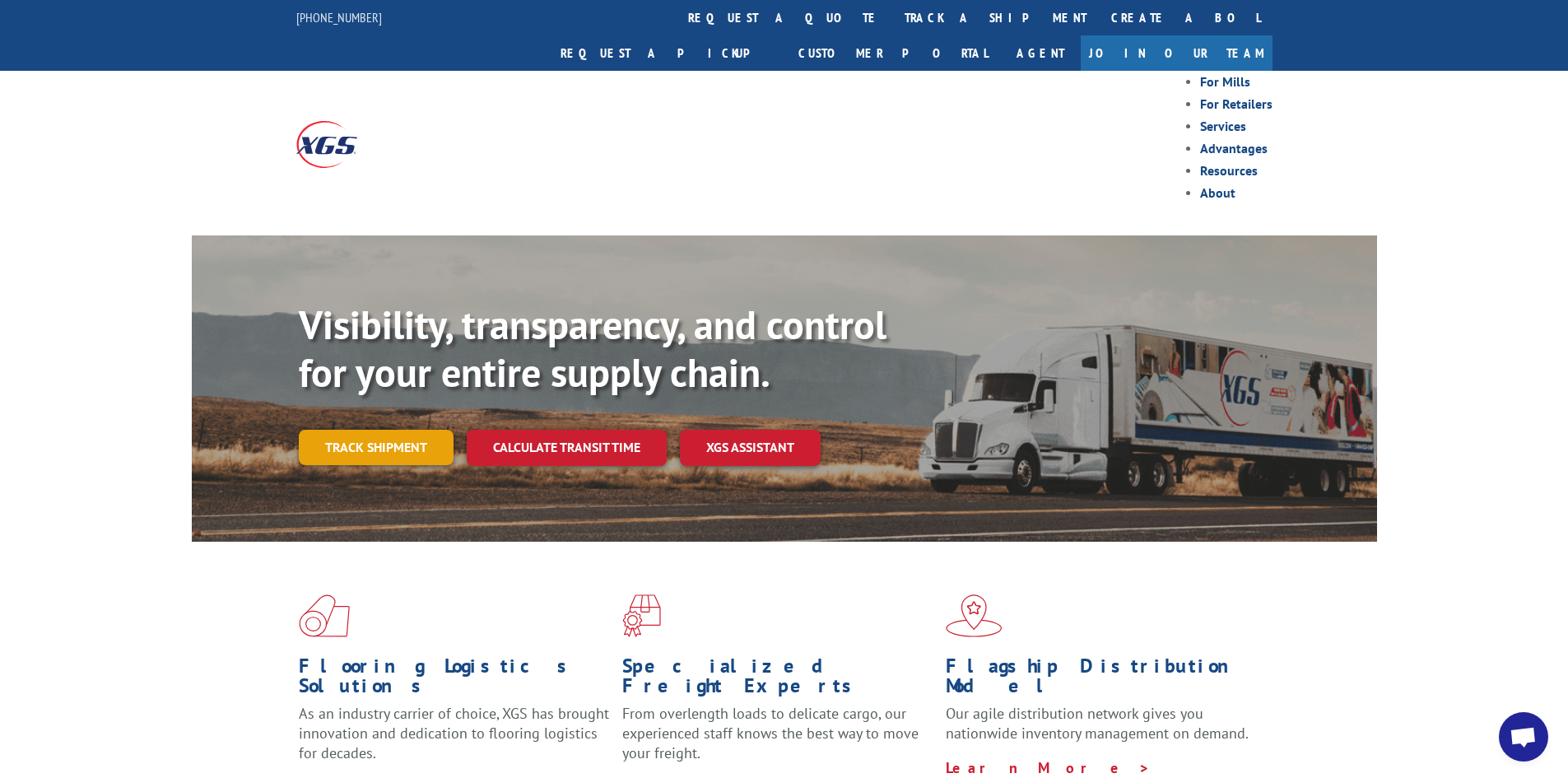
click at [365, 430] on link "Track shipment" at bounding box center [376, 446] width 154 height 34
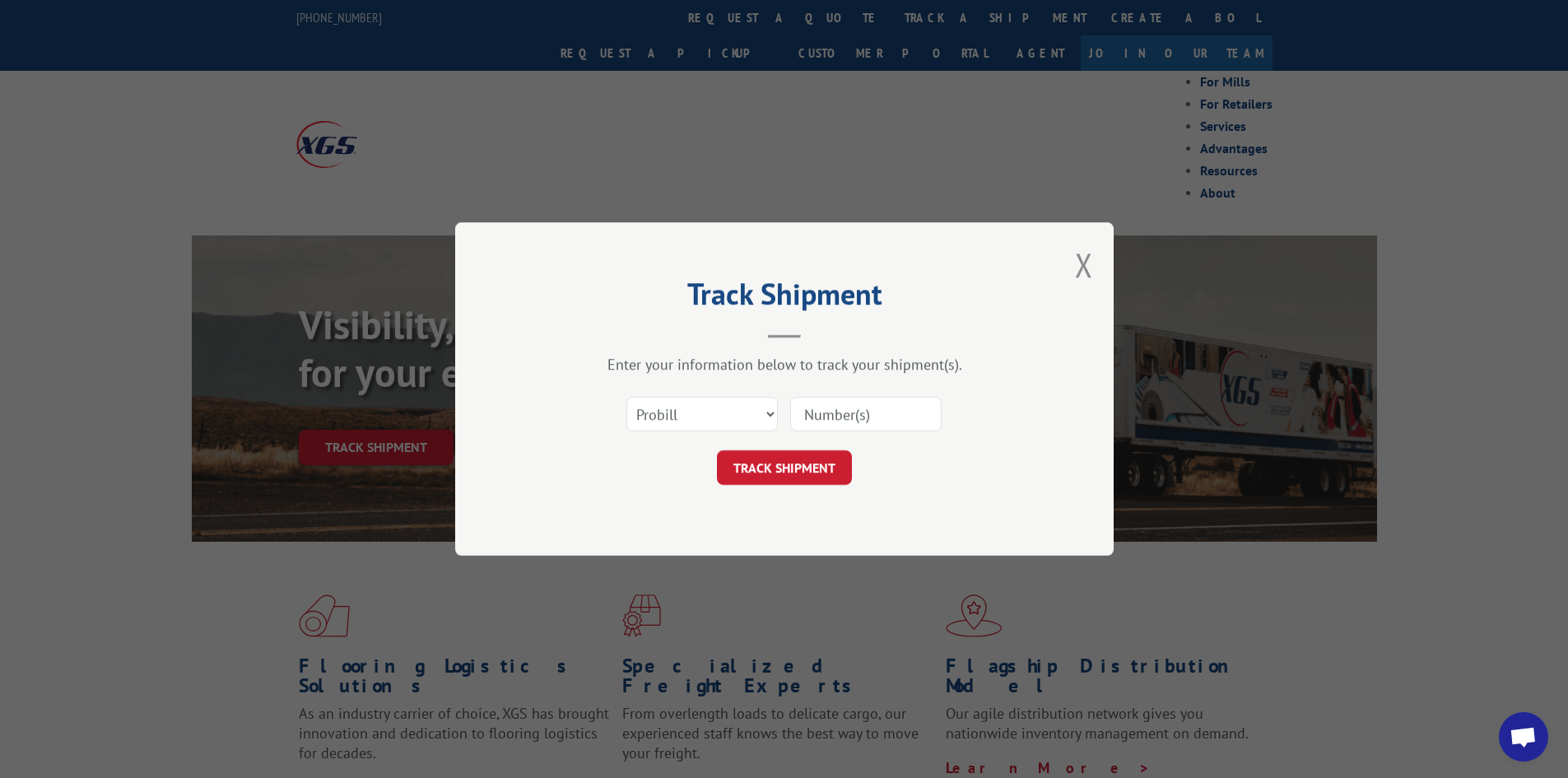
click at [862, 421] on input at bounding box center [865, 414] width 151 height 34
paste input "PU00070505"
click at [824, 420] on input "PU00070505" at bounding box center [865, 414] width 151 height 34
type input "00070505"
click at [760, 428] on select "Select category... Probill BOL PO" at bounding box center [702, 414] width 151 height 34
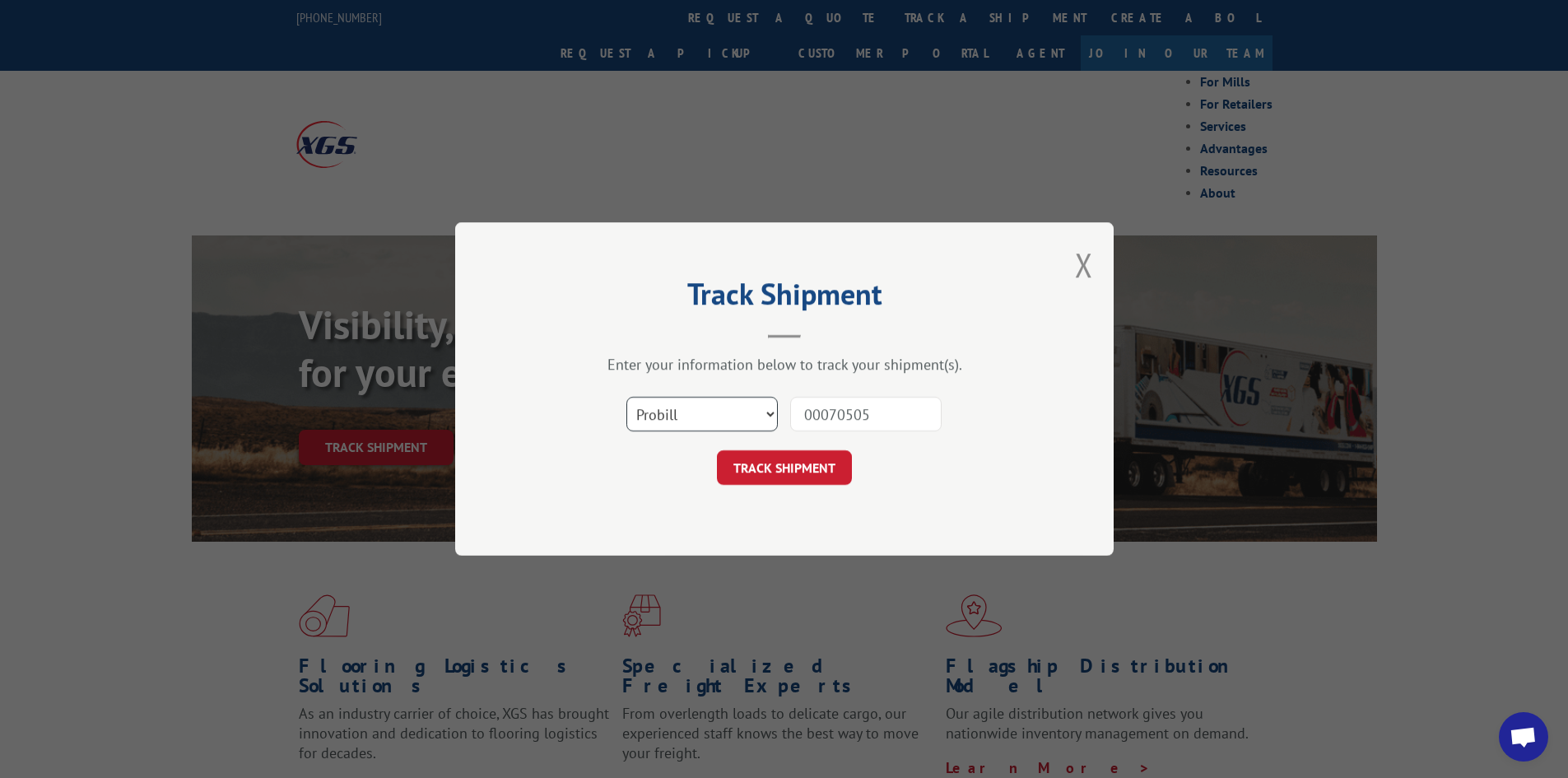
select select "po"
click at [626, 403] on select "Select category... Probill BOL PO" at bounding box center [702, 414] width 151 height 34
click at [778, 482] on button "TRACK SHIPMENT" at bounding box center [784, 467] width 135 height 34
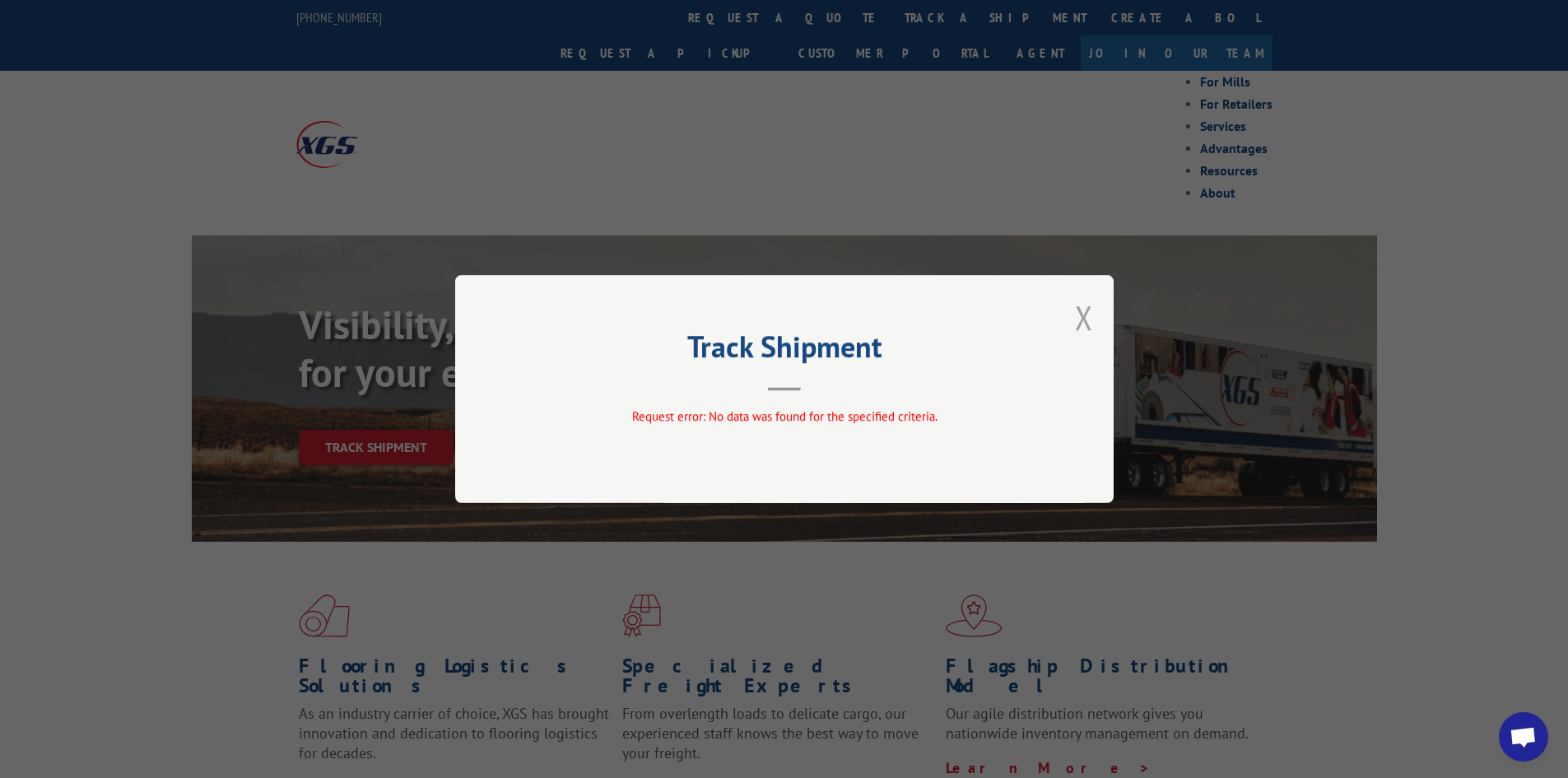
click at [1075, 324] on button "Close modal" at bounding box center [1085, 317] width 18 height 44
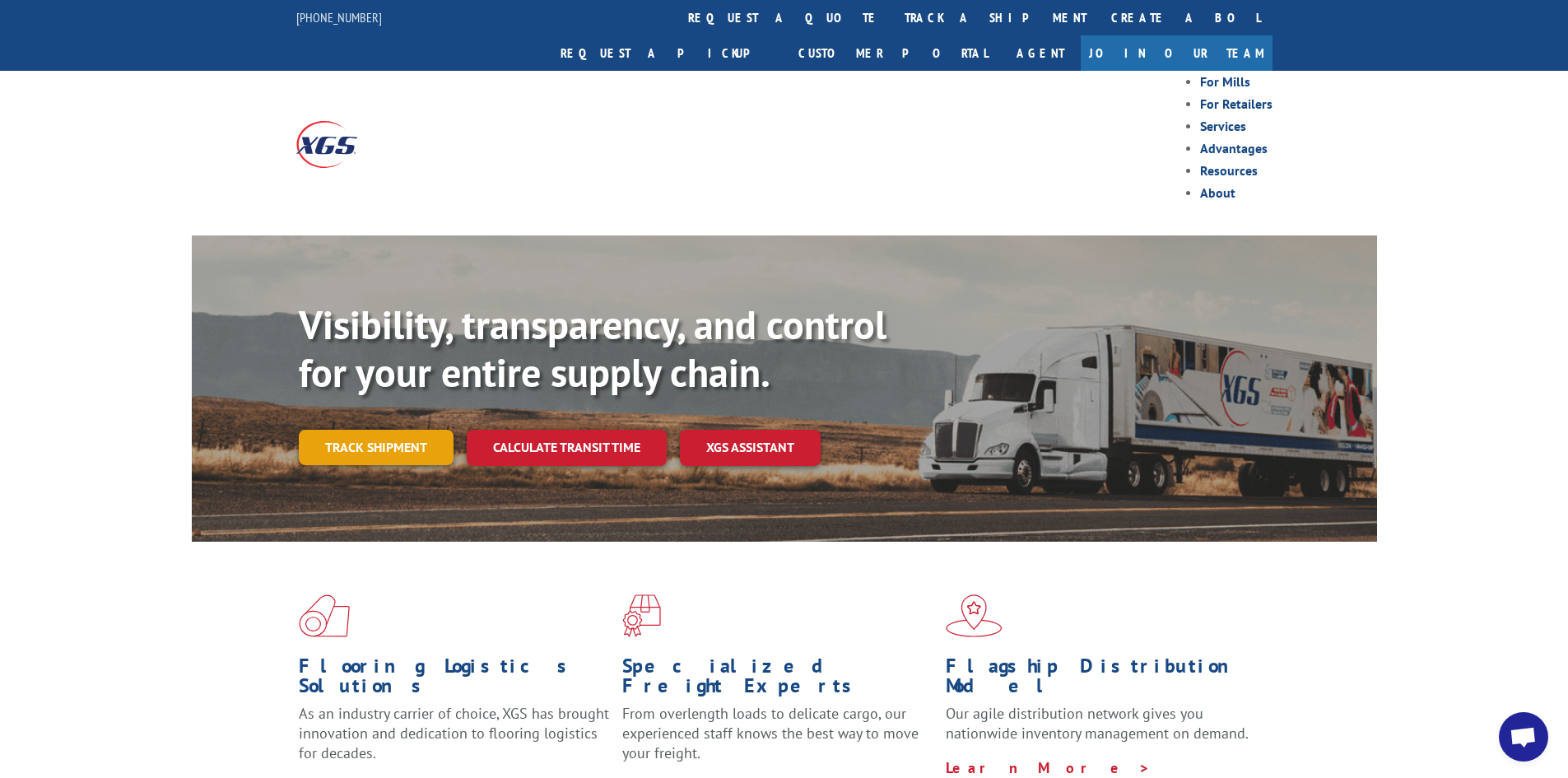
click at [379, 430] on link "Track shipment" at bounding box center [376, 446] width 154 height 34
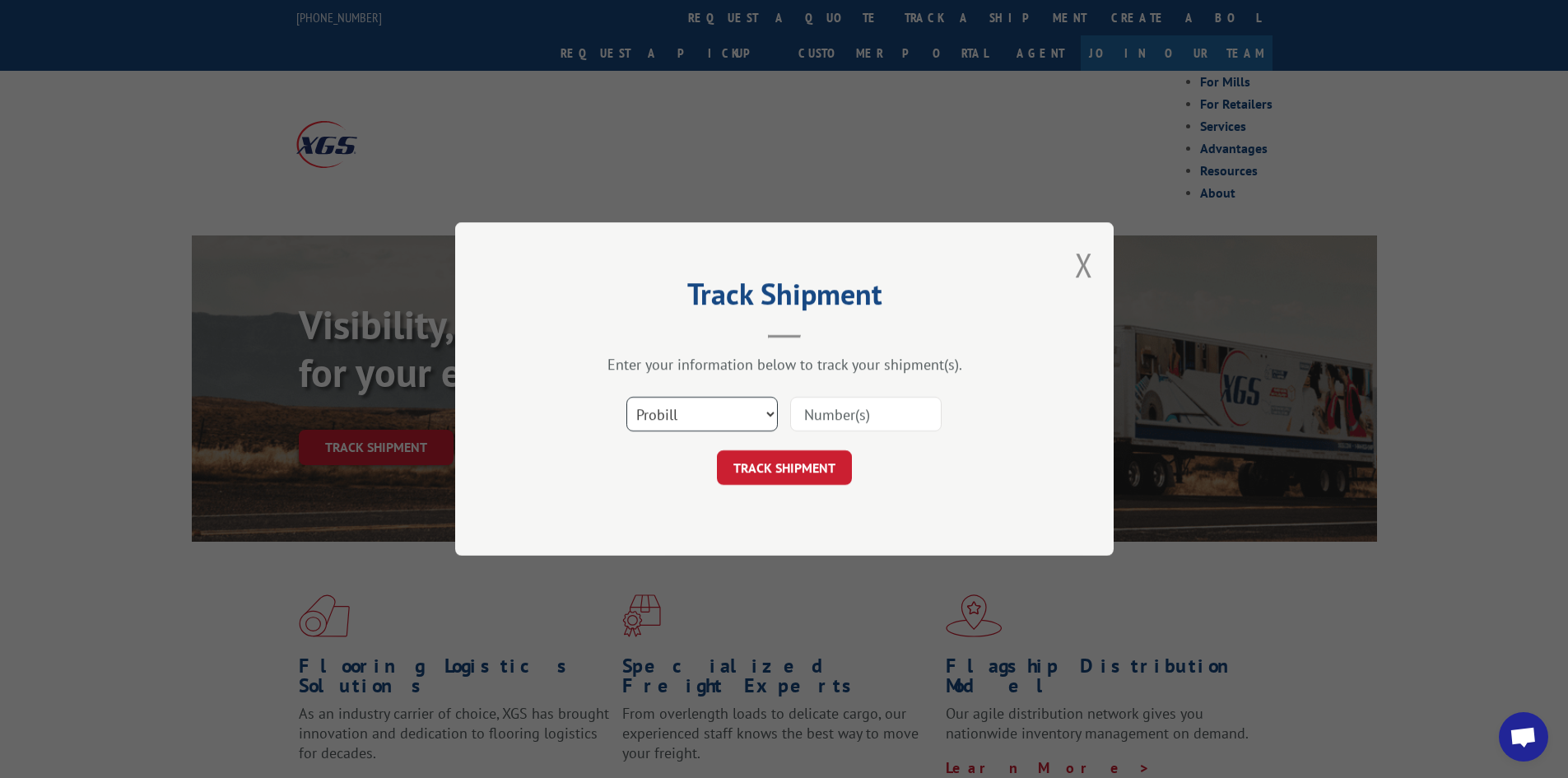
click at [693, 419] on select "Select category... Probill BOL PO" at bounding box center [702, 414] width 151 height 34
click at [626, 403] on select "Select category... Probill BOL PO" at bounding box center [702, 414] width 151 height 34
click at [860, 420] on input at bounding box center [865, 414] width 151 height 34
type input "00070505"
click at [809, 473] on button "TRACK SHIPMENT" at bounding box center [784, 467] width 135 height 34
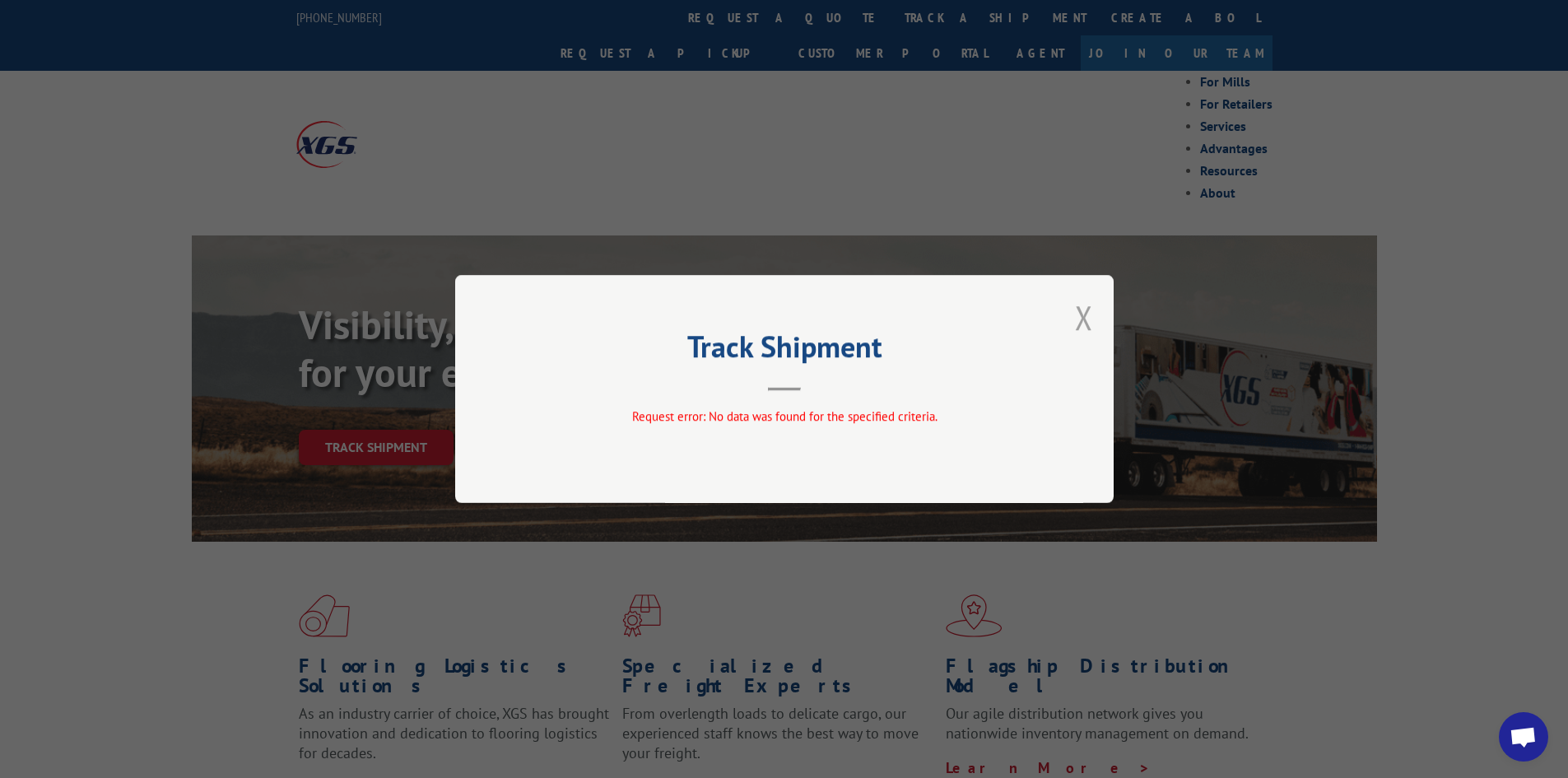
click at [1083, 326] on button "Close modal" at bounding box center [1085, 317] width 18 height 44
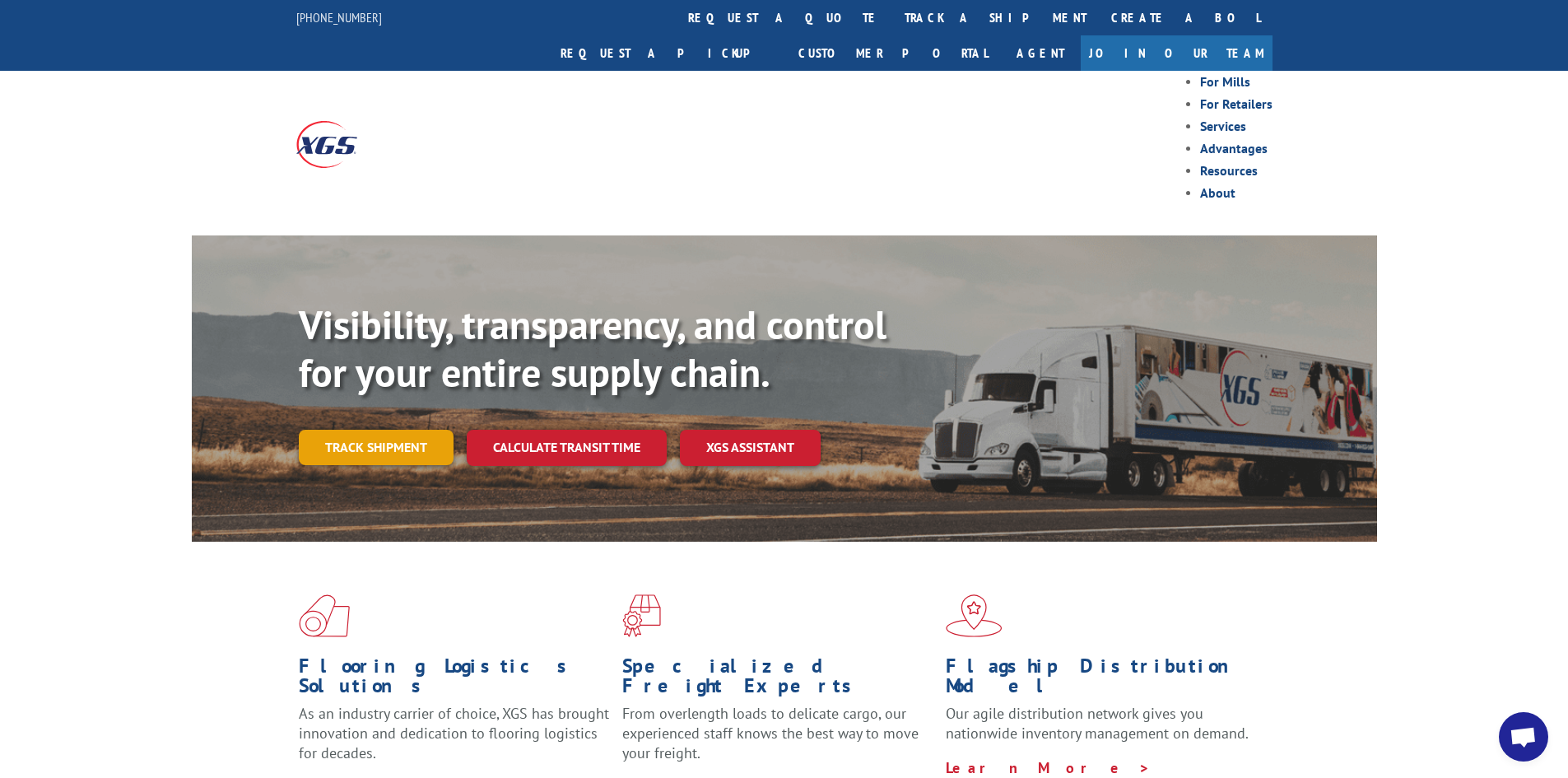
click at [376, 430] on link "Track shipment" at bounding box center [376, 446] width 154 height 34
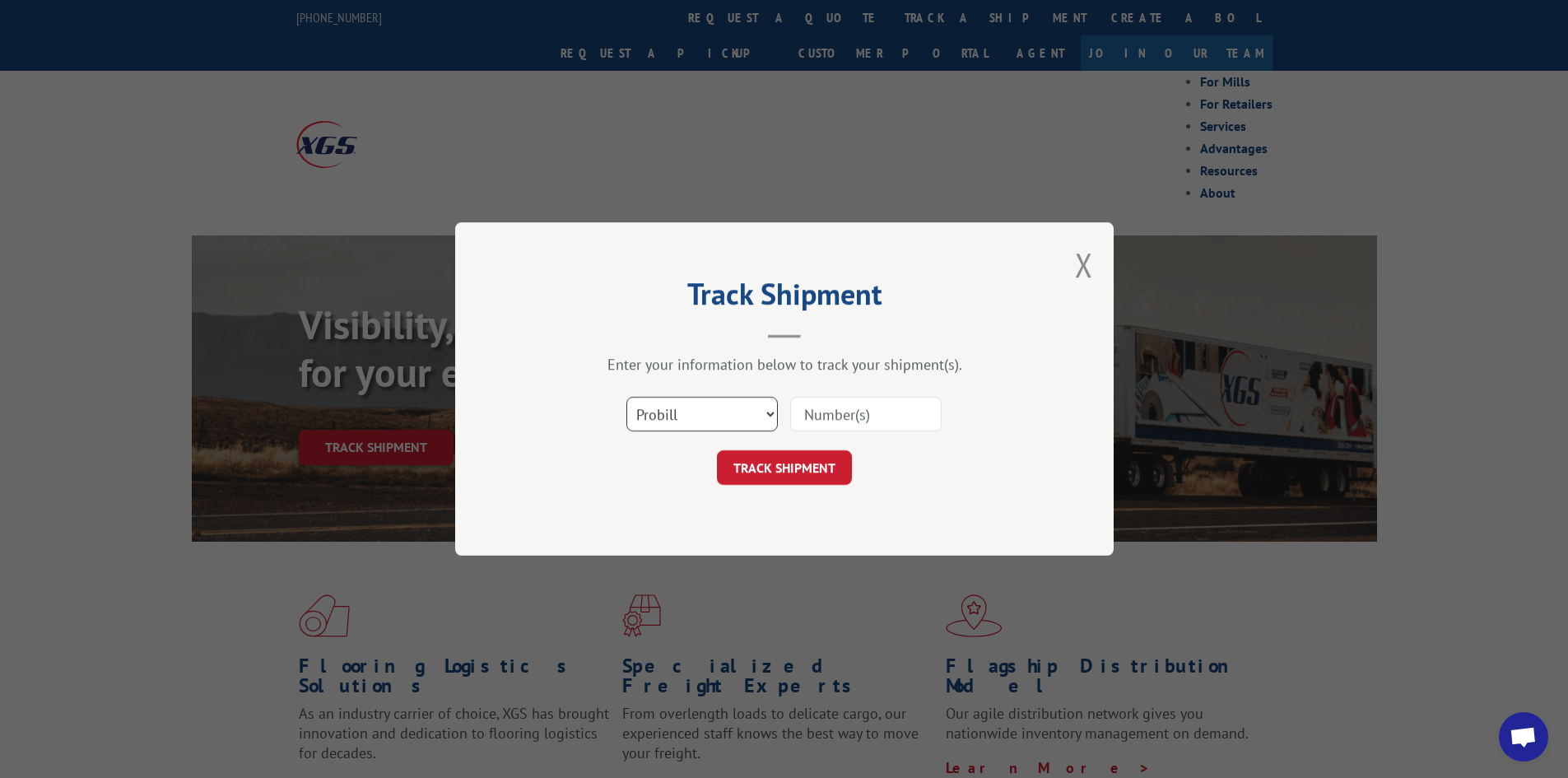
click at [727, 431] on select "Select category... Probill BOL PO" at bounding box center [702, 414] width 151 height 34
select select
click at [626, 403] on select "Select category... Probill BOL PO" at bounding box center [702, 414] width 151 height 34
click at [823, 423] on input at bounding box center [865, 414] width 151 height 34
type input "00070505"
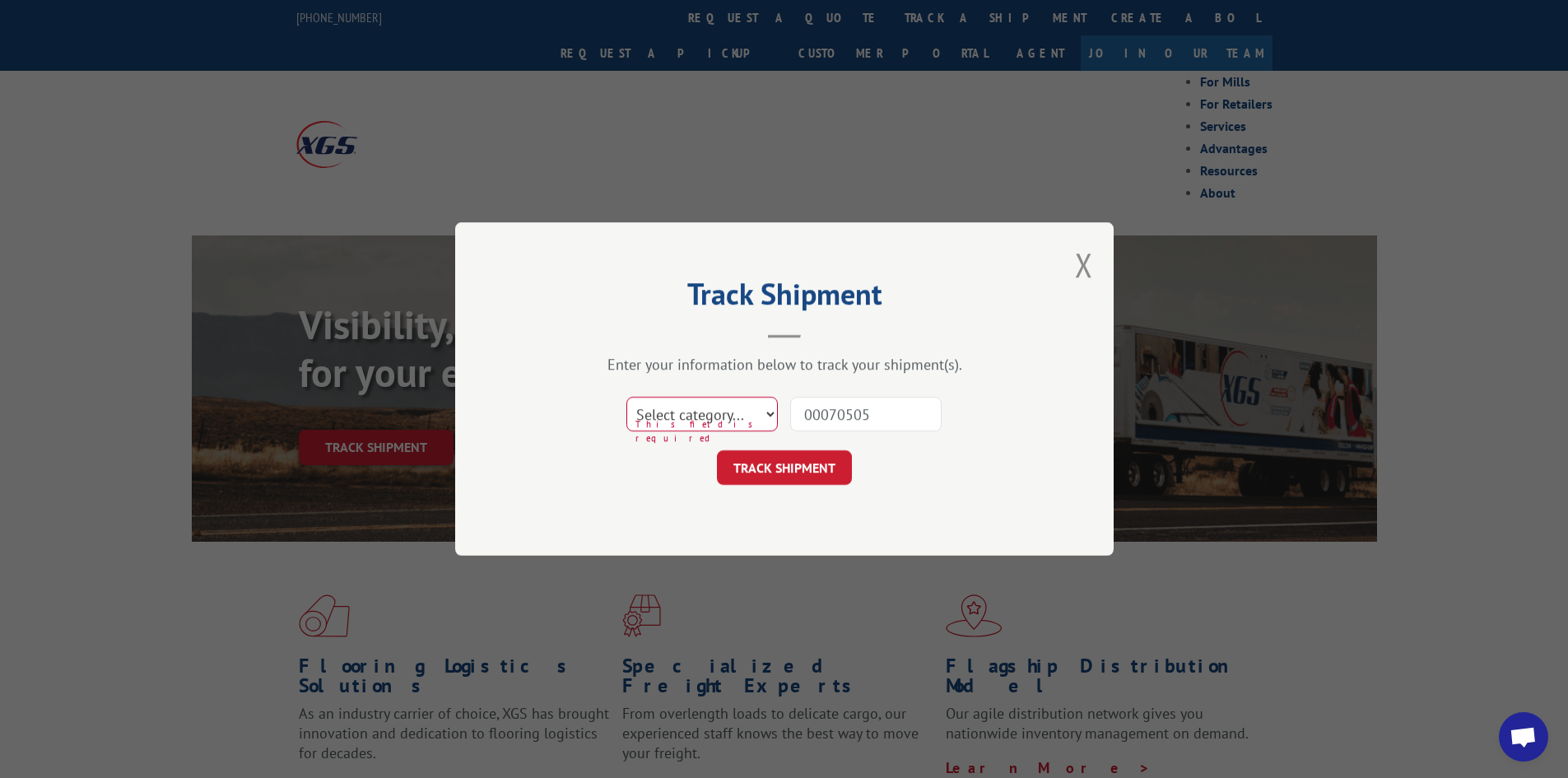
click at [734, 405] on select "Select category... Probill BOL PO" at bounding box center [702, 414] width 151 height 34
select select "probill"
click at [626, 403] on select "Select category... Probill BOL PO" at bounding box center [702, 414] width 151 height 34
click at [760, 478] on button "TRACK SHIPMENT" at bounding box center [784, 467] width 135 height 34
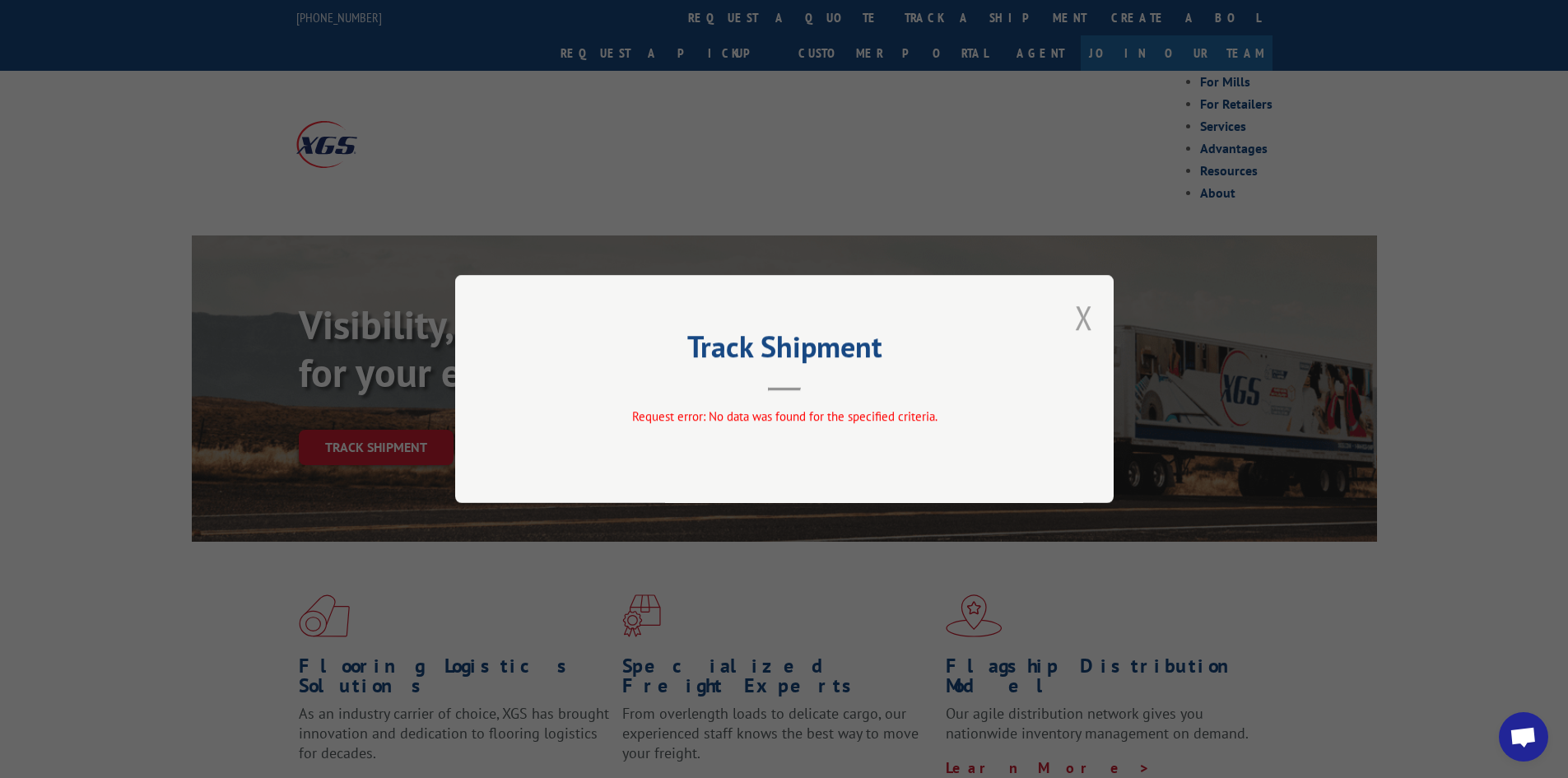
click at [1075, 325] on button "Close modal" at bounding box center [1085, 317] width 18 height 44
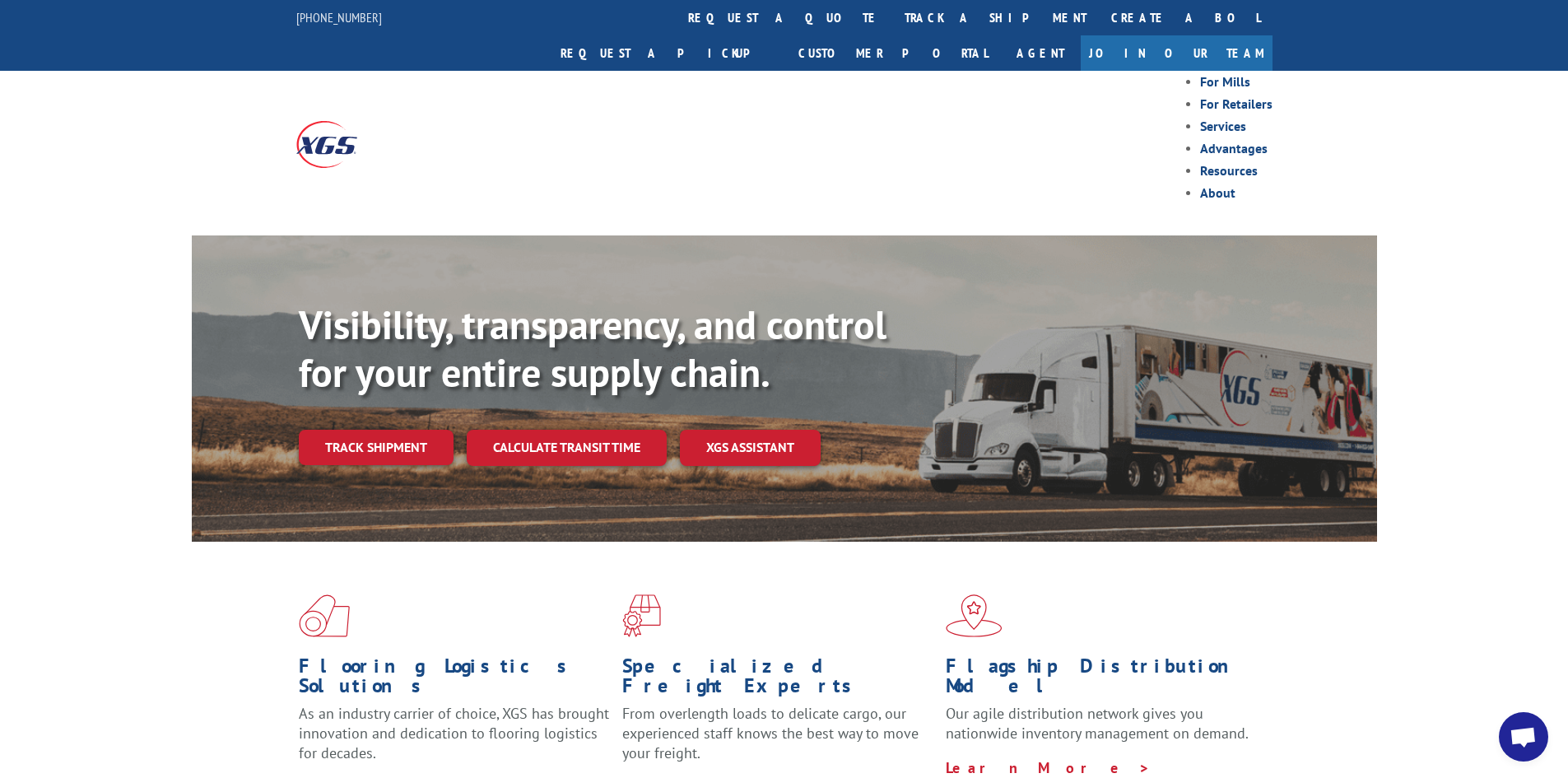
click at [329, 594] on img at bounding box center [324, 615] width 51 height 43
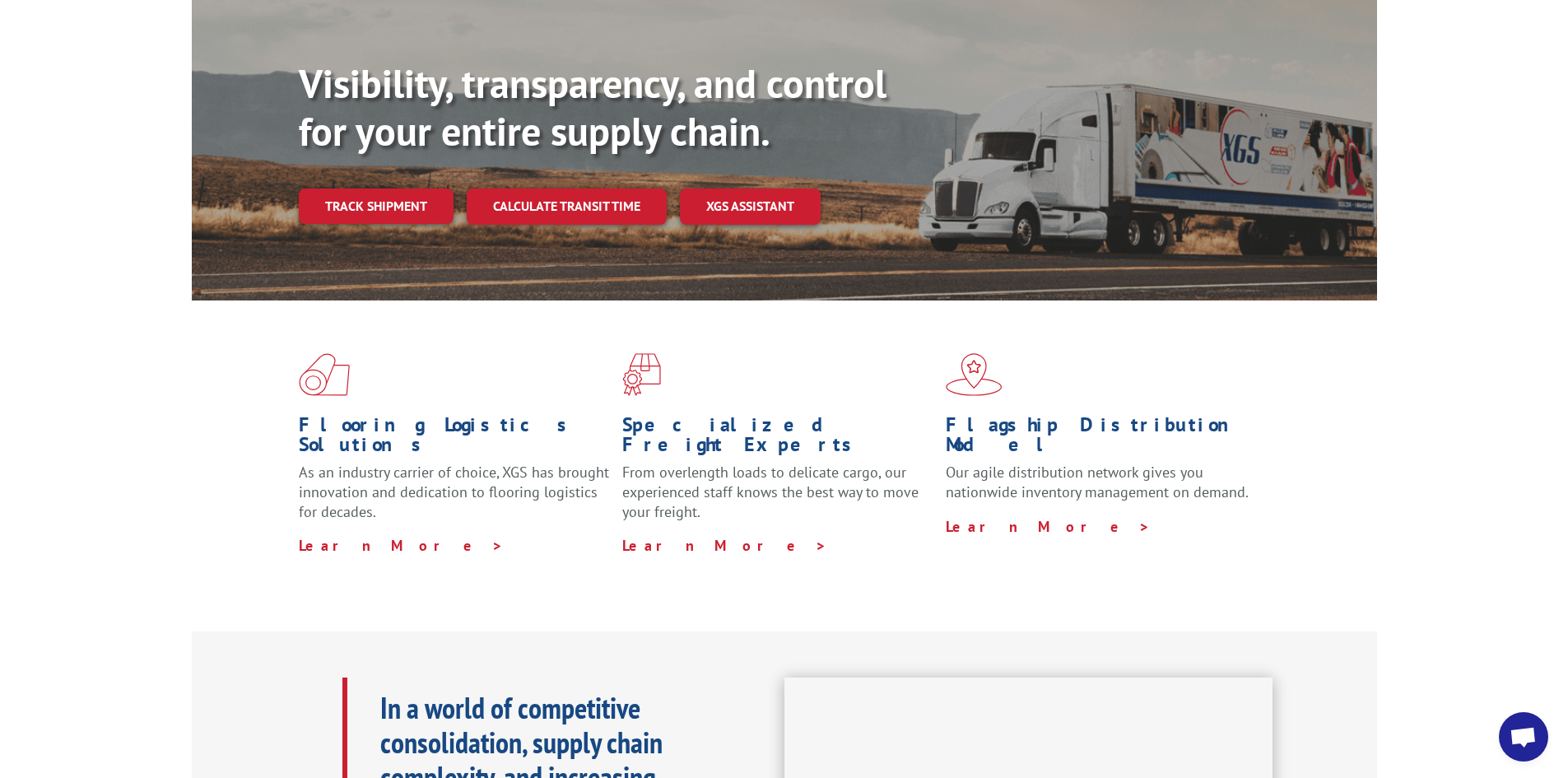
scroll to position [247, 0]
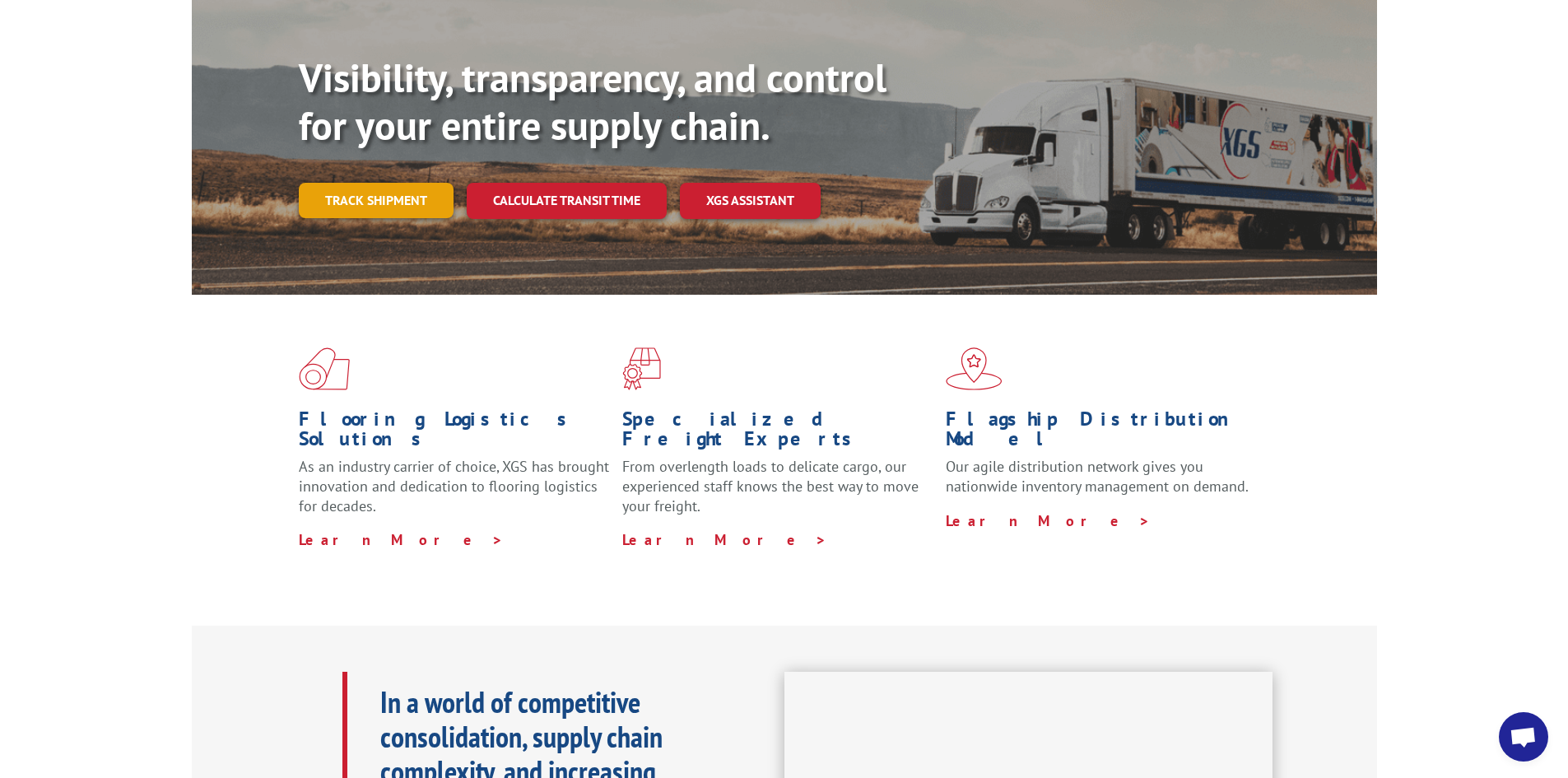
click at [376, 183] on link "Track shipment" at bounding box center [376, 200] width 154 height 34
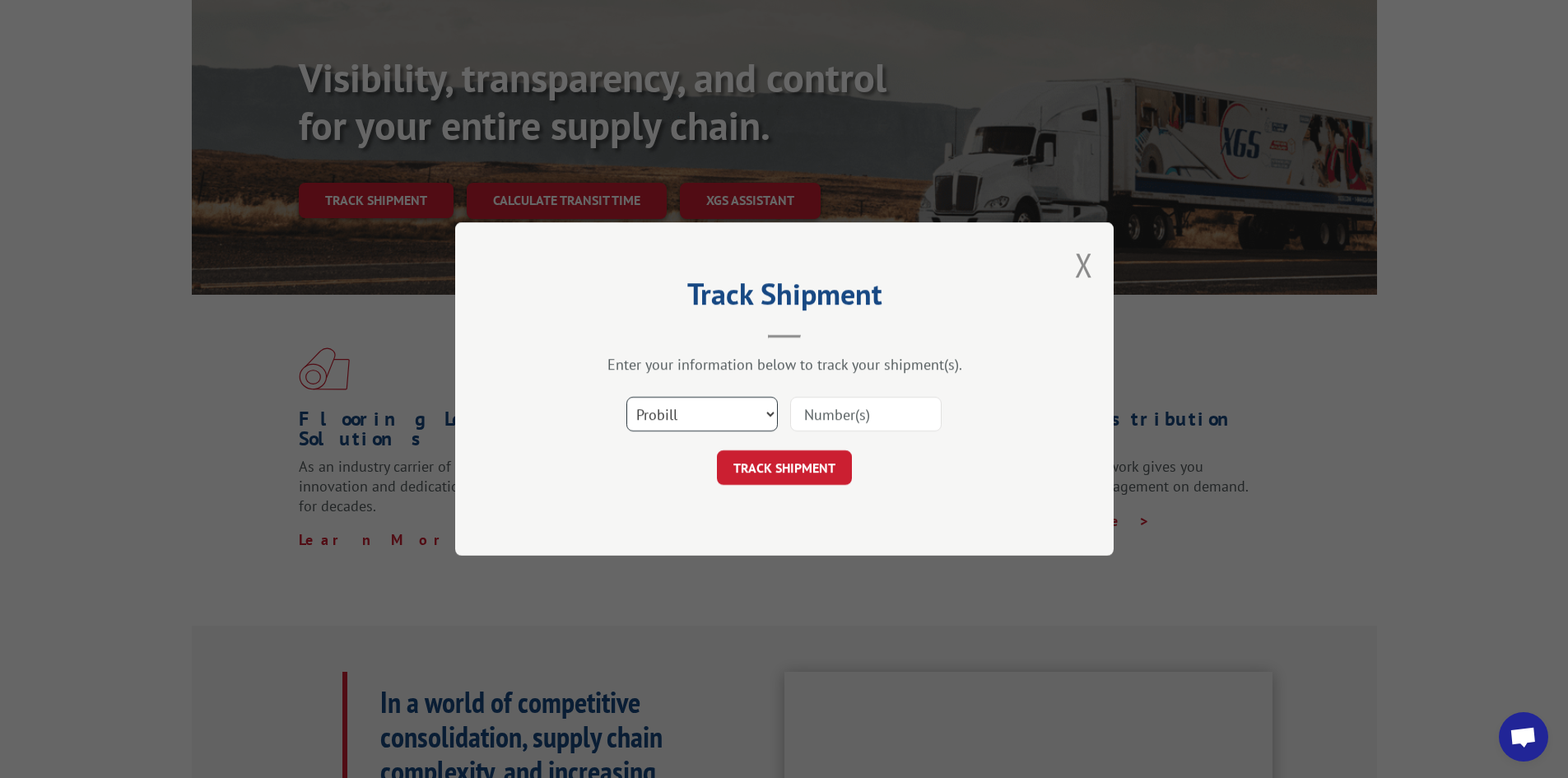
click at [711, 431] on select "Select category... Probill BOL PO" at bounding box center [702, 414] width 151 height 34
select select "bol"
click at [626, 403] on select "Select category... Probill BOL PO" at bounding box center [702, 414] width 151 height 34
click at [806, 418] on input at bounding box center [865, 414] width 151 height 34
paste input "PU00070505"
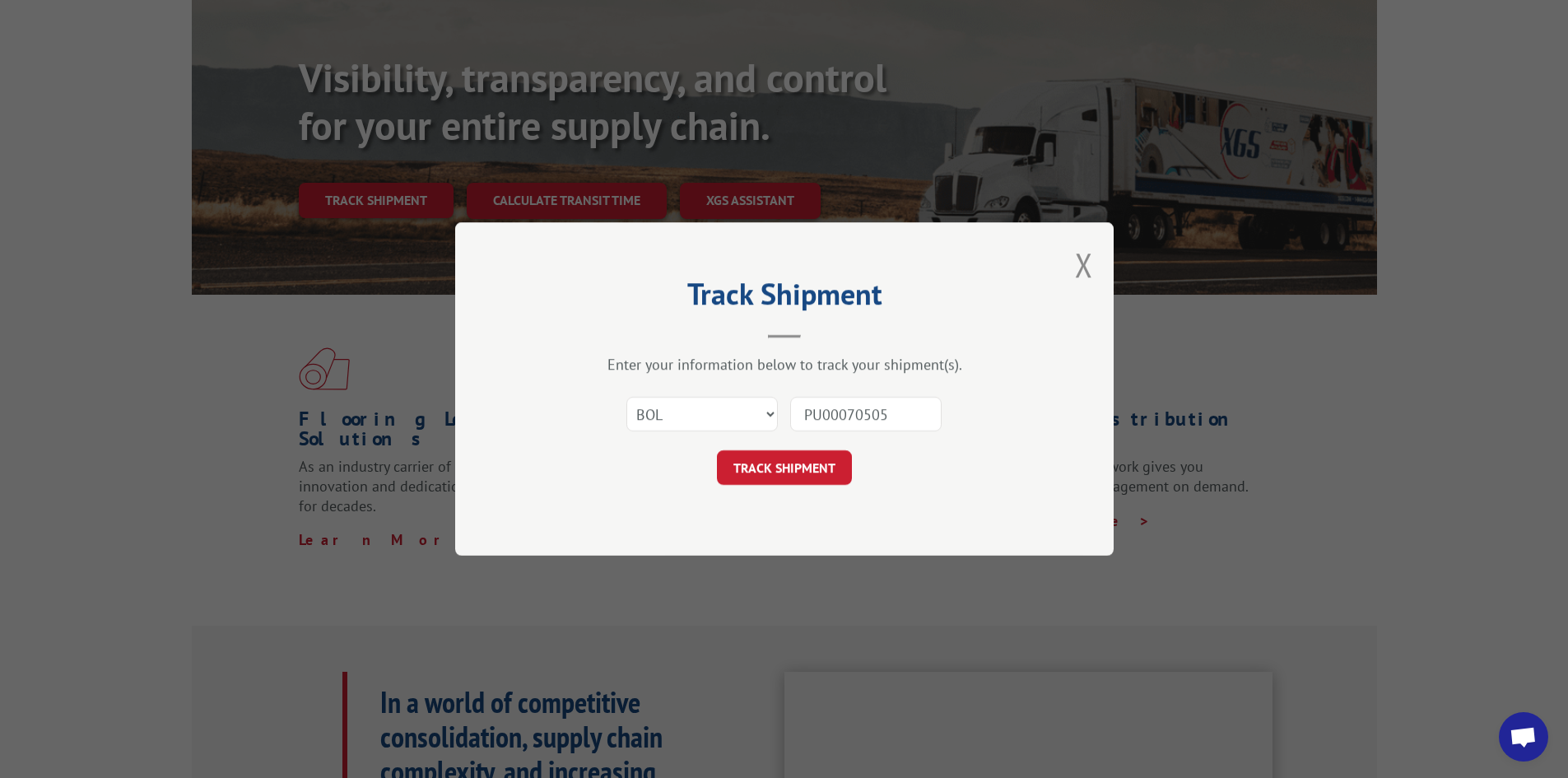
click at [822, 418] on input "PU00070505" at bounding box center [865, 414] width 151 height 34
type input "00070505"
click at [819, 462] on button "TRACK SHIPMENT" at bounding box center [784, 467] width 135 height 34
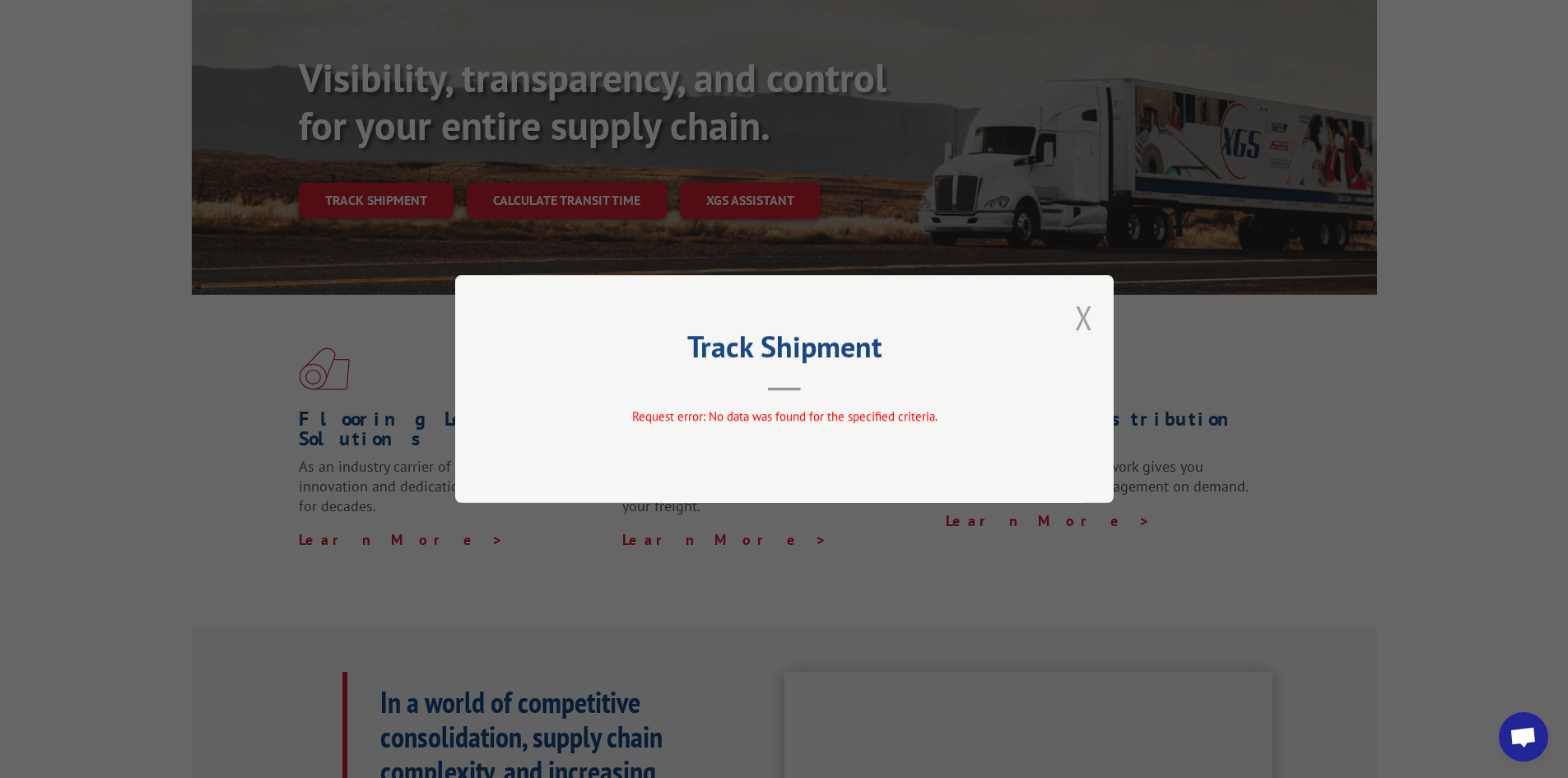
click at [1081, 325] on button "Close modal" at bounding box center [1085, 317] width 18 height 44
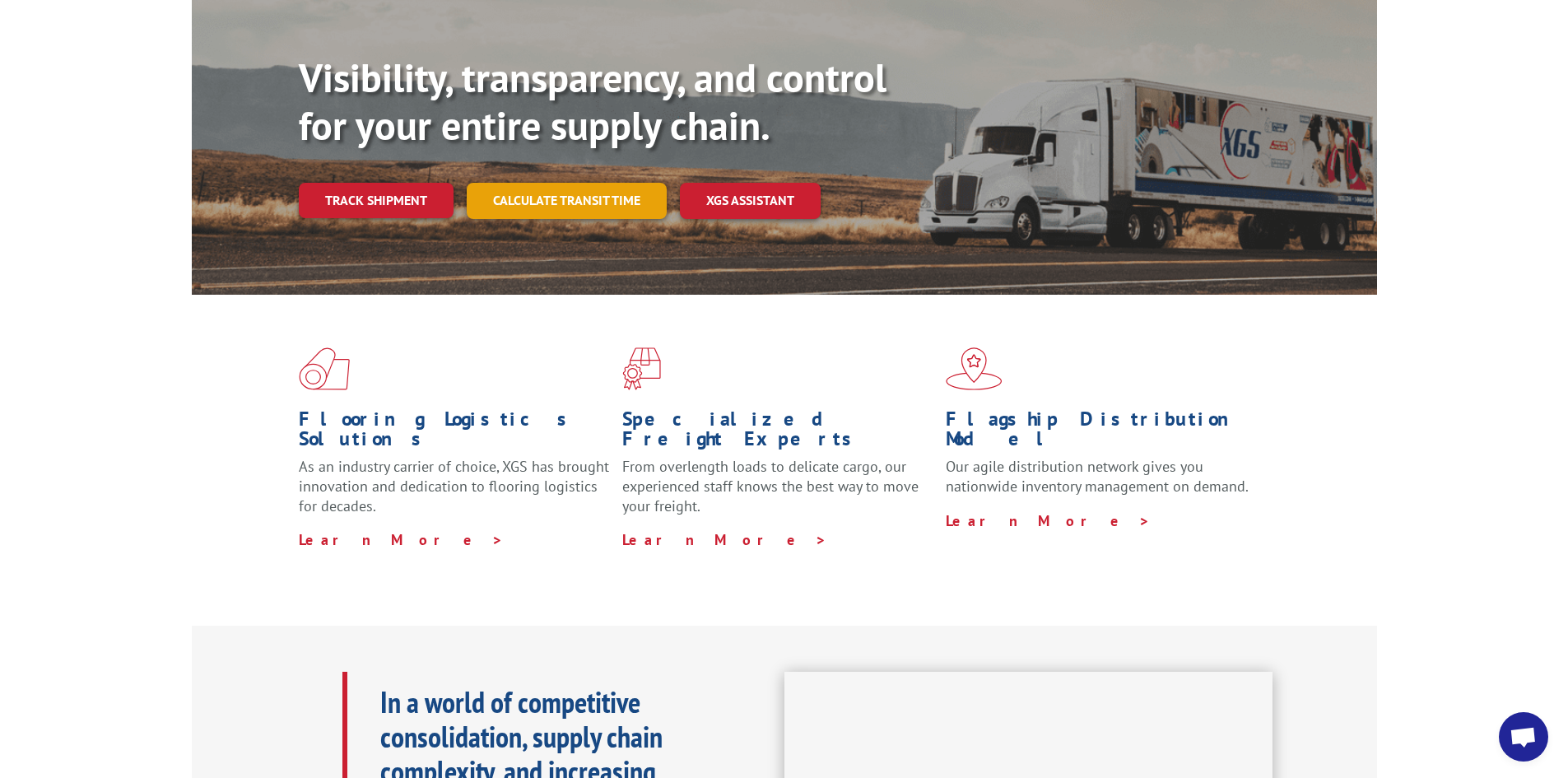
click at [562, 183] on link "Calculate transit time" at bounding box center [567, 201] width 200 height 35
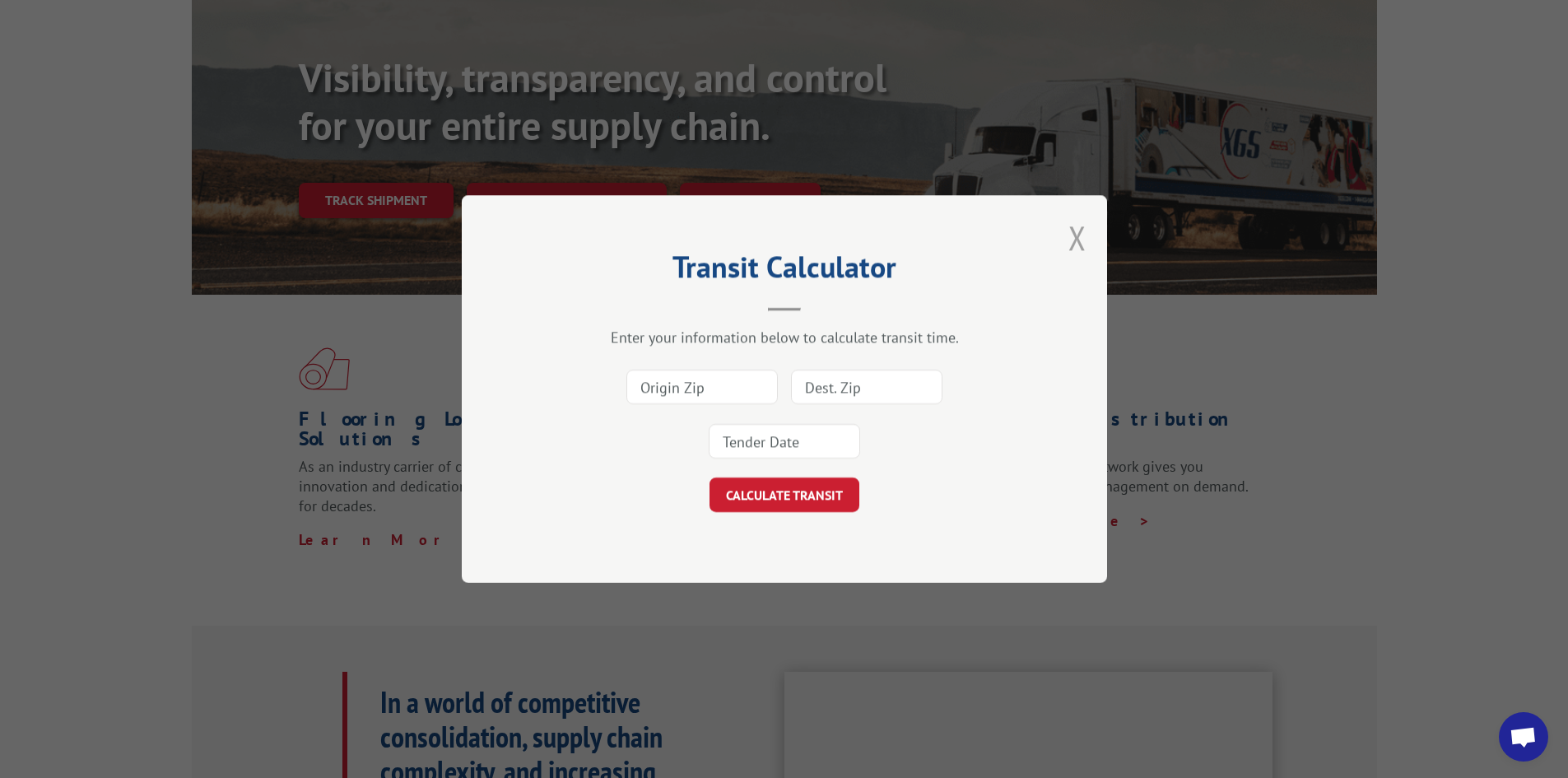
click at [1069, 245] on button "Close modal" at bounding box center [1078, 238] width 18 height 44
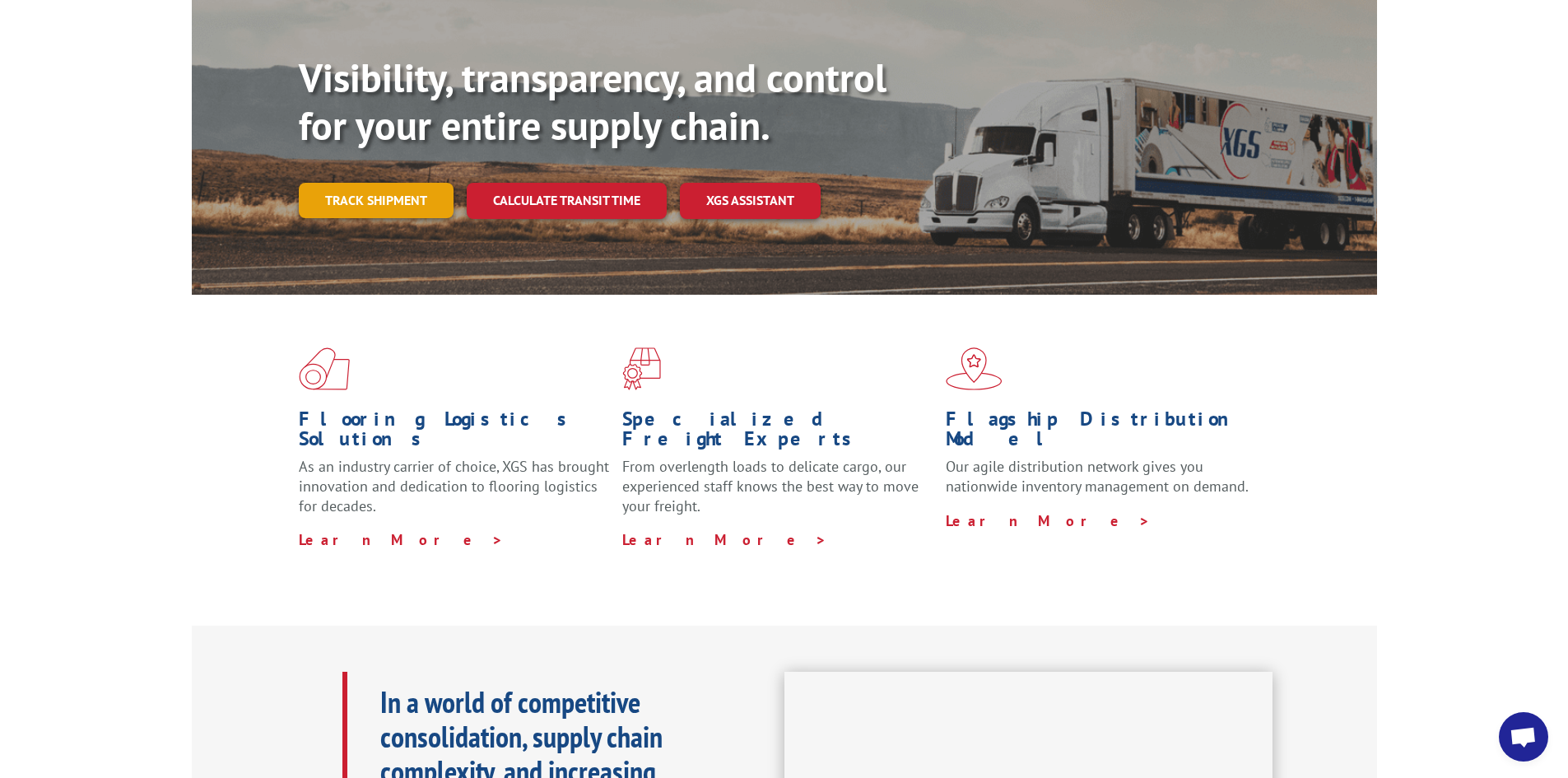
click at [400, 183] on link "Track shipment" at bounding box center [376, 200] width 154 height 34
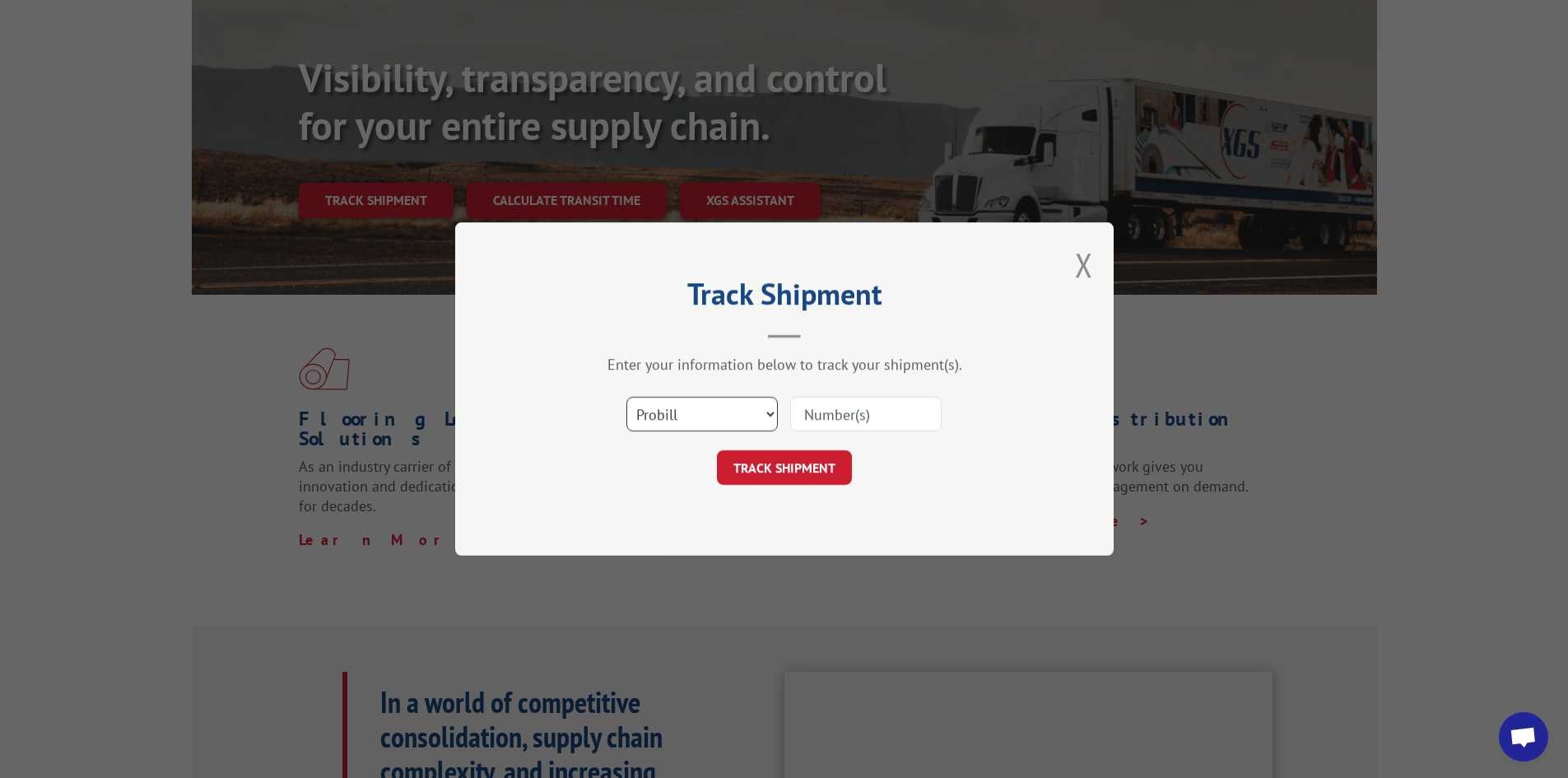
click at [756, 430] on select "Select category... Probill BOL PO" at bounding box center [702, 414] width 151 height 34
click at [626, 403] on select "Select category... Probill BOL PO" at bounding box center [702, 414] width 151 height 34
click at [837, 420] on input at bounding box center [865, 414] width 151 height 34
paste input "PU00070505"
type input "PU00070505"
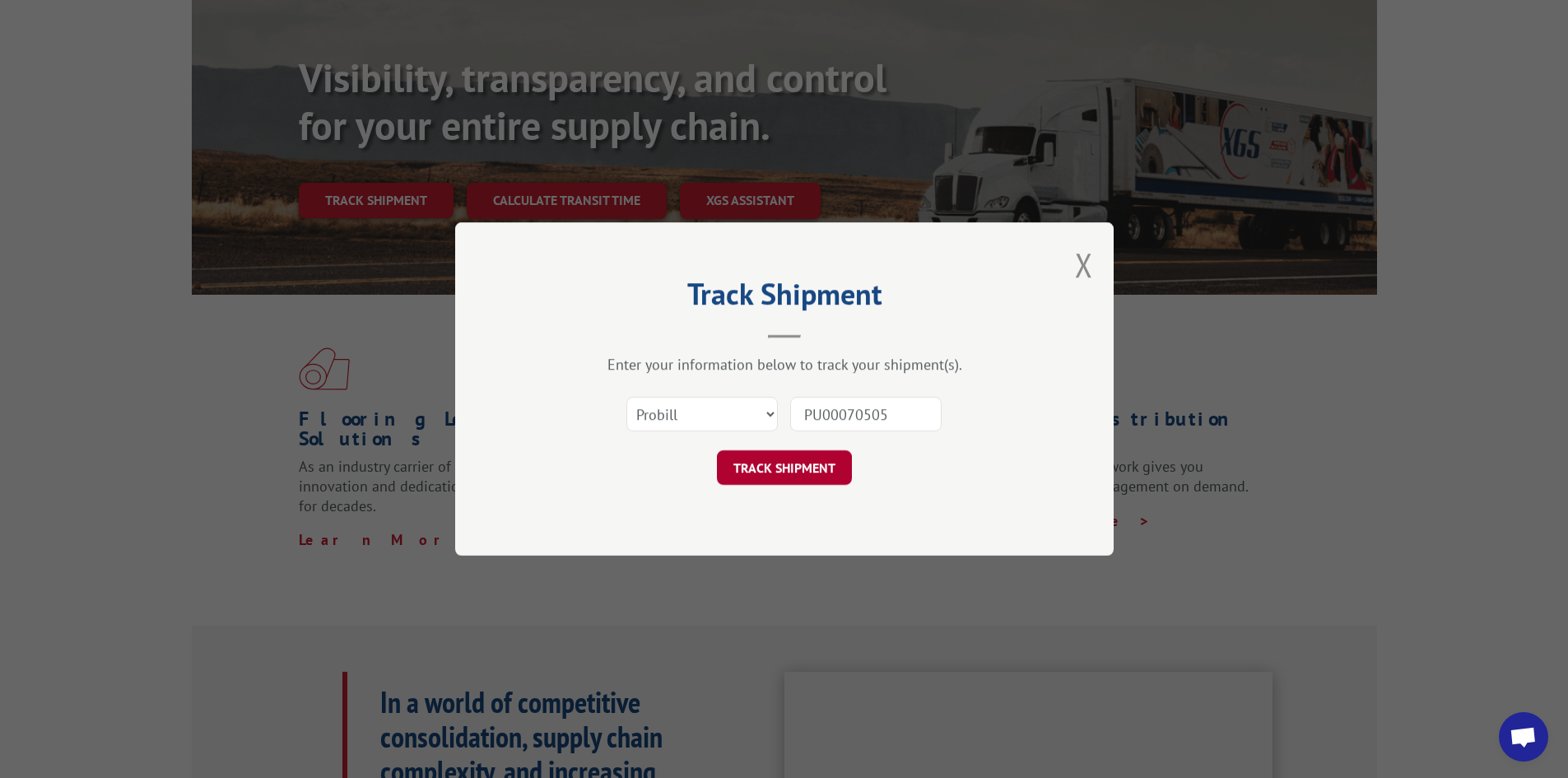
click at [820, 474] on button "TRACK SHIPMENT" at bounding box center [784, 467] width 135 height 34
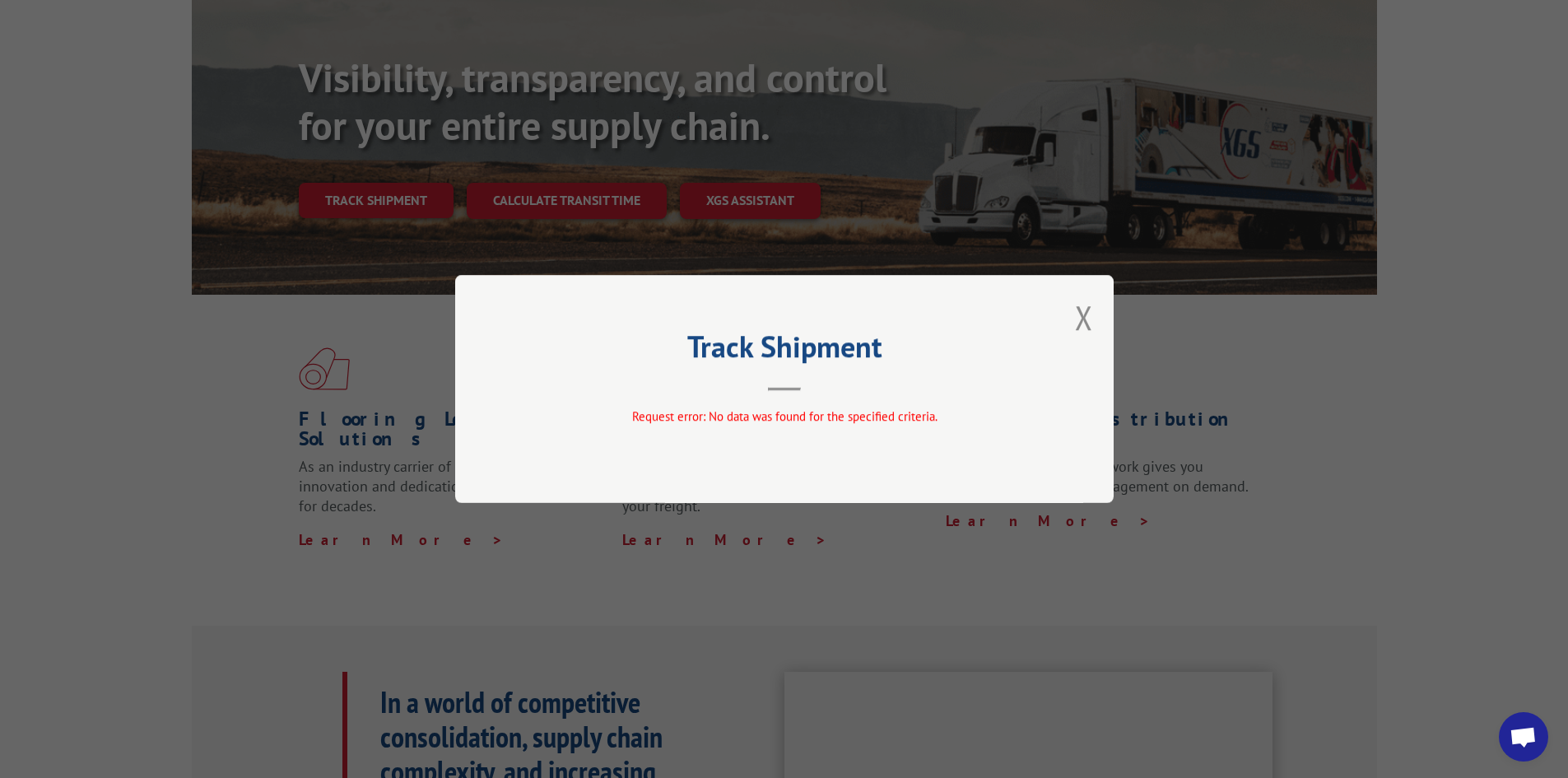
click at [1061, 330] on div "Track Shipment Request error: No data was found for the specified criteria." at bounding box center [784, 389] width 659 height 228
click at [1085, 326] on button "Close modal" at bounding box center [1085, 317] width 18 height 44
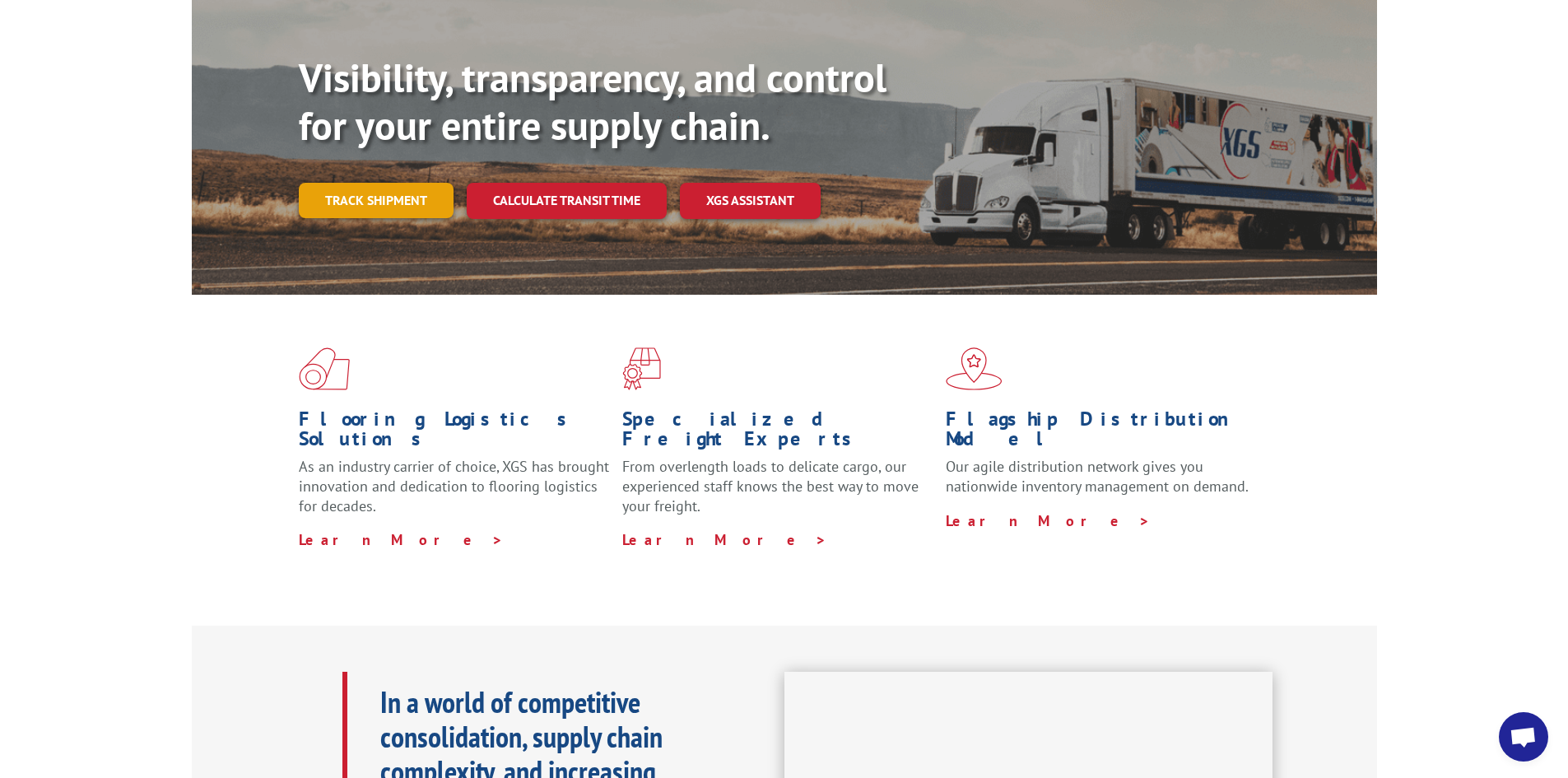
click at [414, 183] on link "Track shipment" at bounding box center [376, 200] width 154 height 34
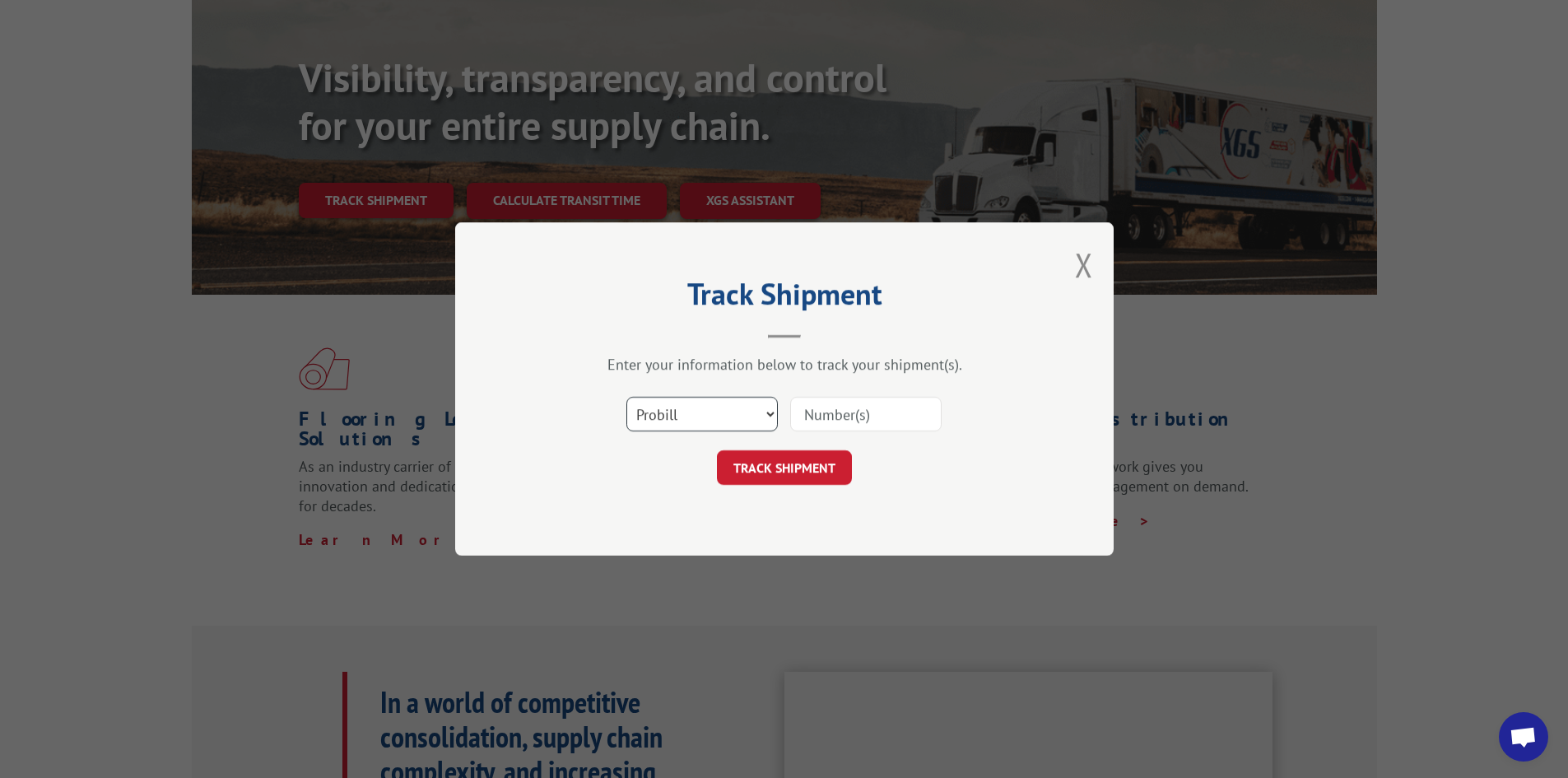
click at [734, 426] on select "Select category... Probill BOL PO" at bounding box center [702, 414] width 151 height 34
click at [626, 403] on select "Select category... Probill BOL PO" at bounding box center [702, 414] width 151 height 34
click at [844, 421] on input at bounding box center [865, 414] width 151 height 34
paste input "PU00070505"
click at [824, 420] on input "PU00070505" at bounding box center [865, 414] width 151 height 34
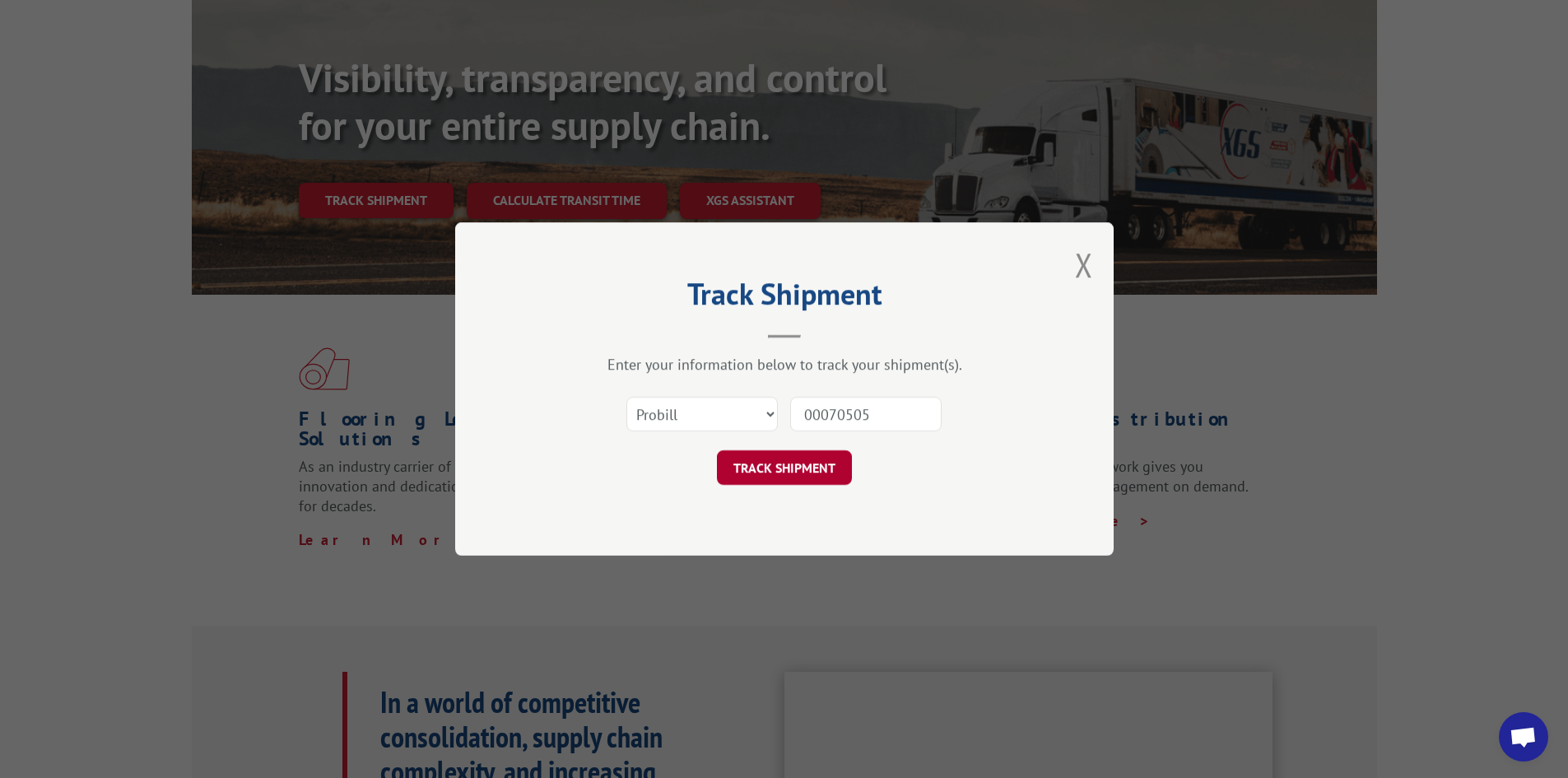
type input "00070505"
click at [784, 477] on button "TRACK SHIPMENT" at bounding box center [784, 467] width 135 height 34
